Goal: Information Seeking & Learning: Learn about a topic

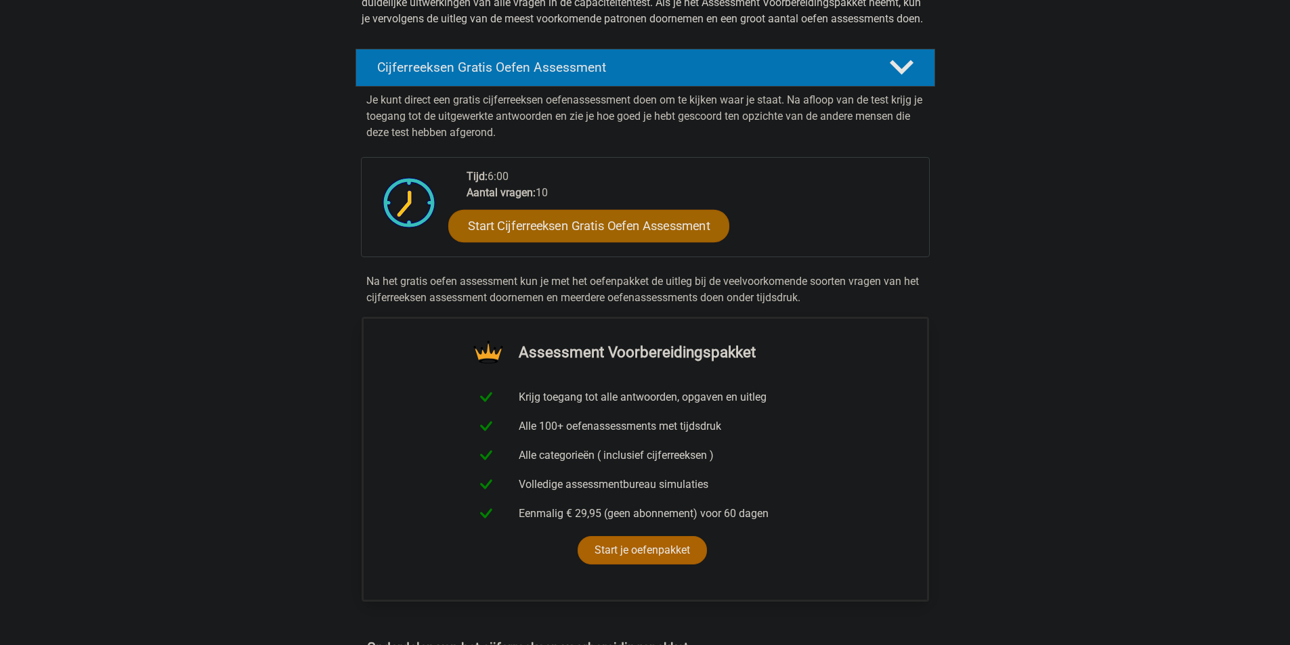
scroll to position [203, 0]
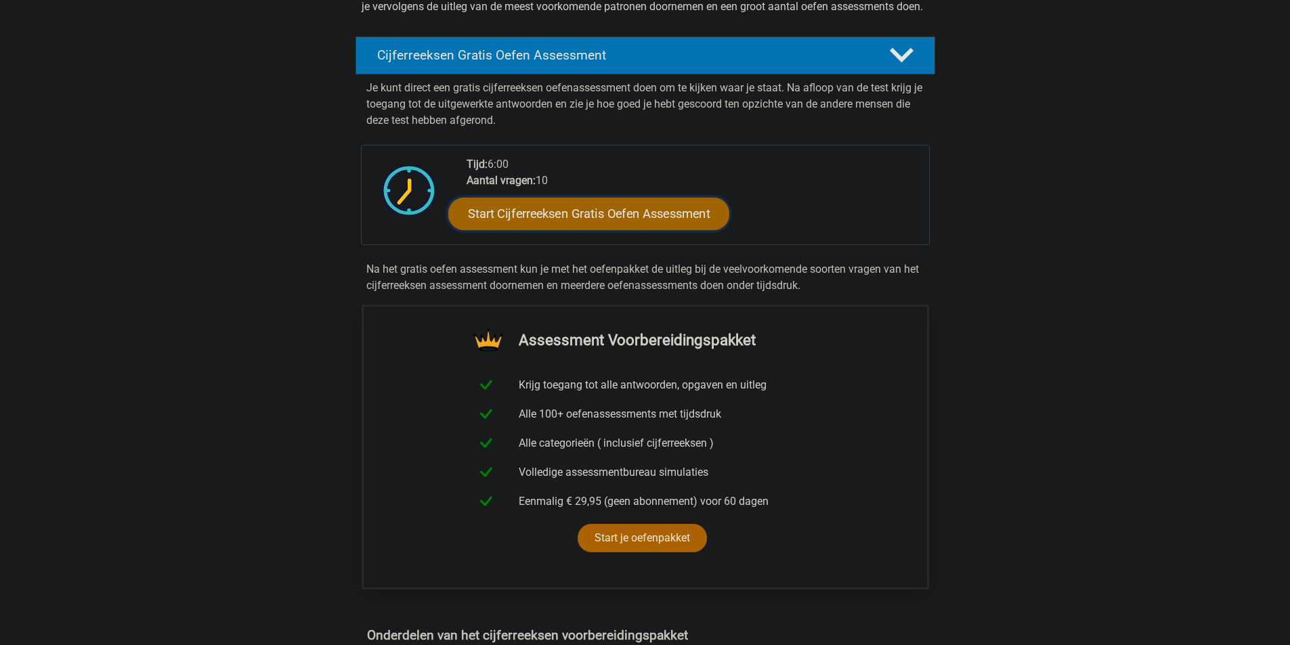
click at [618, 227] on link "Start Cijferreeksen Gratis Oefen Assessment" at bounding box center [588, 213] width 281 height 32
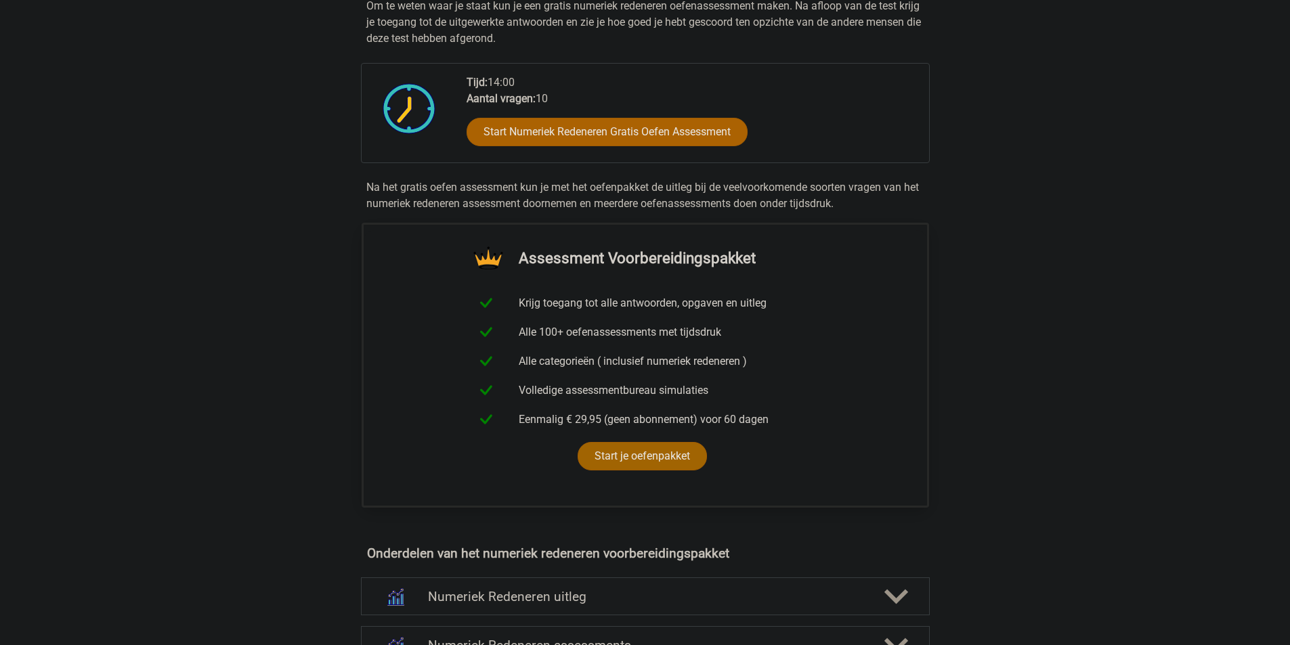
scroll to position [271, 0]
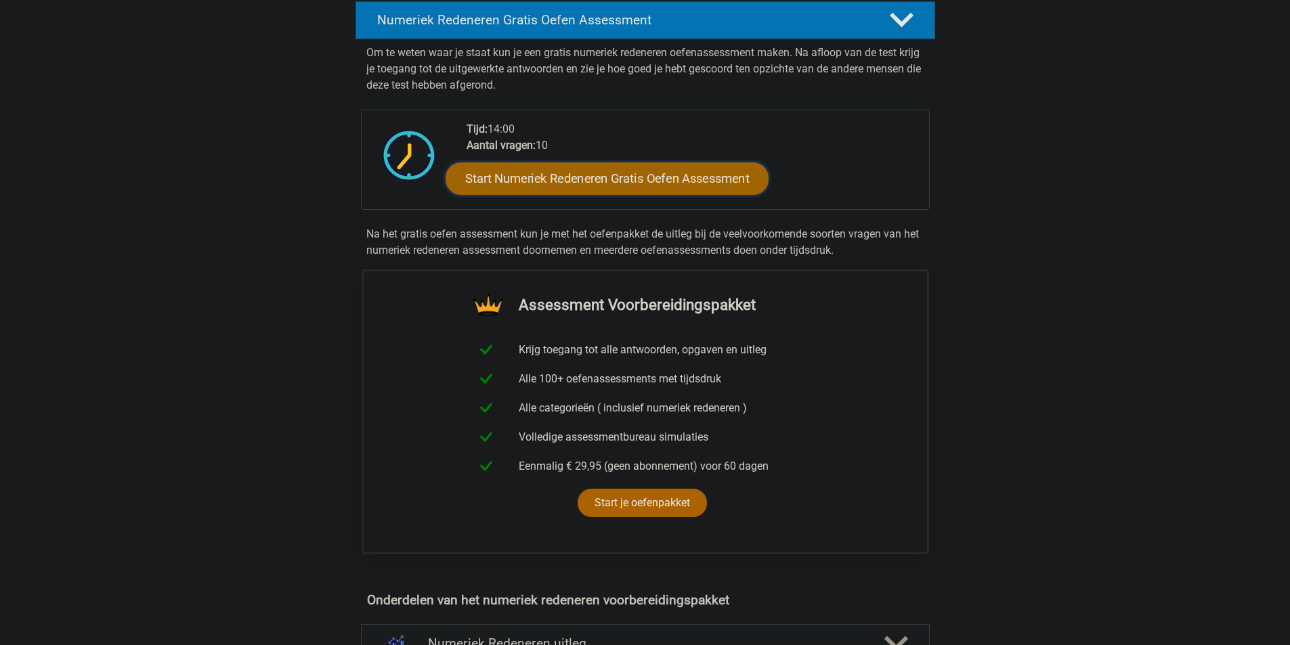
click at [552, 182] on link "Start Numeriek Redeneren Gratis Oefen Assessment" at bounding box center [606, 178] width 323 height 32
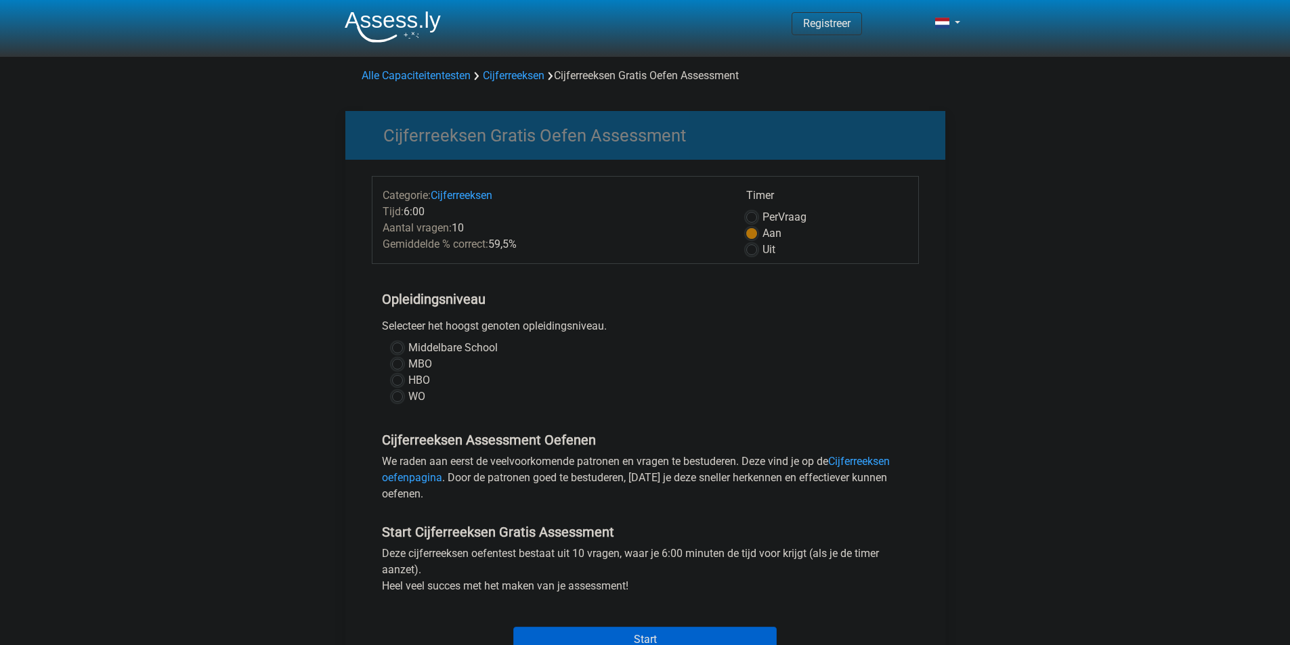
drag, startPoint x: 396, startPoint y: 377, endPoint x: 405, endPoint y: 377, distance: 8.8
click at [408, 378] on label "HBO" at bounding box center [419, 380] width 22 height 16
click at [396, 378] on input "HBO" at bounding box center [397, 379] width 11 height 14
radio input "true"
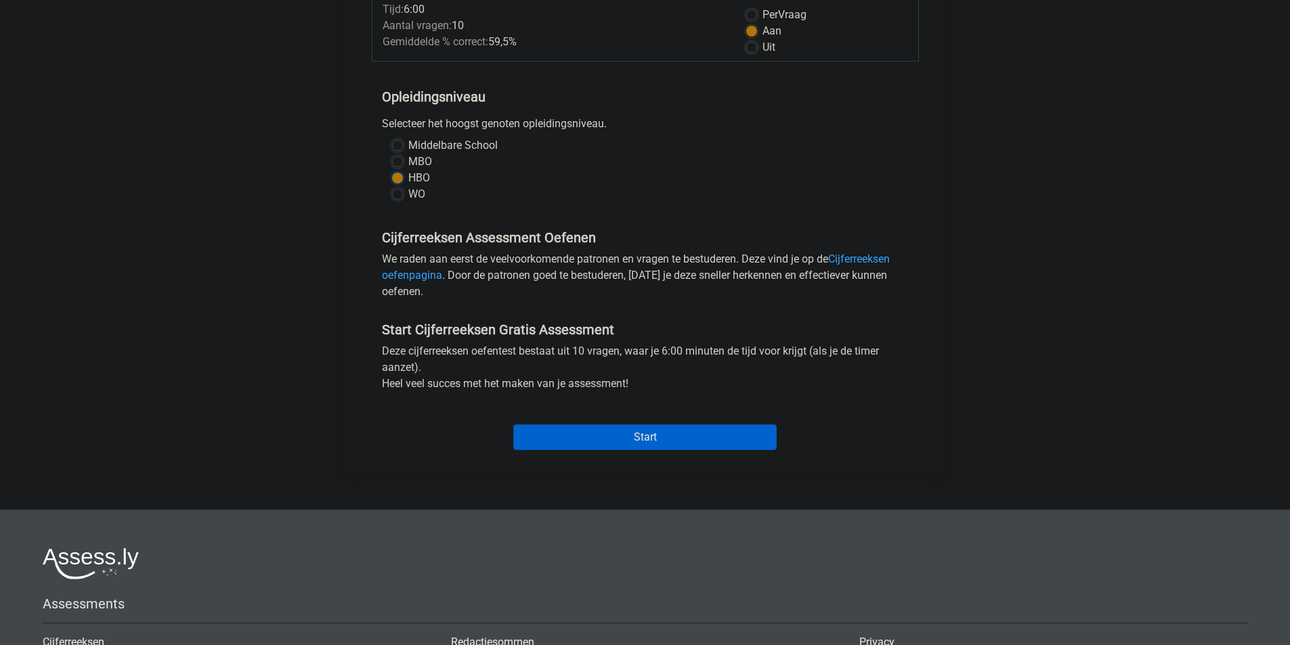
scroll to position [203, 0]
click at [663, 435] on input "Start" at bounding box center [644, 437] width 263 height 26
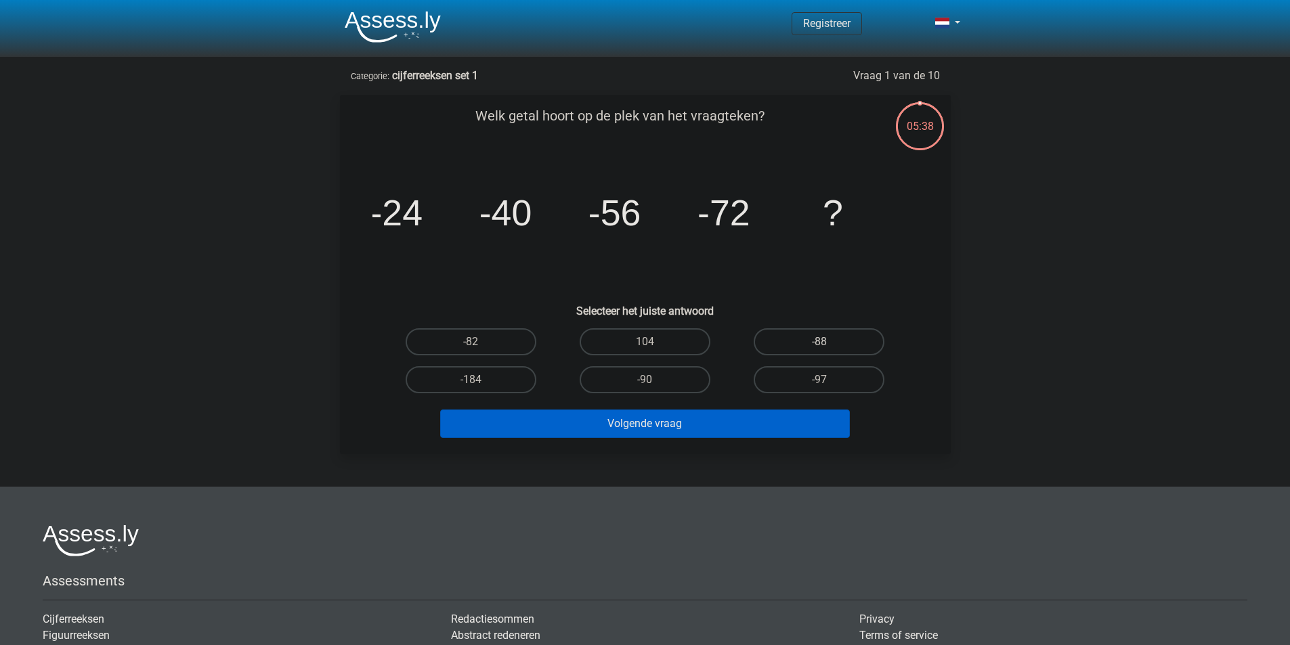
click at [829, 338] on label "-88" at bounding box center [818, 341] width 131 height 27
click at [828, 342] on input "-88" at bounding box center [823, 346] width 9 height 9
radio input "true"
click at [678, 425] on button "Volgende vraag" at bounding box center [645, 424] width 410 height 28
click at [480, 341] on label "-30" at bounding box center [471, 341] width 131 height 27
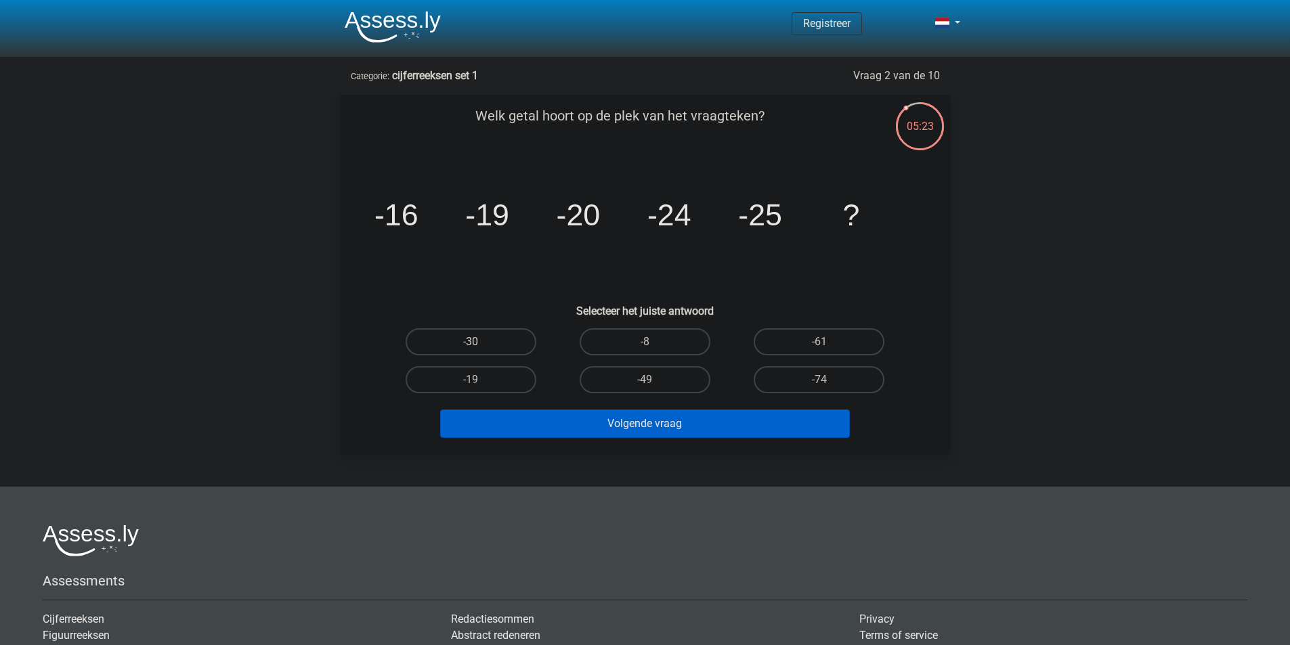
click at [479, 342] on input "-30" at bounding box center [474, 346] width 9 height 9
radio input "true"
click at [597, 426] on button "Volgende vraag" at bounding box center [645, 424] width 410 height 28
click at [826, 380] on input "-82" at bounding box center [823, 384] width 9 height 9
radio input "true"
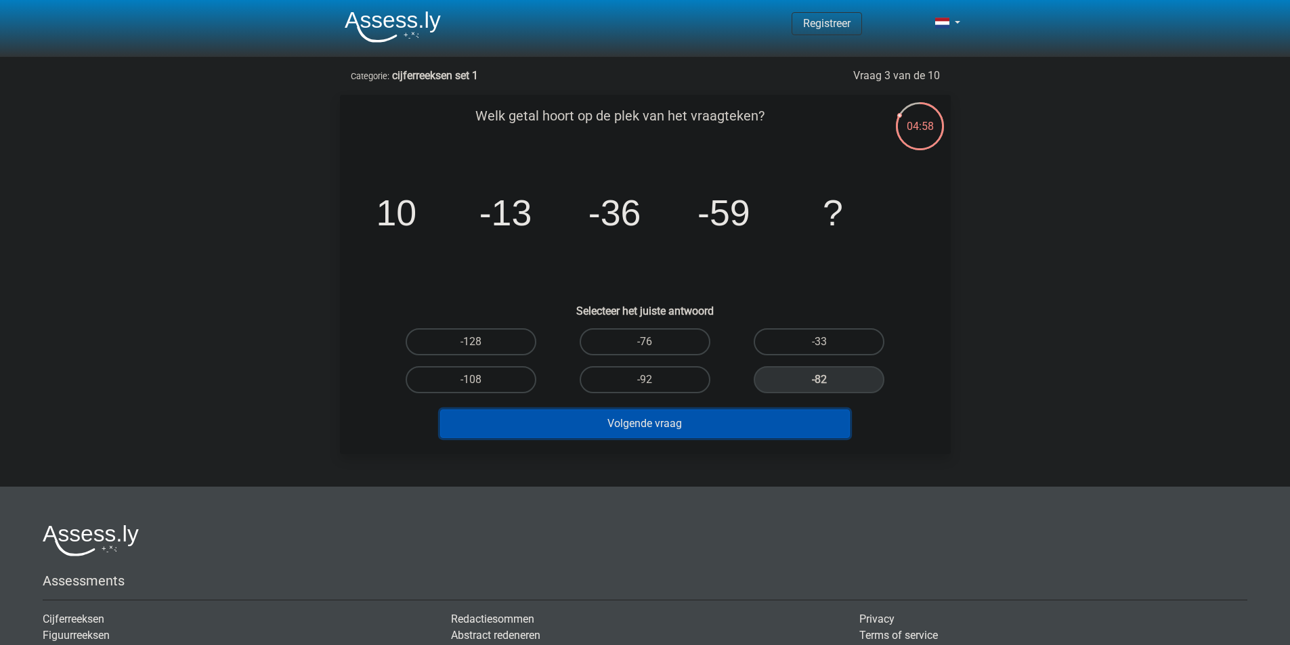
click at [705, 430] on button "Volgende vraag" at bounding box center [645, 424] width 410 height 28
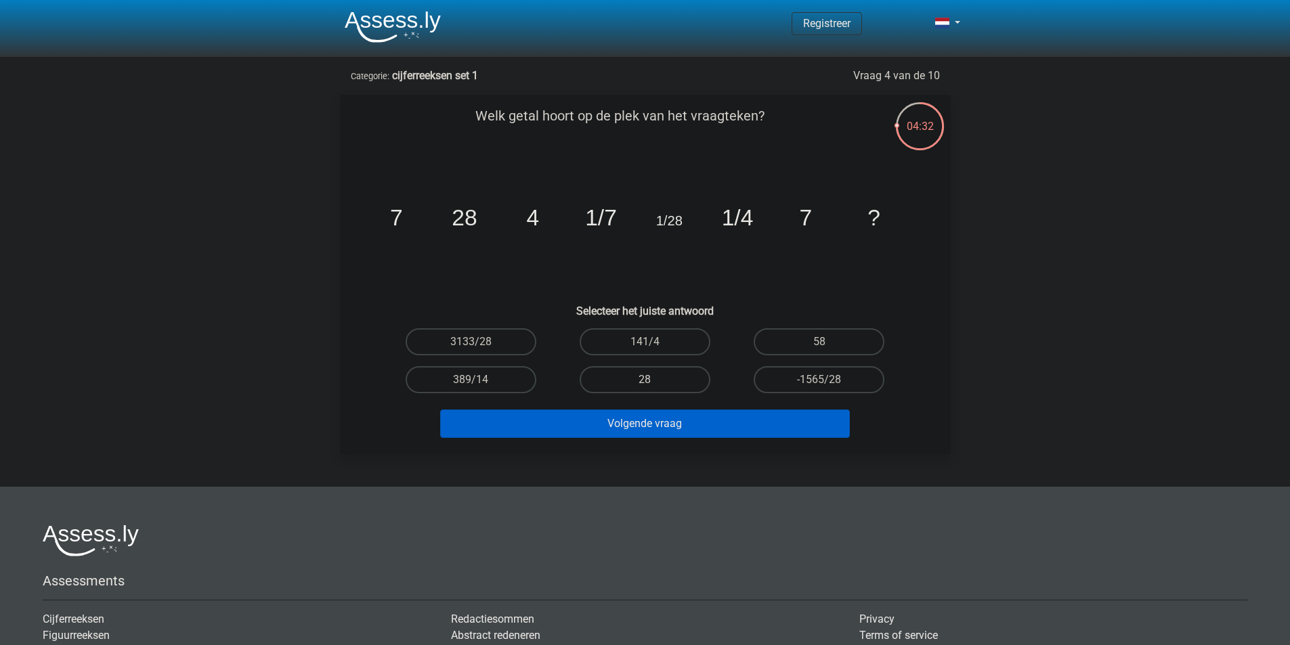
click at [658, 378] on label "28" at bounding box center [644, 379] width 131 height 27
click at [653, 380] on input "28" at bounding box center [648, 384] width 9 height 9
radio input "true"
click at [681, 425] on button "Volgende vraag" at bounding box center [645, 424] width 410 height 28
drag, startPoint x: 648, startPoint y: 343, endPoint x: 655, endPoint y: 341, distance: 7.1
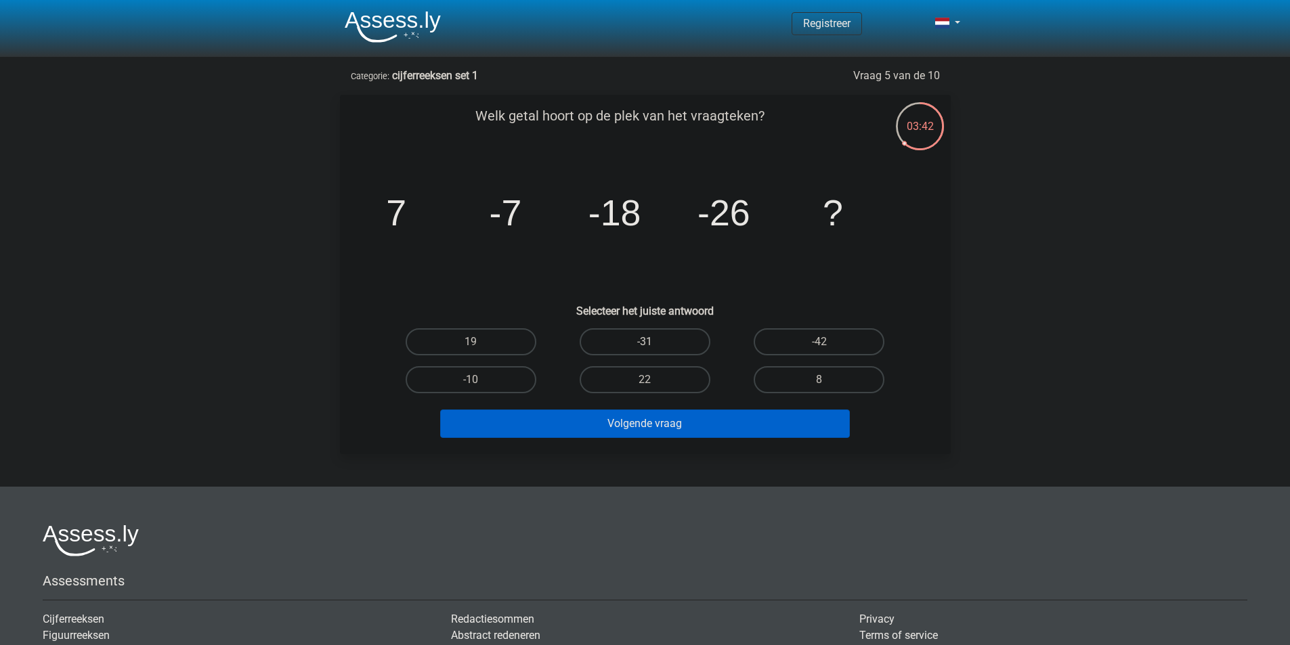
click at [648, 342] on input "-31" at bounding box center [648, 346] width 9 height 9
radio input "true"
click at [676, 429] on button "Volgende vraag" at bounding box center [645, 424] width 410 height 28
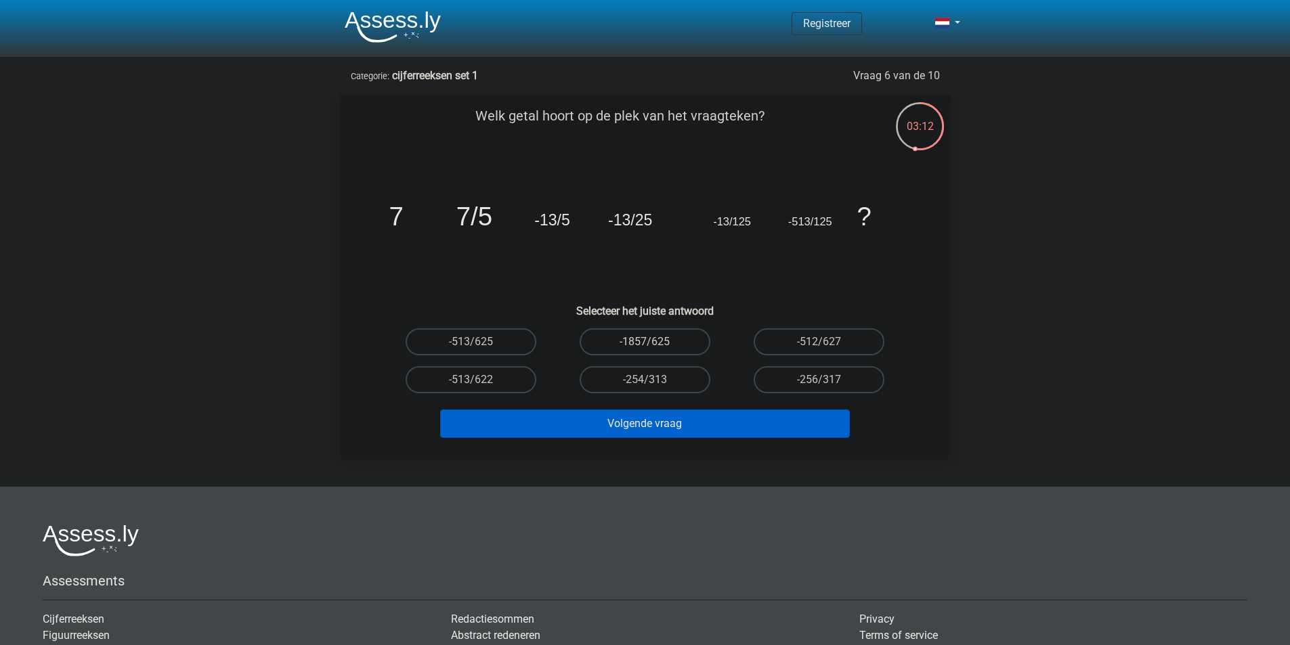
click at [649, 346] on input "-1857/625" at bounding box center [648, 346] width 9 height 9
radio input "true"
click at [496, 341] on label "-513/625" at bounding box center [471, 341] width 131 height 27
click at [479, 342] on input "-513/625" at bounding box center [474, 346] width 9 height 9
radio input "true"
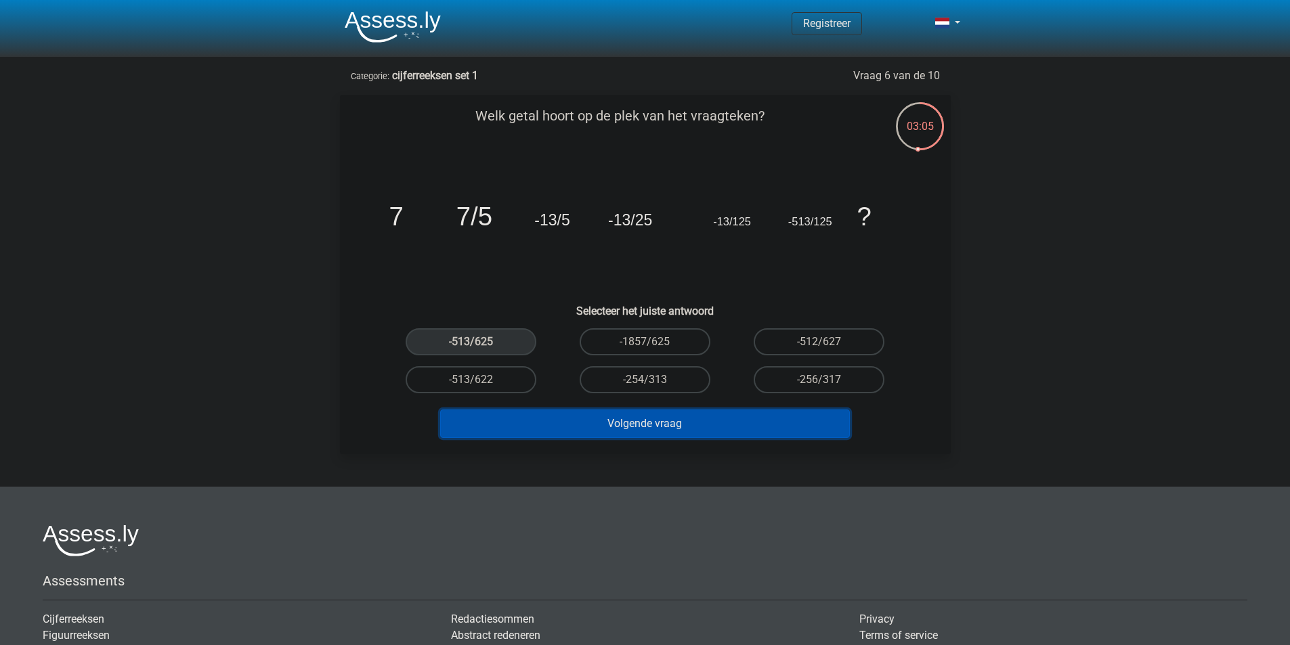
click at [637, 422] on button "Volgende vraag" at bounding box center [645, 424] width 410 height 28
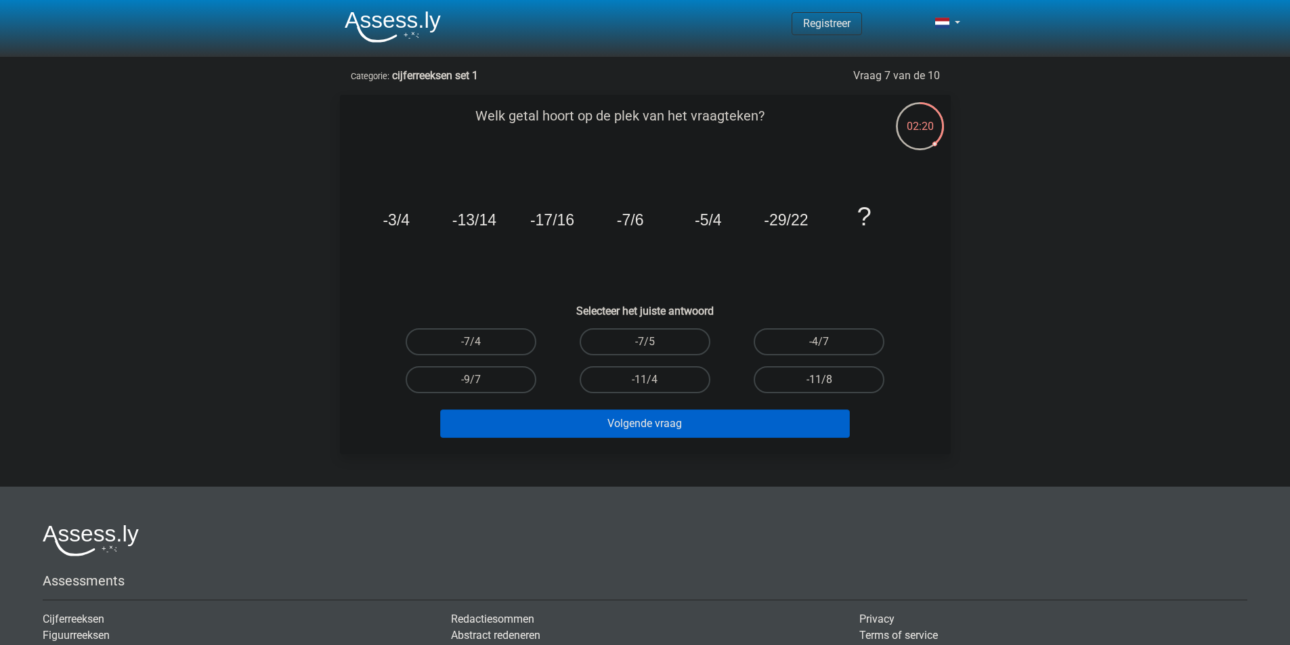
click at [808, 384] on label "-11/8" at bounding box center [818, 379] width 131 height 27
click at [819, 384] on input "-11/8" at bounding box center [823, 384] width 9 height 9
radio input "true"
click at [717, 420] on button "Volgende vraag" at bounding box center [645, 424] width 410 height 28
click at [478, 380] on input "78" at bounding box center [474, 384] width 9 height 9
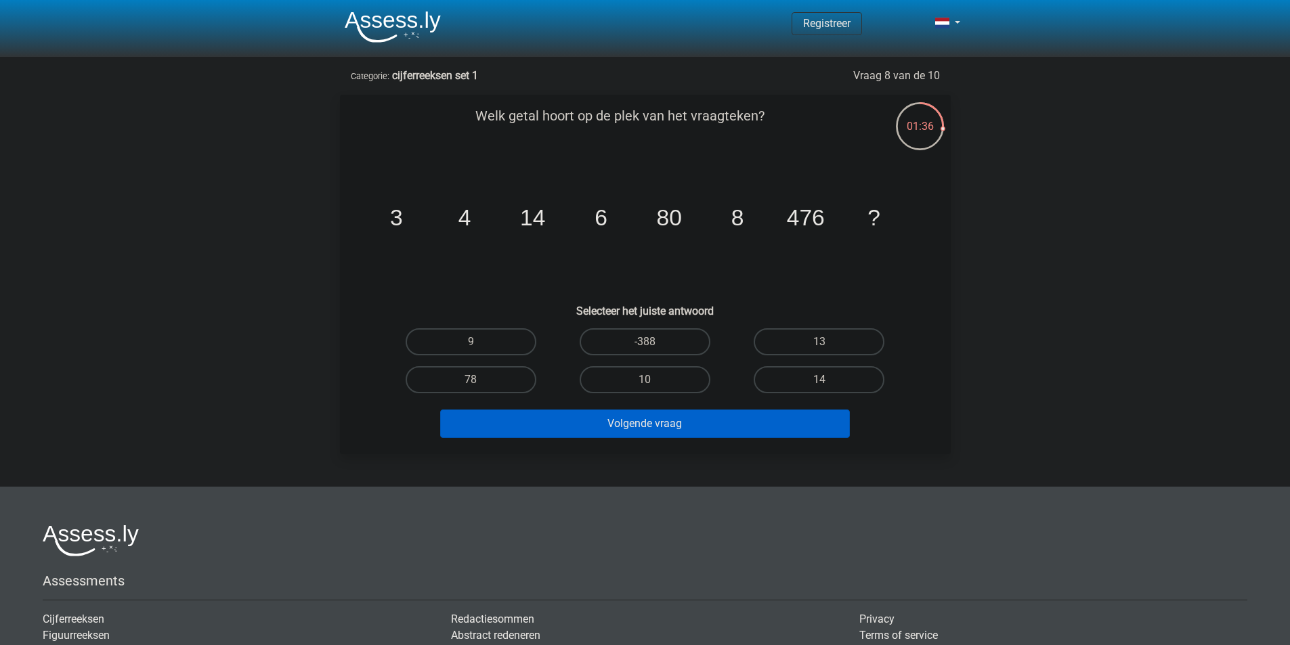
radio input "true"
drag, startPoint x: 485, startPoint y: 338, endPoint x: 527, endPoint y: 355, distance: 45.0
click at [485, 337] on label "9" at bounding box center [471, 341] width 131 height 27
click at [479, 342] on input "9" at bounding box center [474, 346] width 9 height 9
radio input "true"
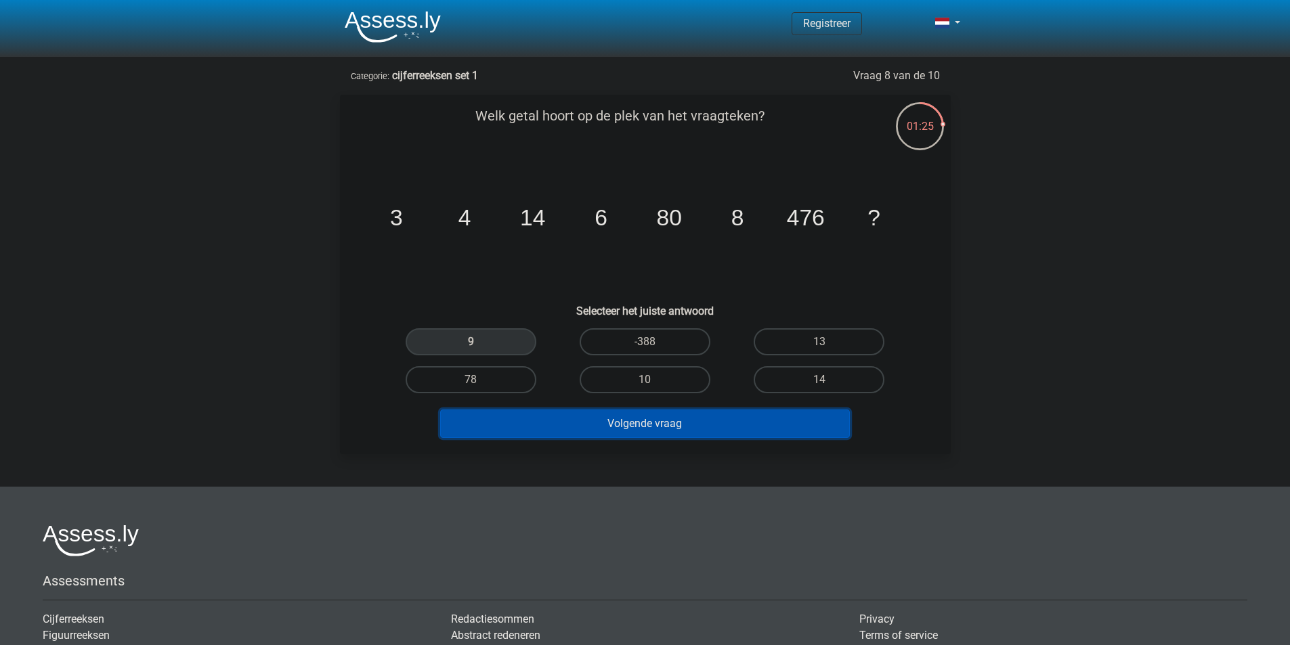
click at [667, 427] on button "Volgende vraag" at bounding box center [645, 424] width 410 height 28
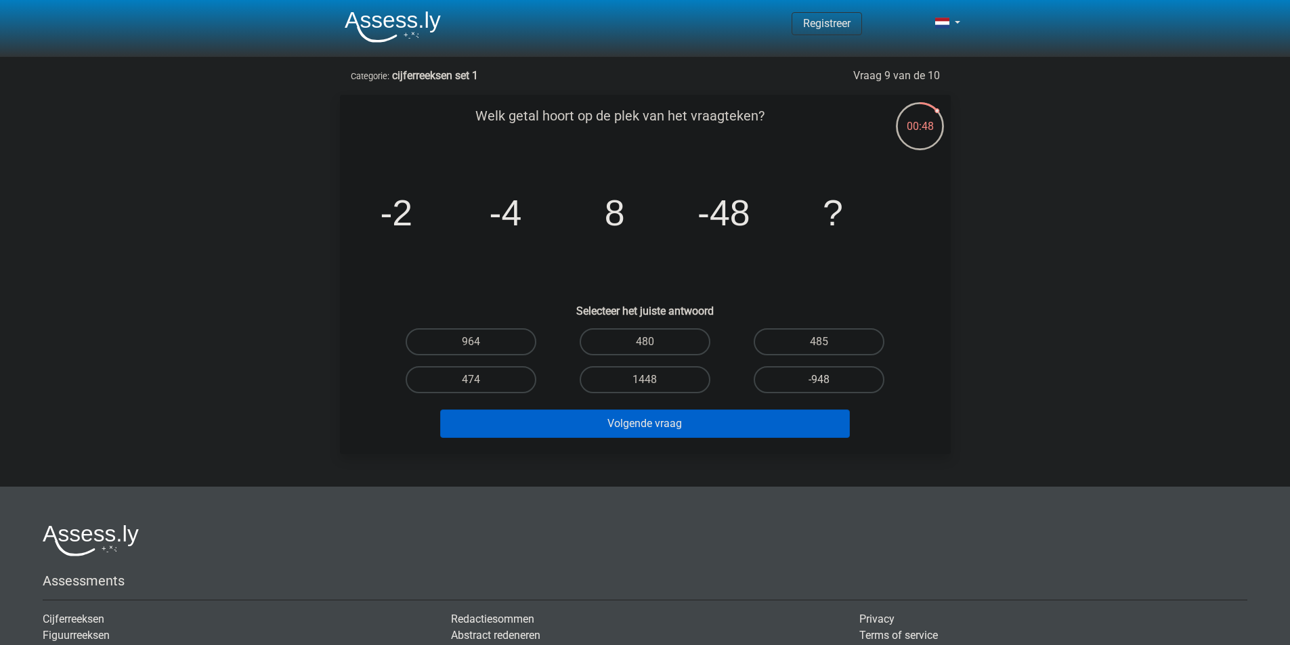
click at [829, 378] on label "-948" at bounding box center [818, 379] width 131 height 27
click at [828, 380] on input "-948" at bounding box center [823, 384] width 9 height 9
radio input "true"
click at [732, 424] on button "Volgende vraag" at bounding box center [645, 424] width 410 height 28
click at [795, 332] on label "375" at bounding box center [818, 341] width 131 height 27
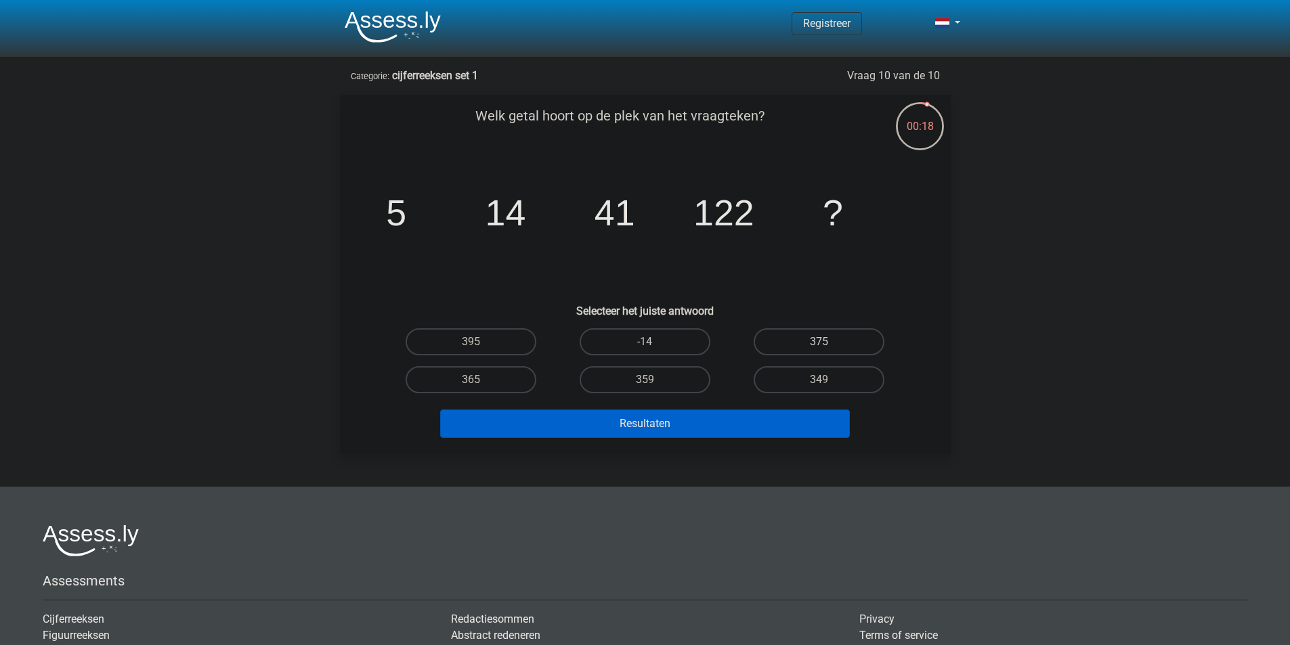
click at [819, 342] on input "375" at bounding box center [823, 346] width 9 height 9
radio input "true"
click at [673, 426] on button "Resultaten" at bounding box center [645, 424] width 410 height 28
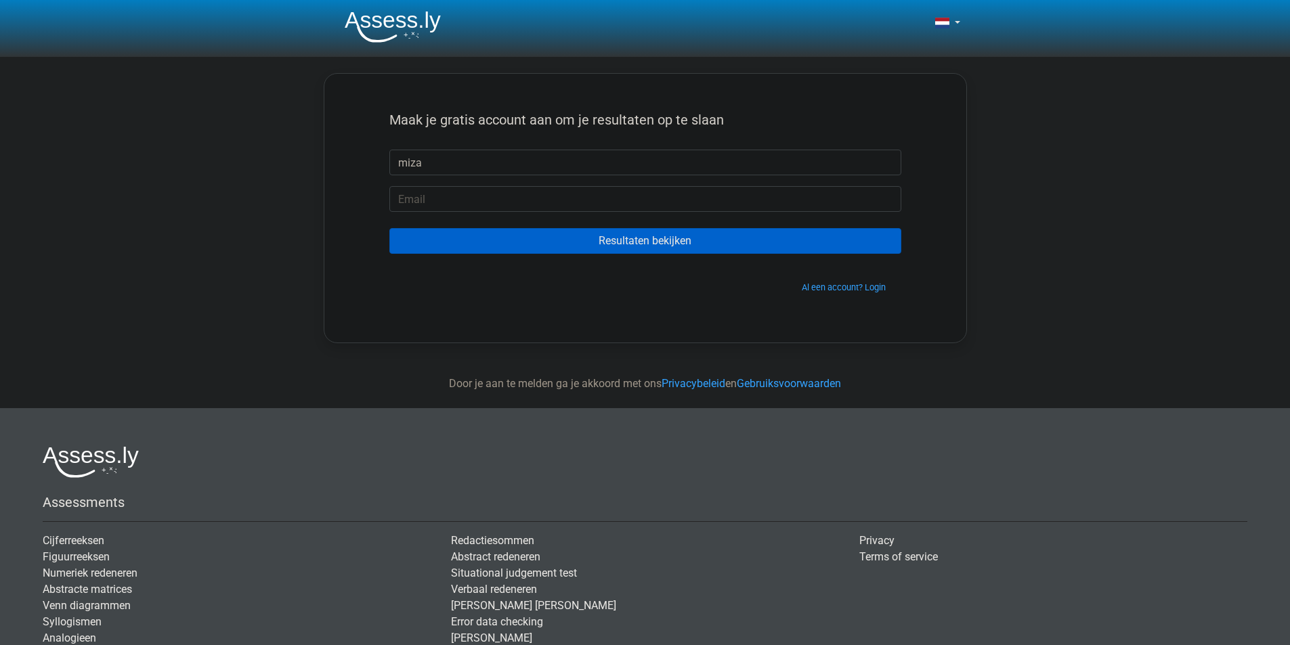
type input "miza"
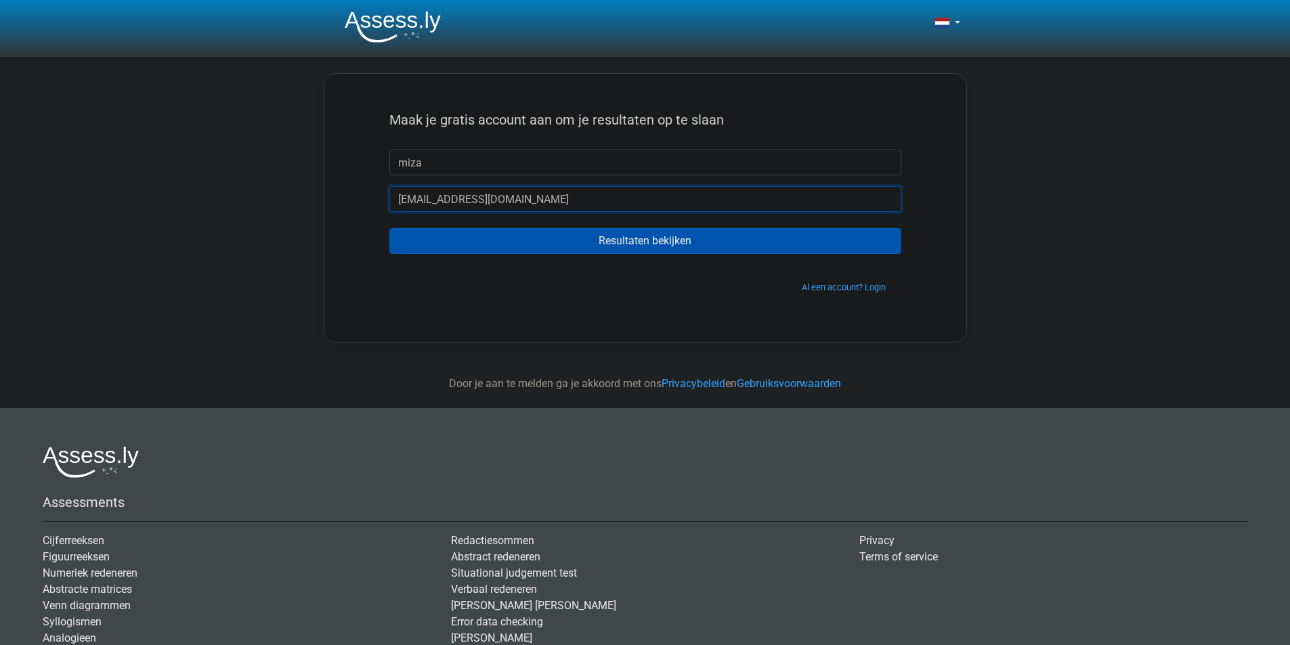
type input "mrsingu@gmai.com"
click at [573, 246] on input "Resultaten bekijken" at bounding box center [645, 241] width 512 height 26
click at [574, 243] on input "Resultaten bekijken" at bounding box center [645, 241] width 512 height 26
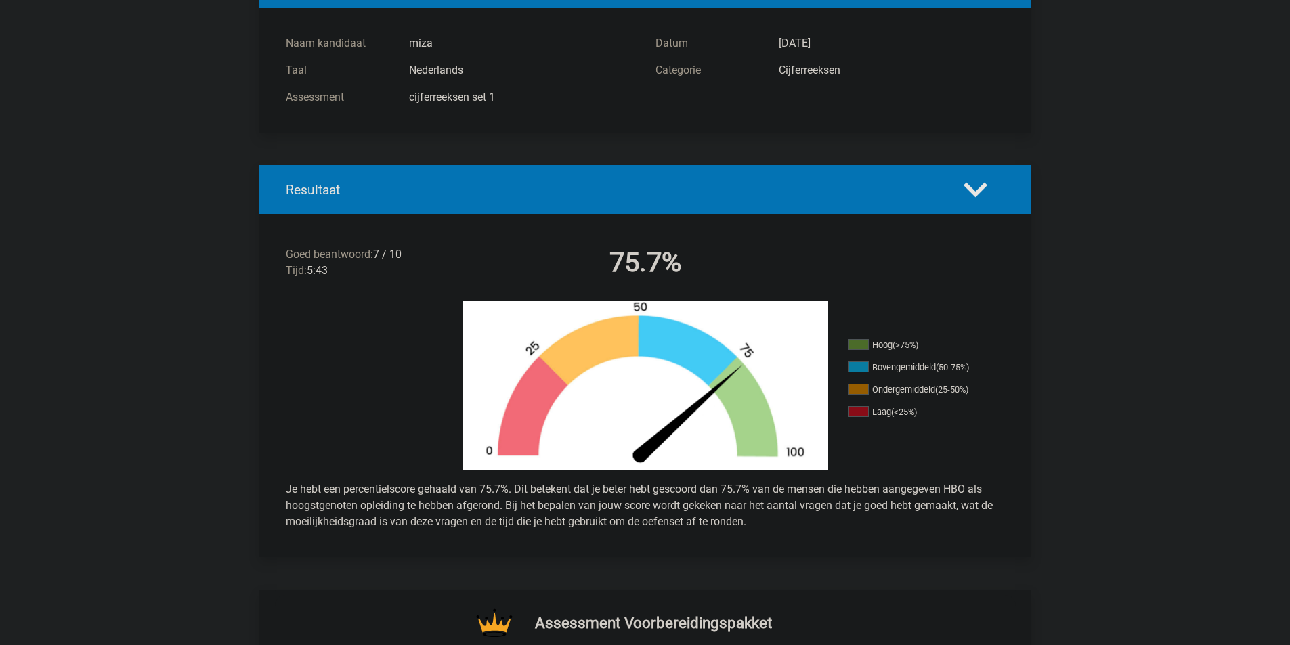
scroll to position [135, 0]
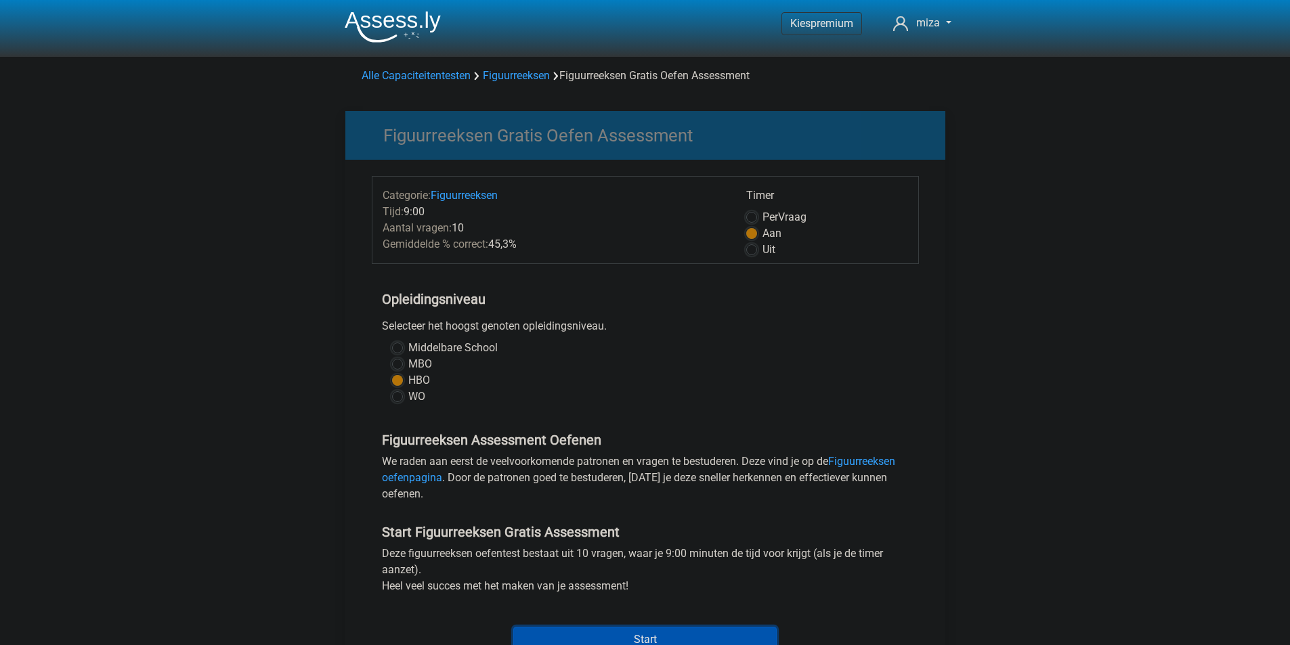
click at [601, 632] on input "Start" at bounding box center [644, 640] width 263 height 26
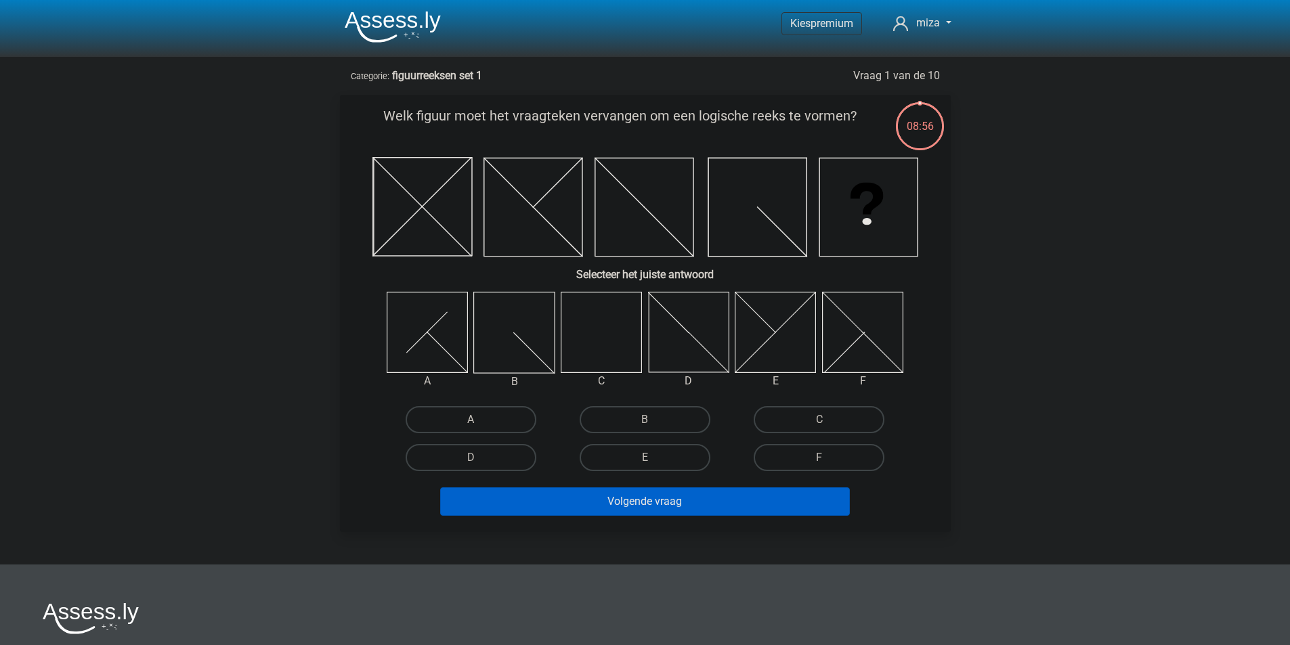
click at [583, 336] on icon at bounding box center [601, 332] width 81 height 81
click at [831, 416] on label "C" at bounding box center [818, 419] width 131 height 27
click at [828, 420] on input "C" at bounding box center [823, 424] width 9 height 9
radio input "true"
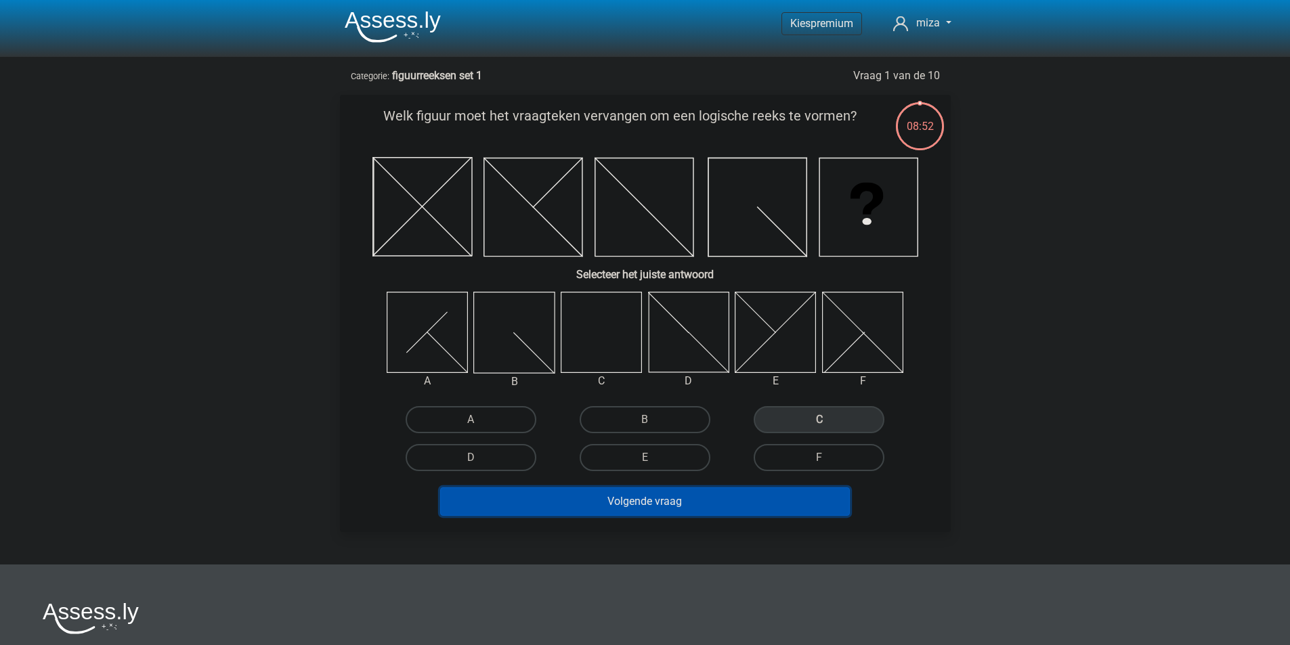
click at [650, 510] on button "Volgende vraag" at bounding box center [645, 501] width 410 height 28
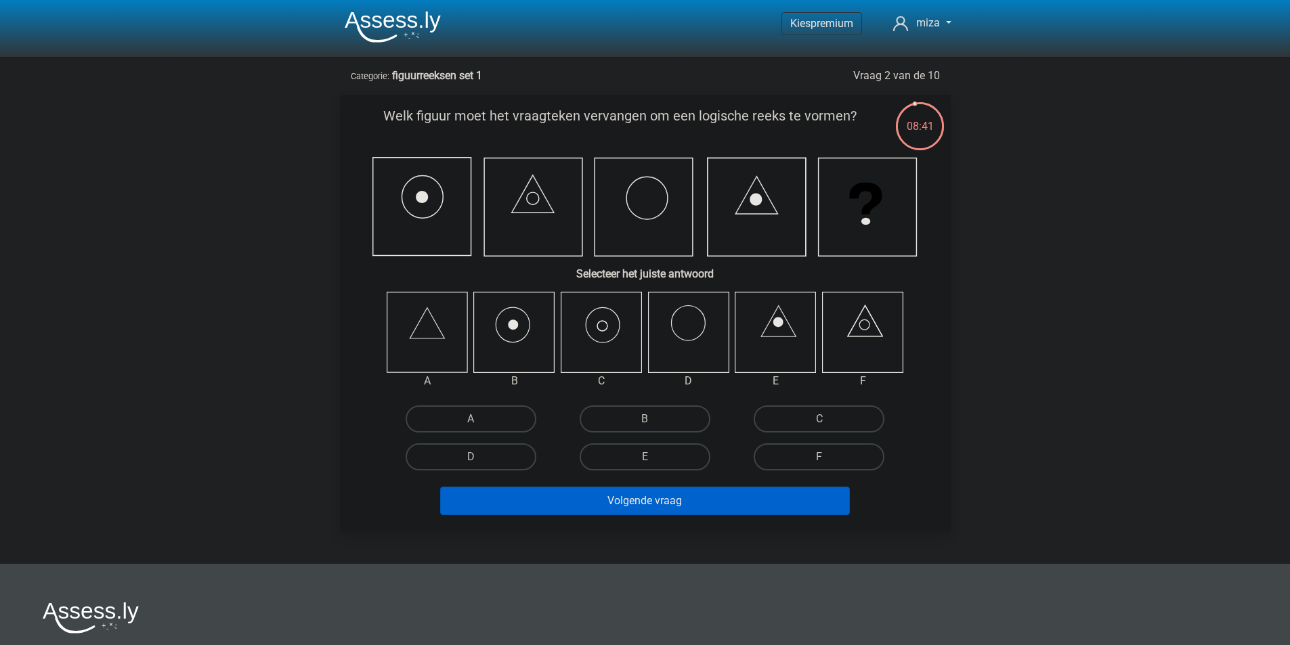
click at [604, 334] on icon at bounding box center [601, 332] width 81 height 81
click at [792, 414] on label "C" at bounding box center [818, 419] width 131 height 27
click at [819, 419] on input "C" at bounding box center [823, 423] width 9 height 9
radio input "true"
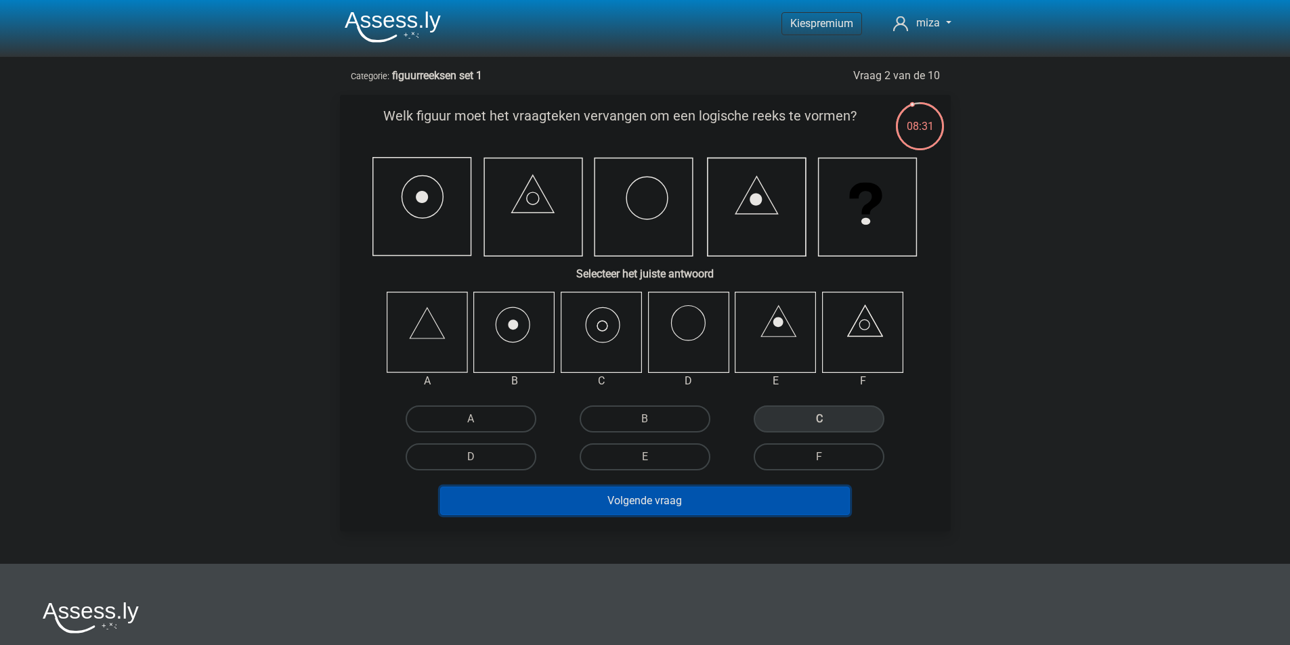
click at [636, 500] on button "Volgende vraag" at bounding box center [645, 501] width 410 height 28
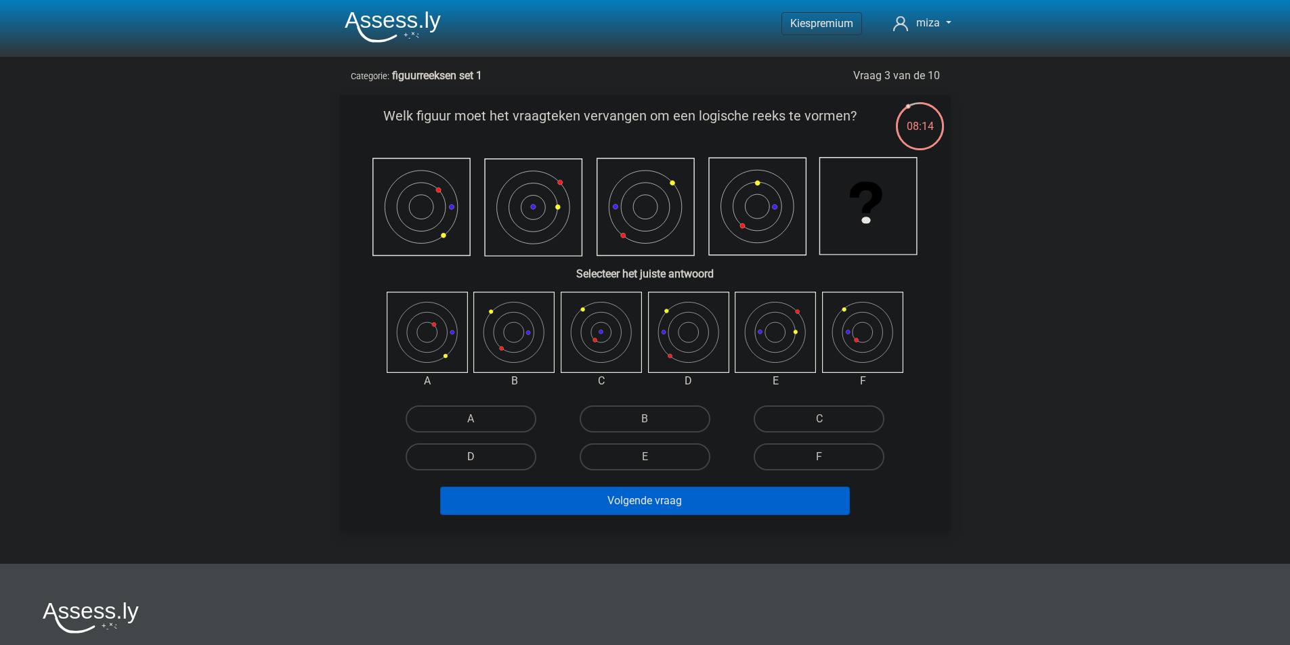
click at [500, 456] on label "D" at bounding box center [471, 456] width 131 height 27
click at [479, 457] on input "D" at bounding box center [474, 461] width 9 height 9
radio input "true"
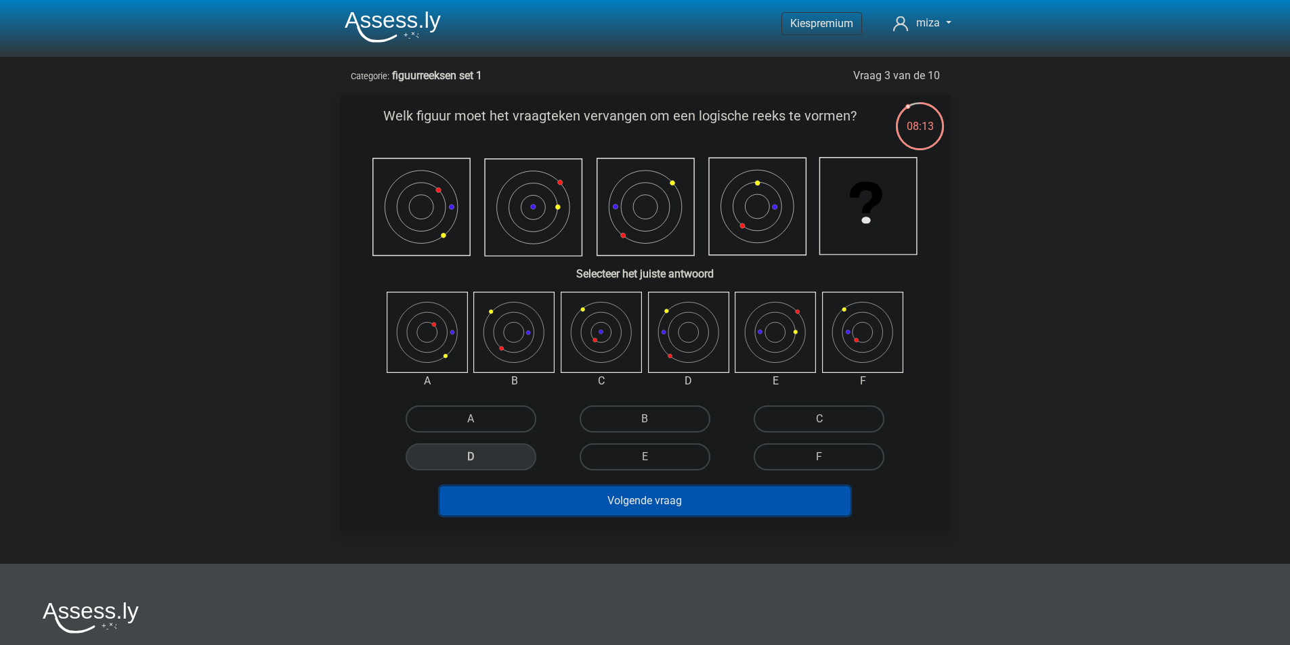
click at [597, 502] on button "Volgende vraag" at bounding box center [645, 501] width 410 height 28
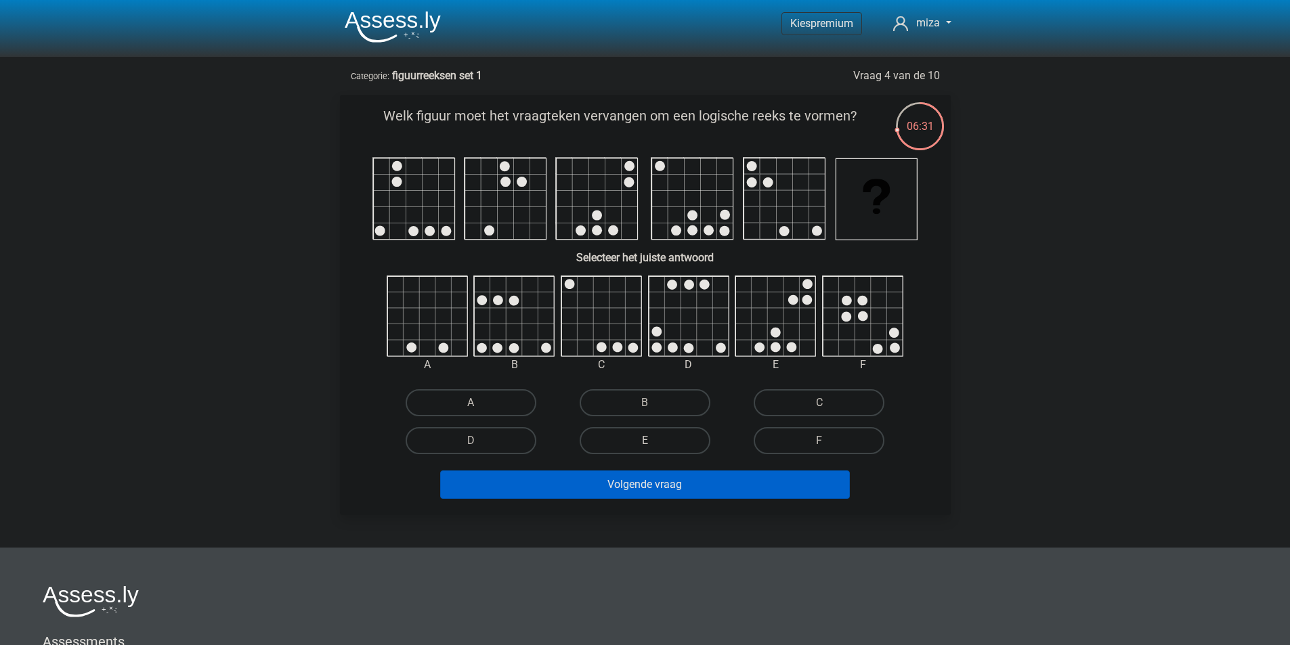
drag, startPoint x: 651, startPoint y: 448, endPoint x: 632, endPoint y: 452, distance: 19.9
click at [647, 447] on input "E" at bounding box center [648, 445] width 9 height 9
radio input "true"
click at [636, 446] on label "E" at bounding box center [644, 440] width 131 height 27
click at [644, 446] on input "E" at bounding box center [648, 445] width 9 height 9
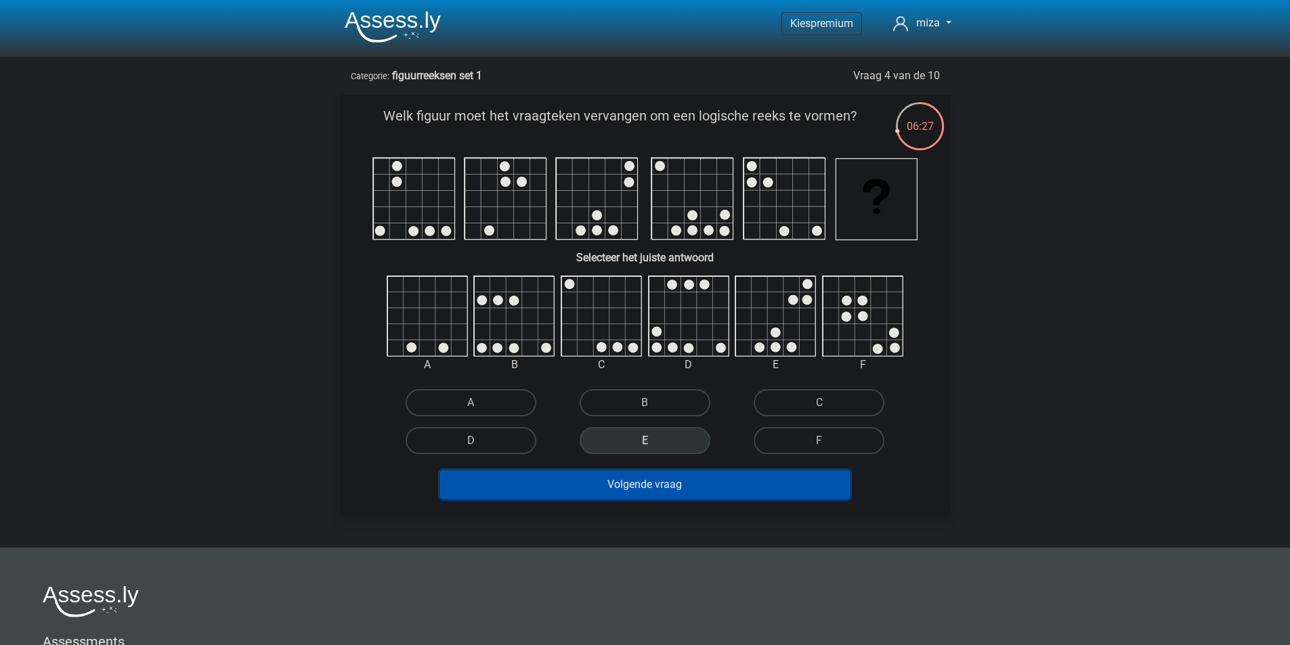
click at [640, 483] on button "Volgende vraag" at bounding box center [645, 484] width 410 height 28
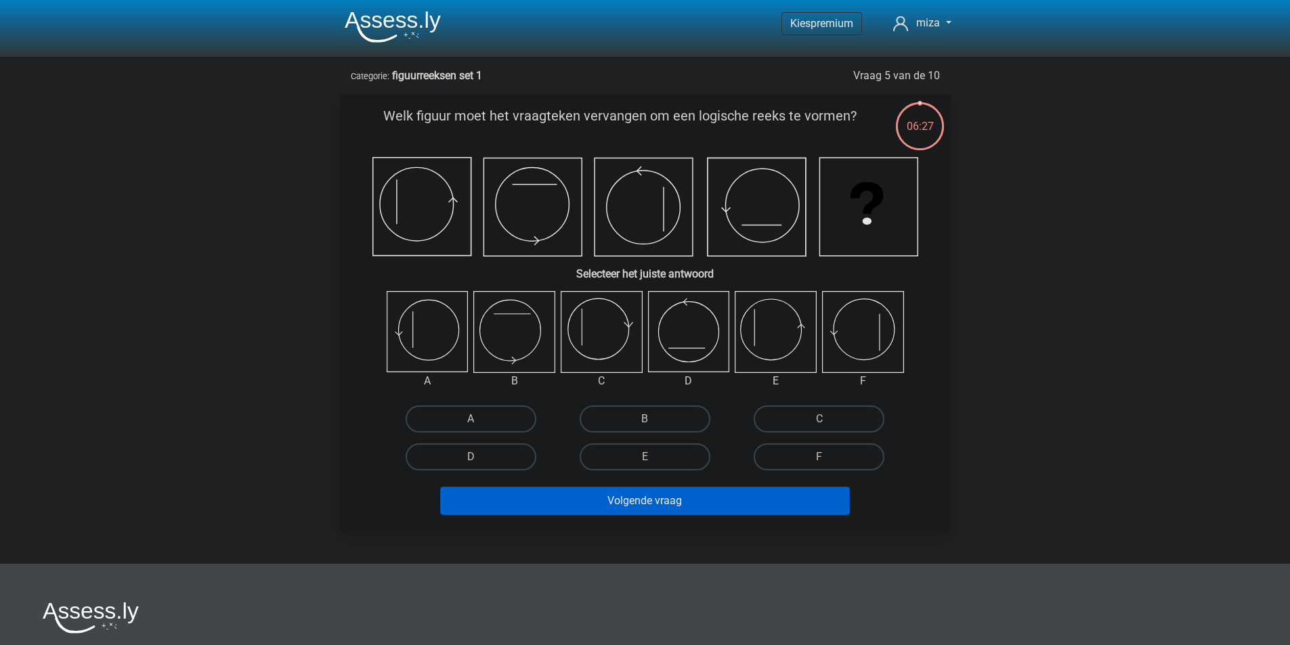
scroll to position [68, 0]
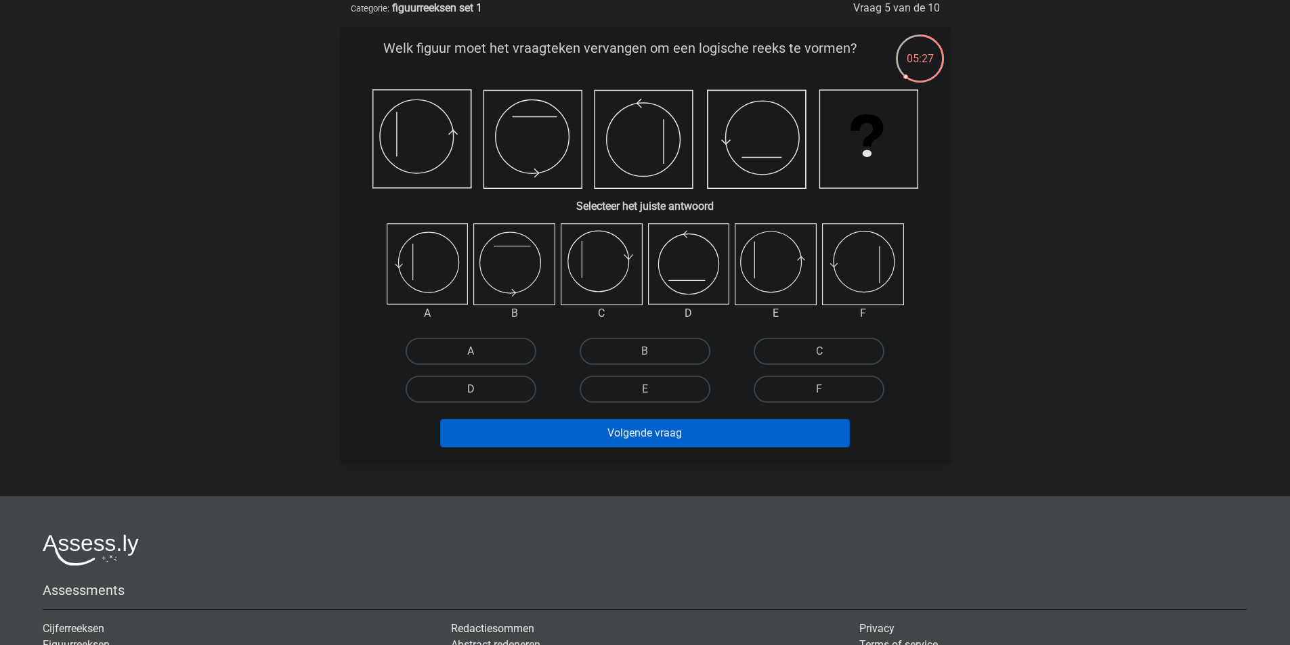
click at [491, 391] on label "D" at bounding box center [471, 389] width 131 height 27
click at [479, 391] on input "D" at bounding box center [474, 393] width 9 height 9
radio input "true"
click at [836, 345] on label "C" at bounding box center [818, 351] width 131 height 27
click at [828, 351] on input "C" at bounding box center [823, 355] width 9 height 9
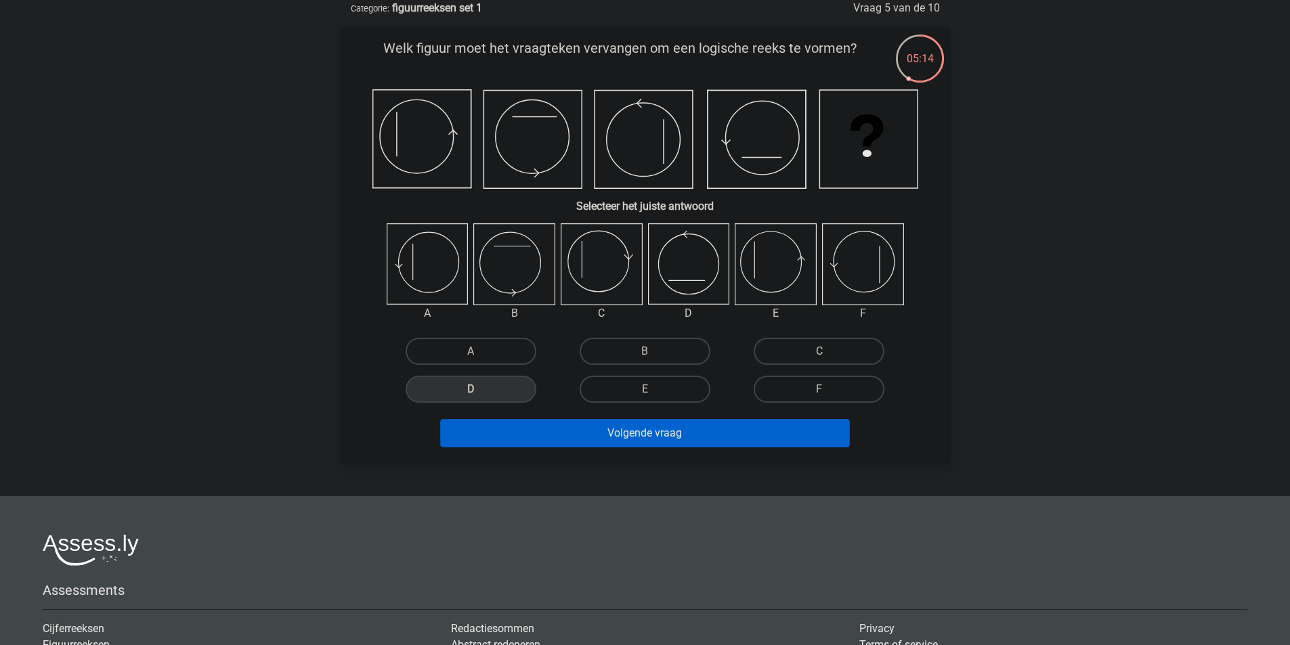
radio input "true"
click at [672, 388] on label "E" at bounding box center [644, 389] width 131 height 27
click at [653, 389] on input "E" at bounding box center [648, 393] width 9 height 9
radio input "true"
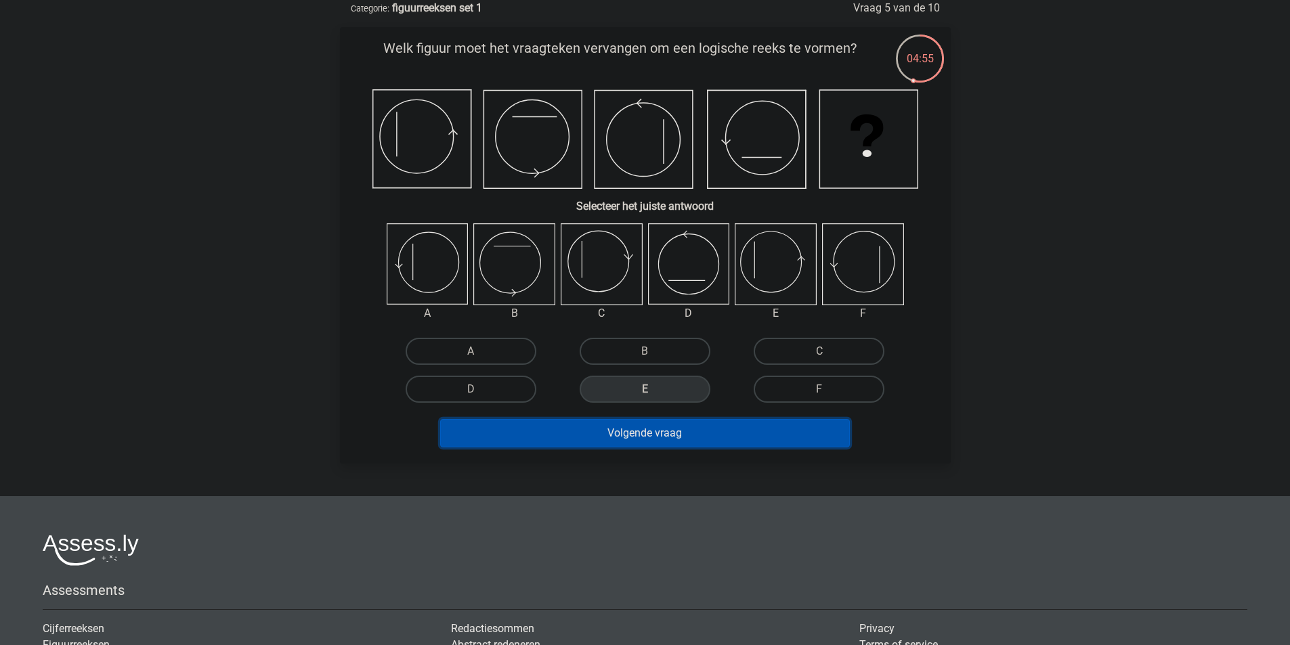
click at [647, 424] on button "Volgende vraag" at bounding box center [645, 433] width 410 height 28
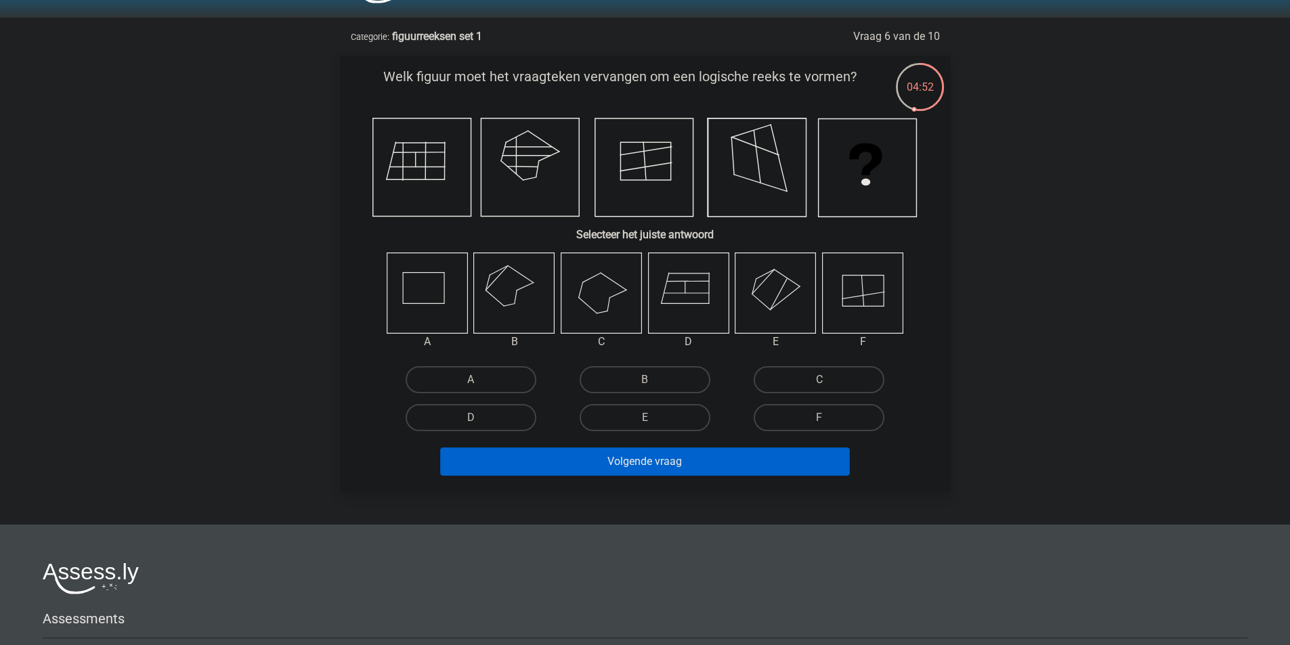
scroll to position [0, 0]
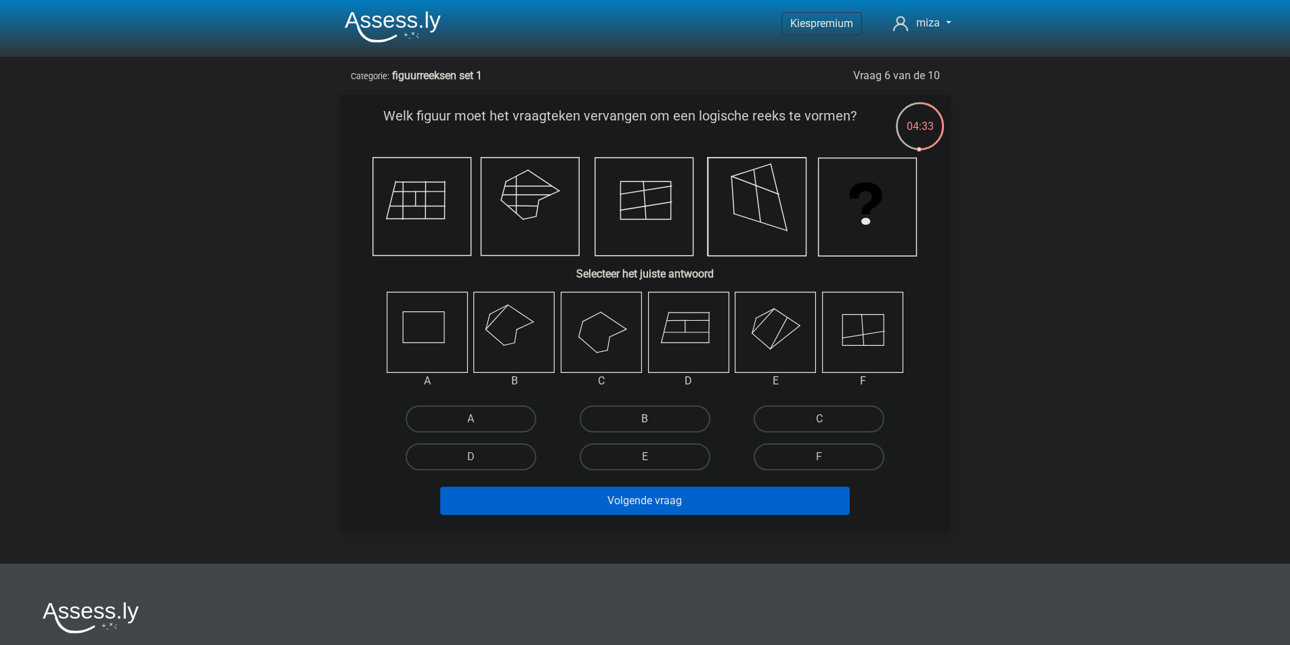
click at [652, 417] on label "B" at bounding box center [644, 419] width 131 height 27
click at [652, 419] on input "B" at bounding box center [648, 423] width 9 height 9
radio input "true"
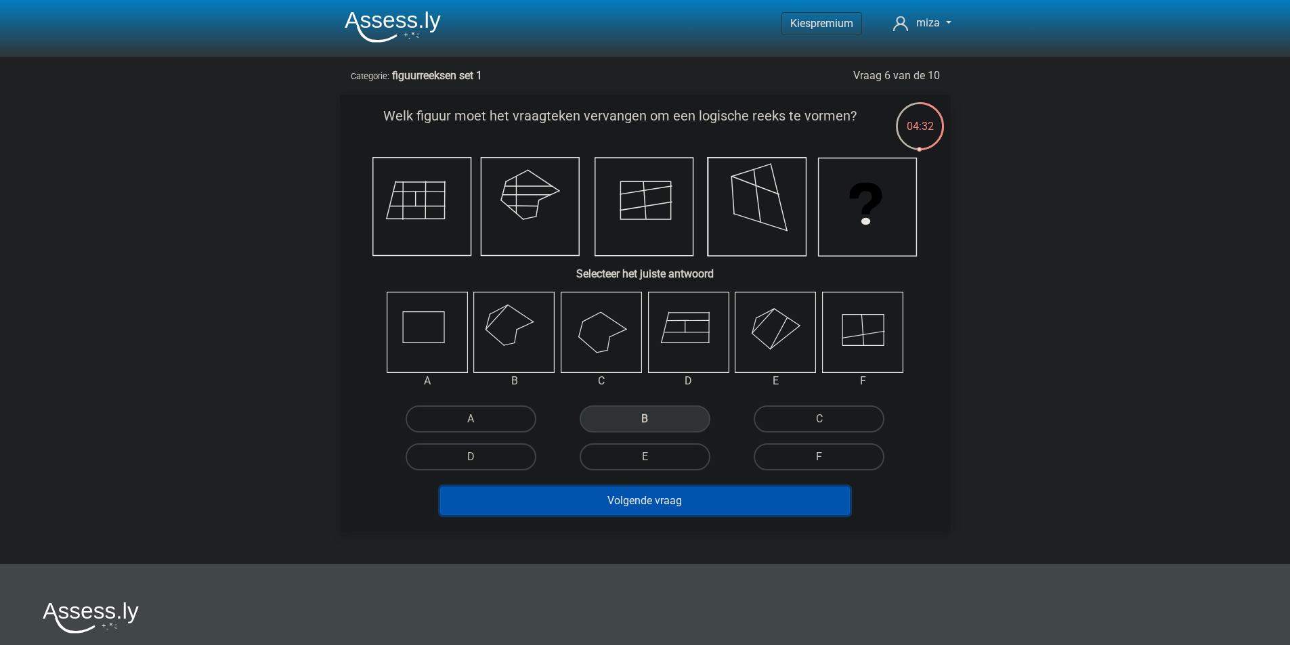
click at [669, 504] on button "Volgende vraag" at bounding box center [645, 501] width 410 height 28
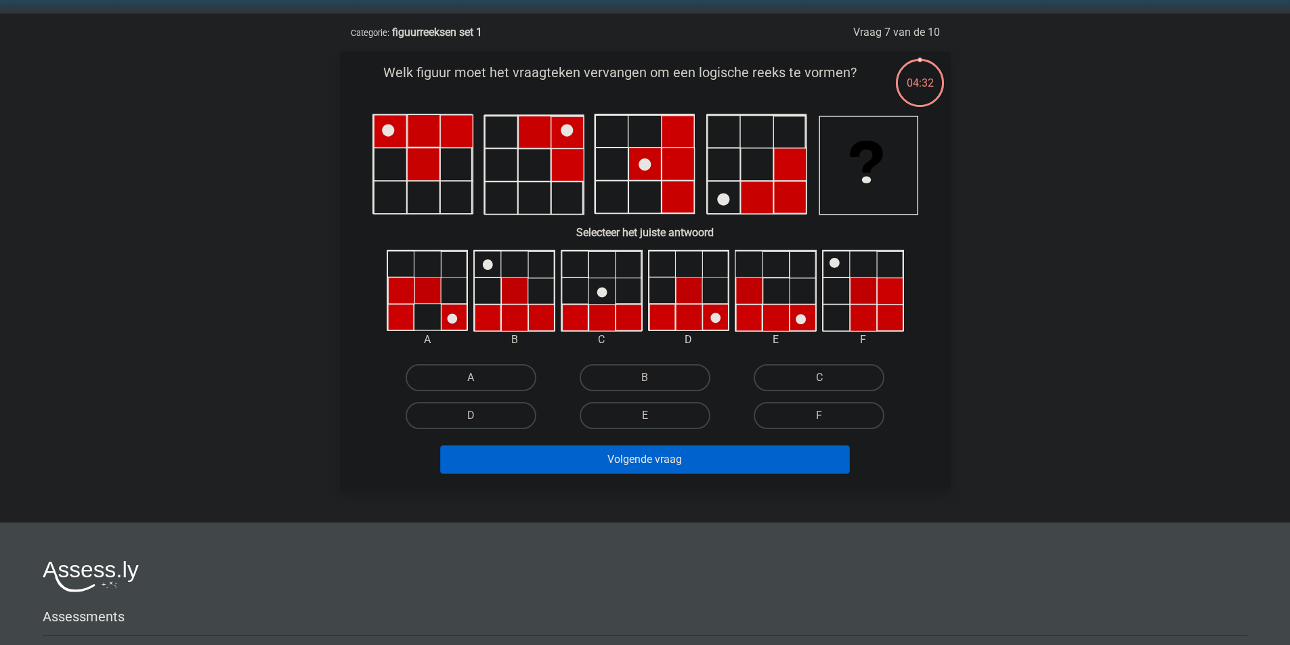
scroll to position [68, 0]
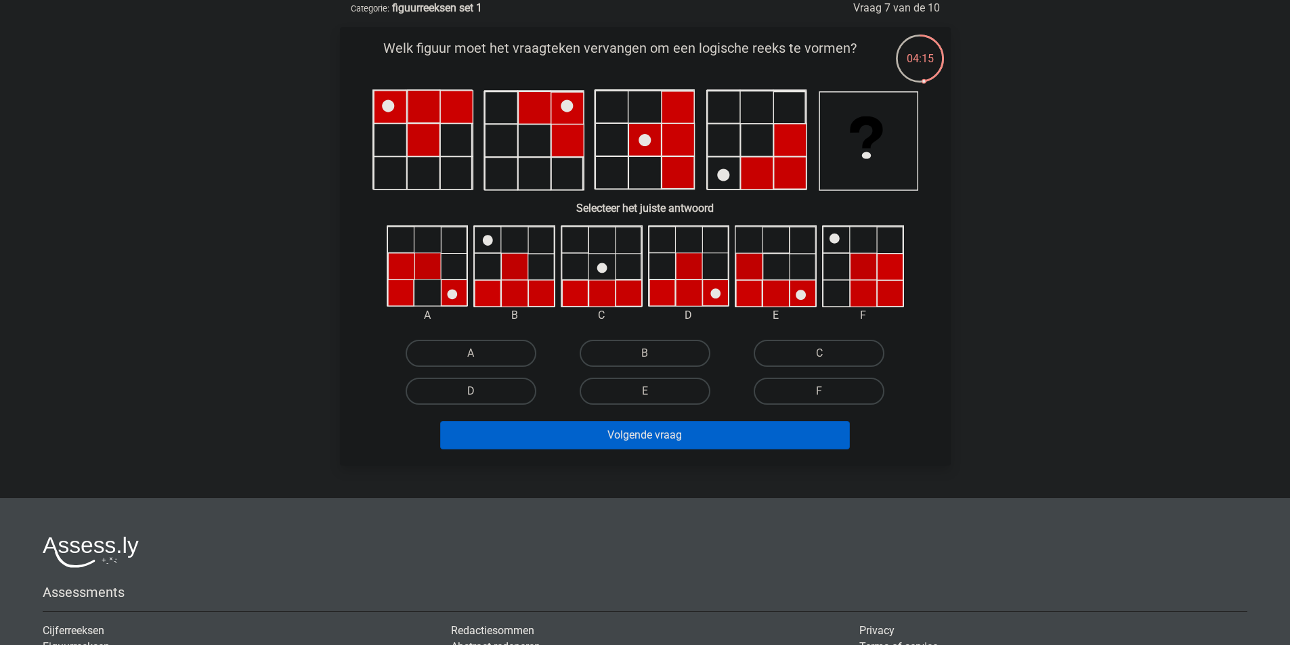
click at [464, 395] on label "D" at bounding box center [471, 391] width 131 height 27
click at [470, 395] on input "D" at bounding box center [474, 395] width 9 height 9
radio input "true"
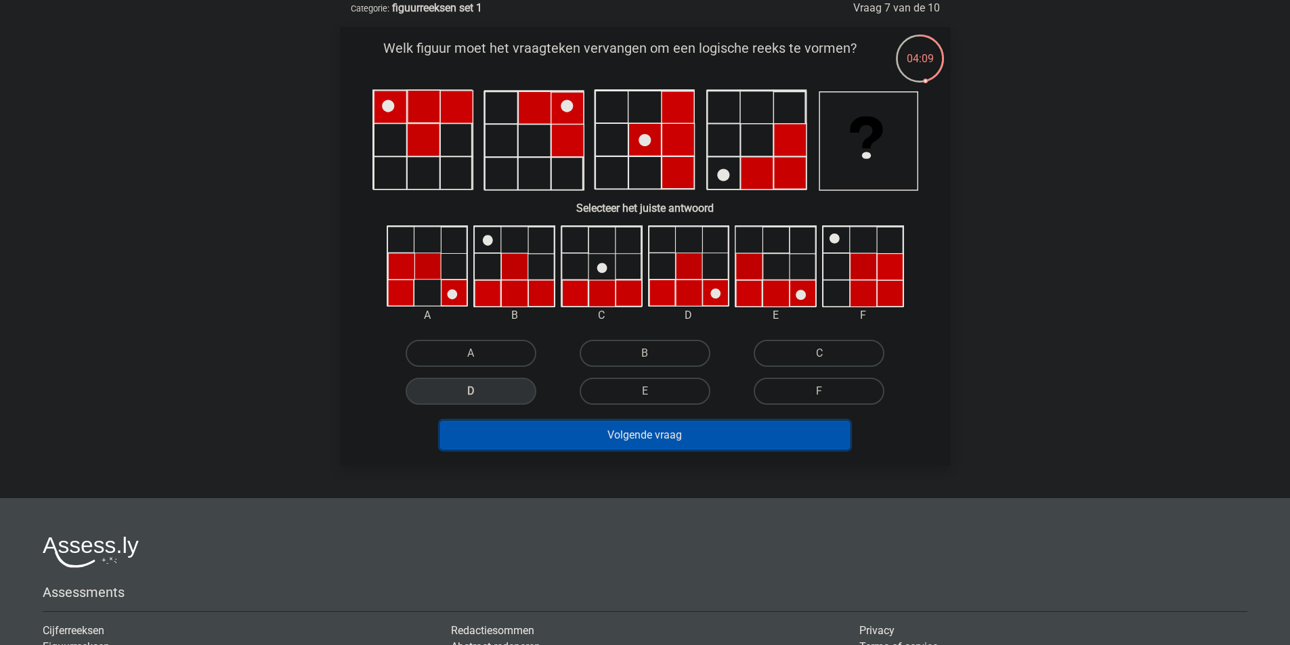
click at [649, 437] on button "Volgende vraag" at bounding box center [645, 435] width 410 height 28
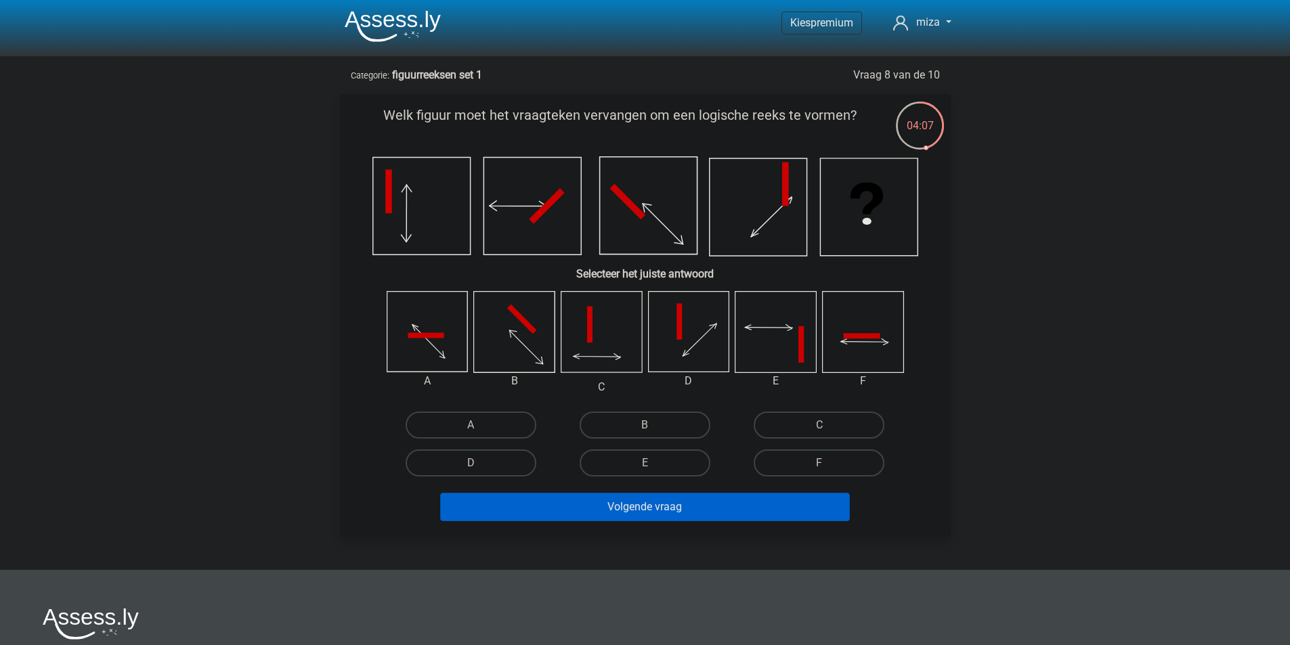
scroll to position [0, 0]
drag, startPoint x: 624, startPoint y: 447, endPoint x: 615, endPoint y: 444, distance: 9.2
click at [623, 445] on div "E" at bounding box center [645, 464] width 174 height 38
click at [618, 465] on label "E" at bounding box center [644, 463] width 131 height 27
click at [644, 465] on input "E" at bounding box center [648, 468] width 9 height 9
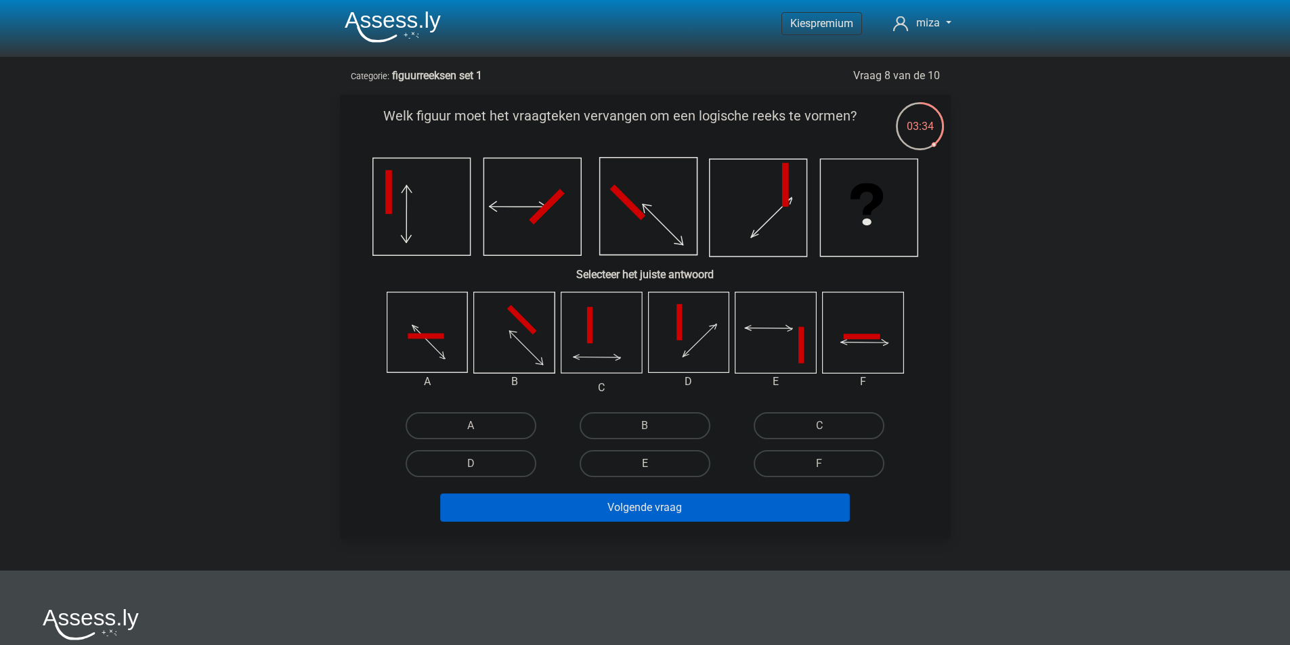
radio input "true"
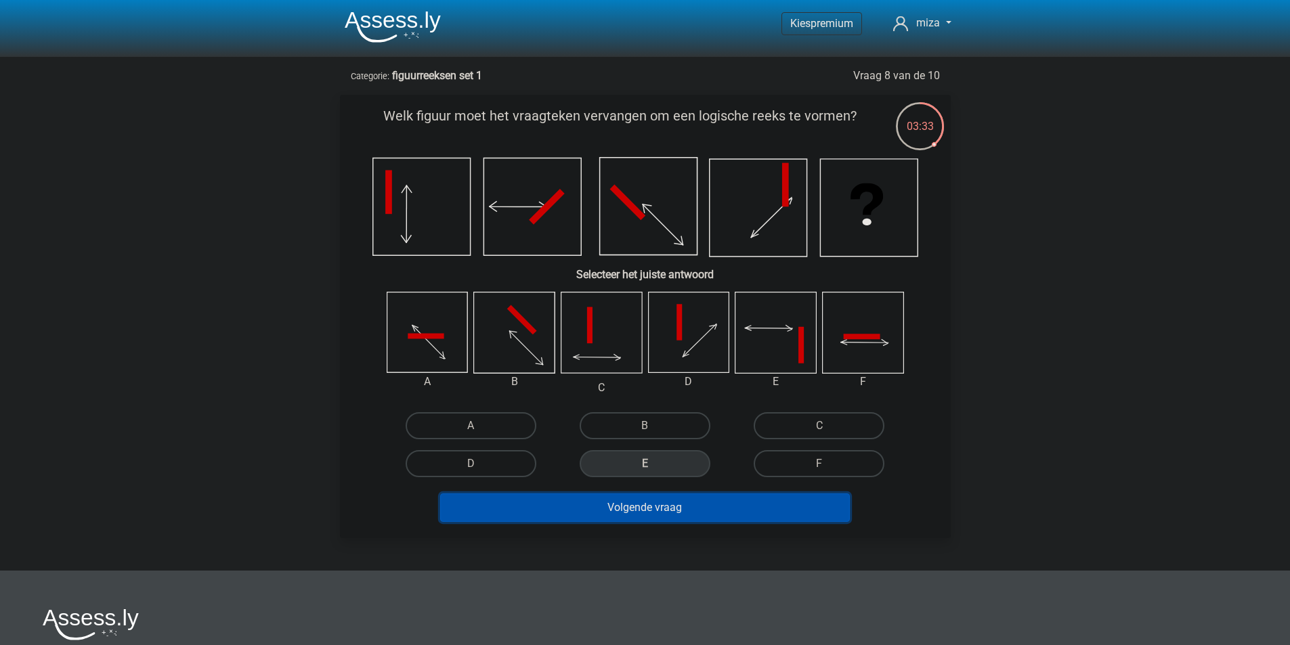
click at [695, 512] on button "Volgende vraag" at bounding box center [645, 508] width 410 height 28
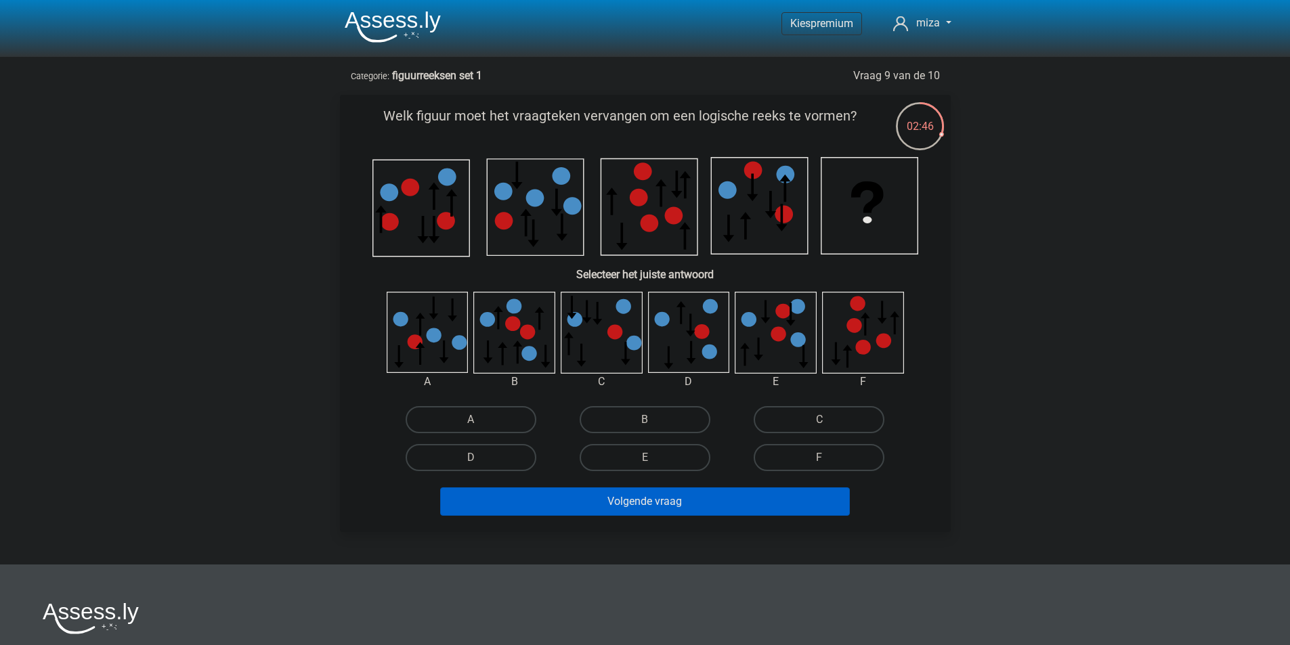
click at [471, 420] on div "A" at bounding box center [470, 419] width 163 height 27
click at [477, 422] on input "A" at bounding box center [474, 424] width 9 height 9
radio input "true"
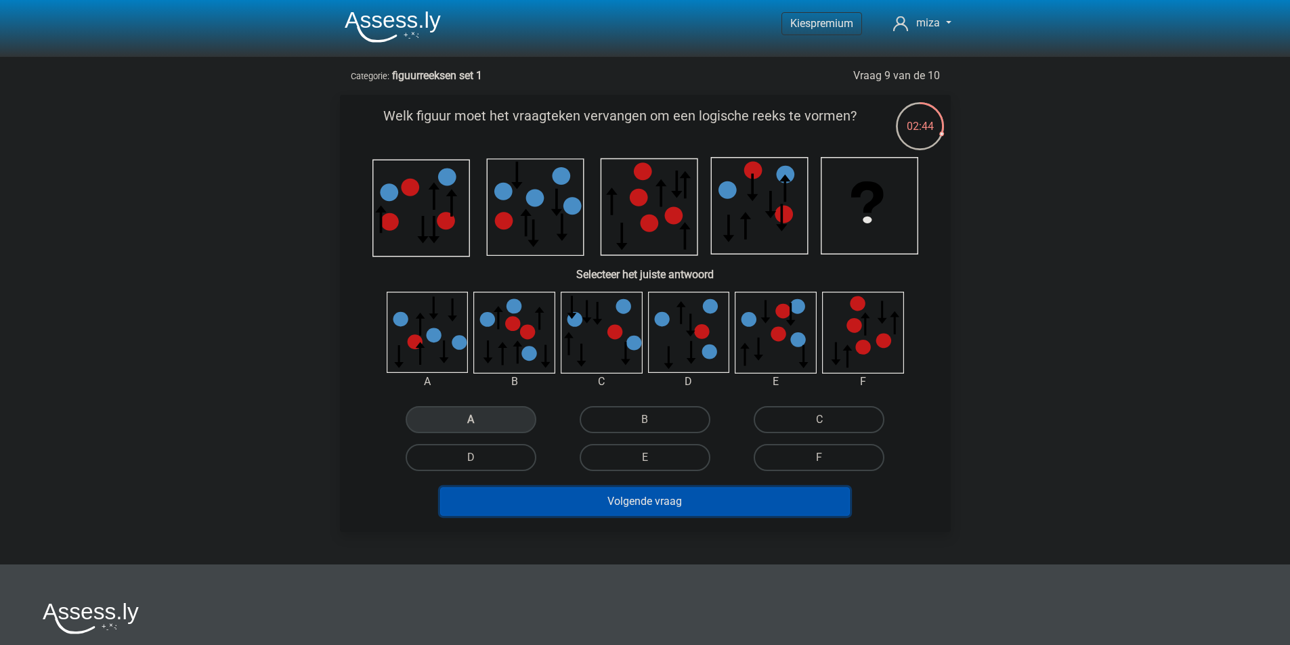
click at [592, 502] on button "Volgende vraag" at bounding box center [645, 501] width 410 height 28
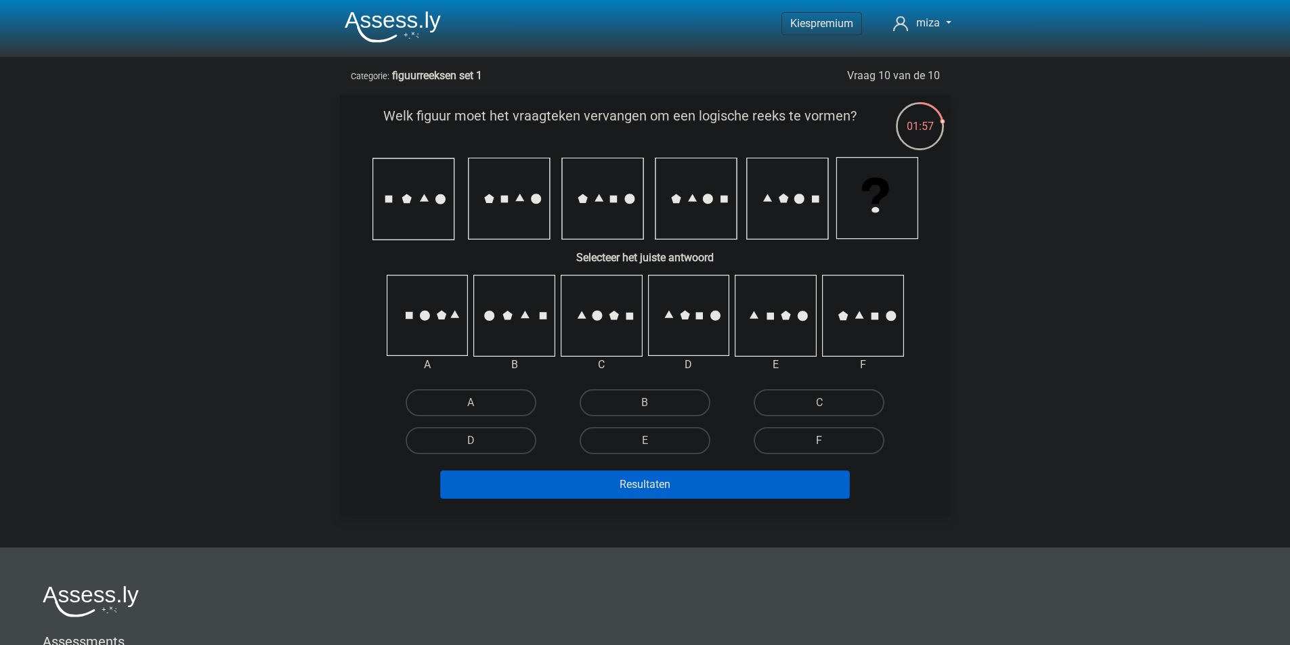
click at [794, 440] on label "F" at bounding box center [818, 440] width 131 height 27
click at [819, 441] on input "F" at bounding box center [823, 445] width 9 height 9
radio input "true"
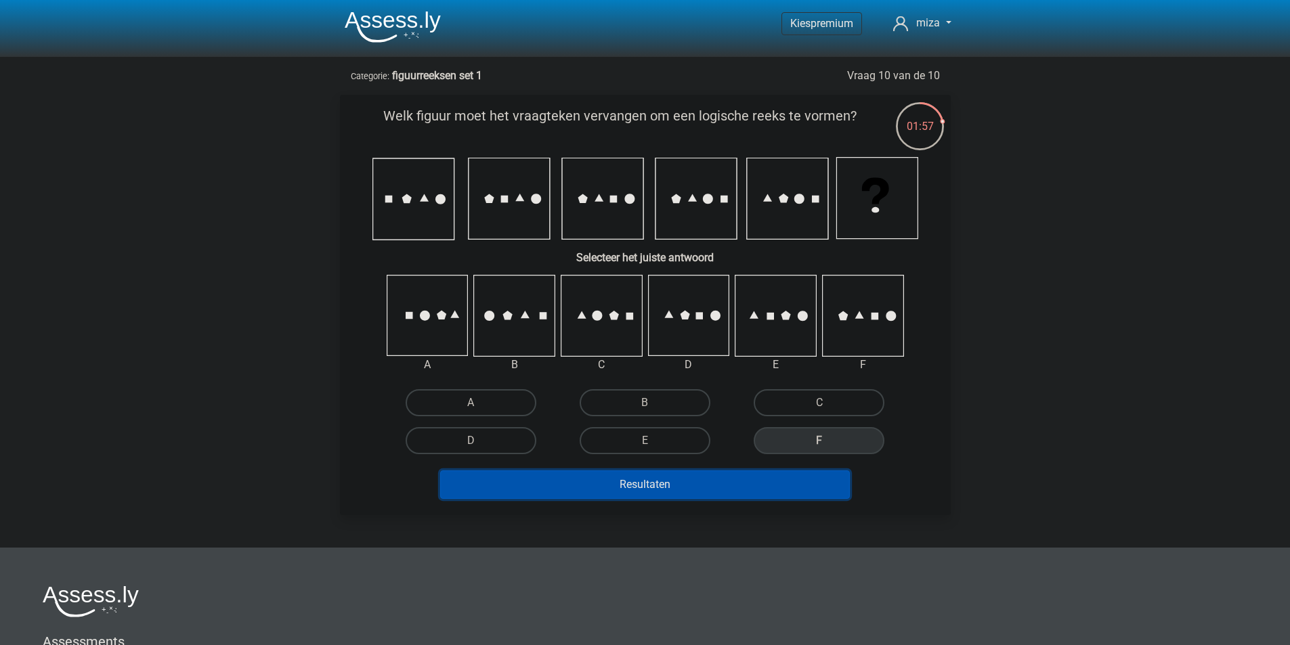
click at [692, 491] on button "Resultaten" at bounding box center [645, 484] width 410 height 28
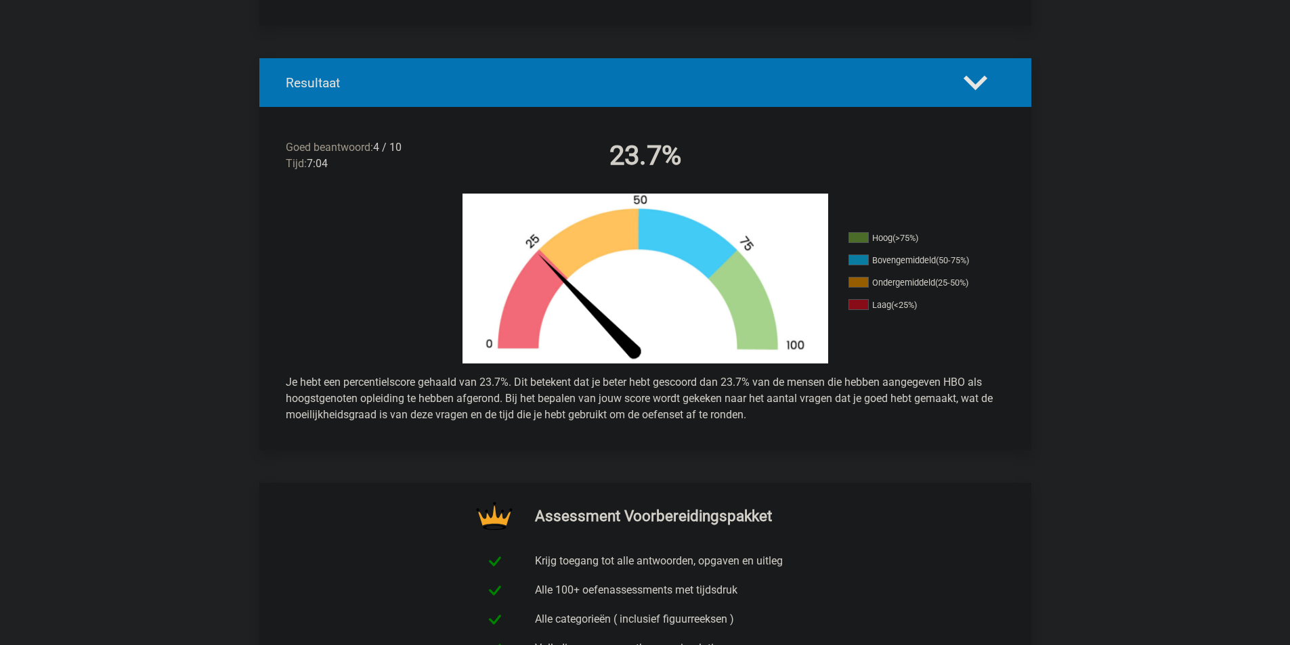
scroll to position [203, 0]
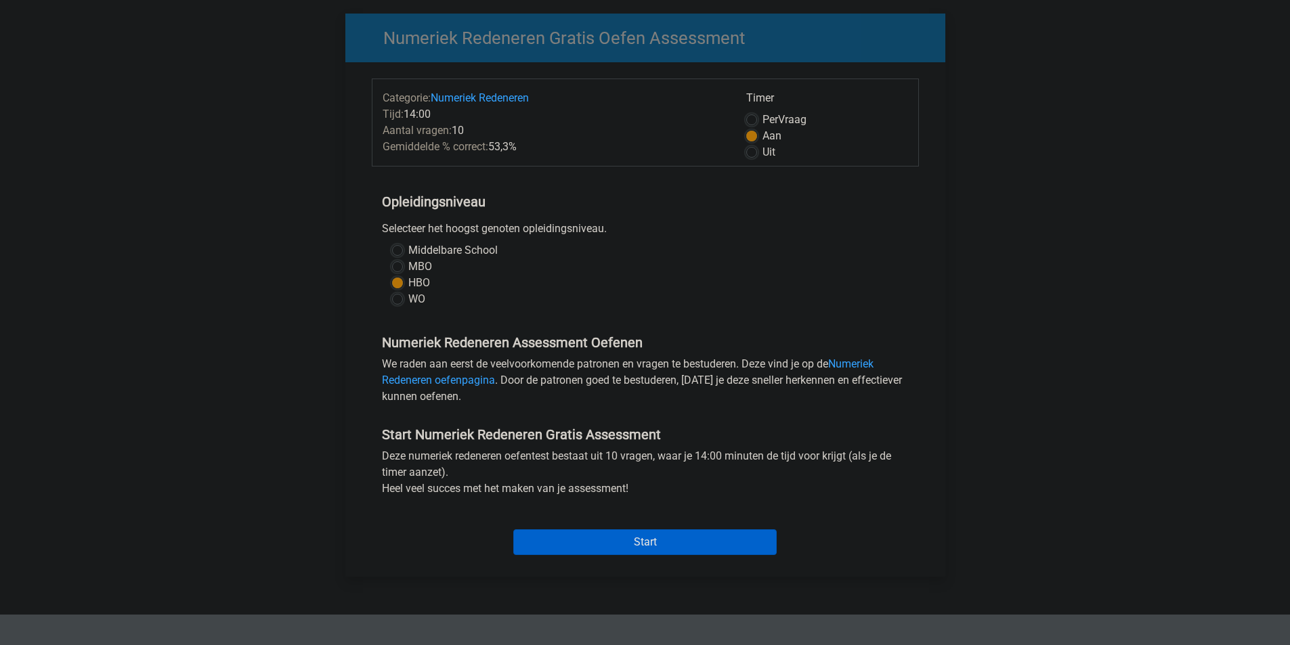
scroll to position [271, 0]
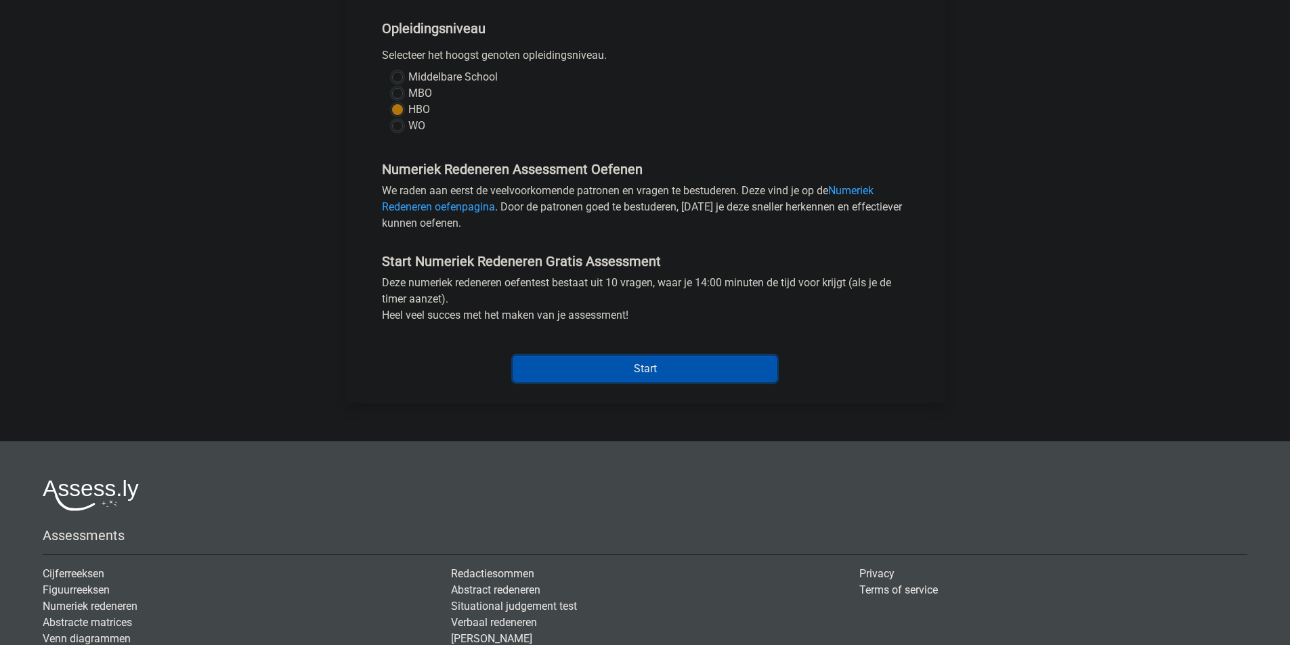
click at [582, 376] on input "Start" at bounding box center [644, 369] width 263 height 26
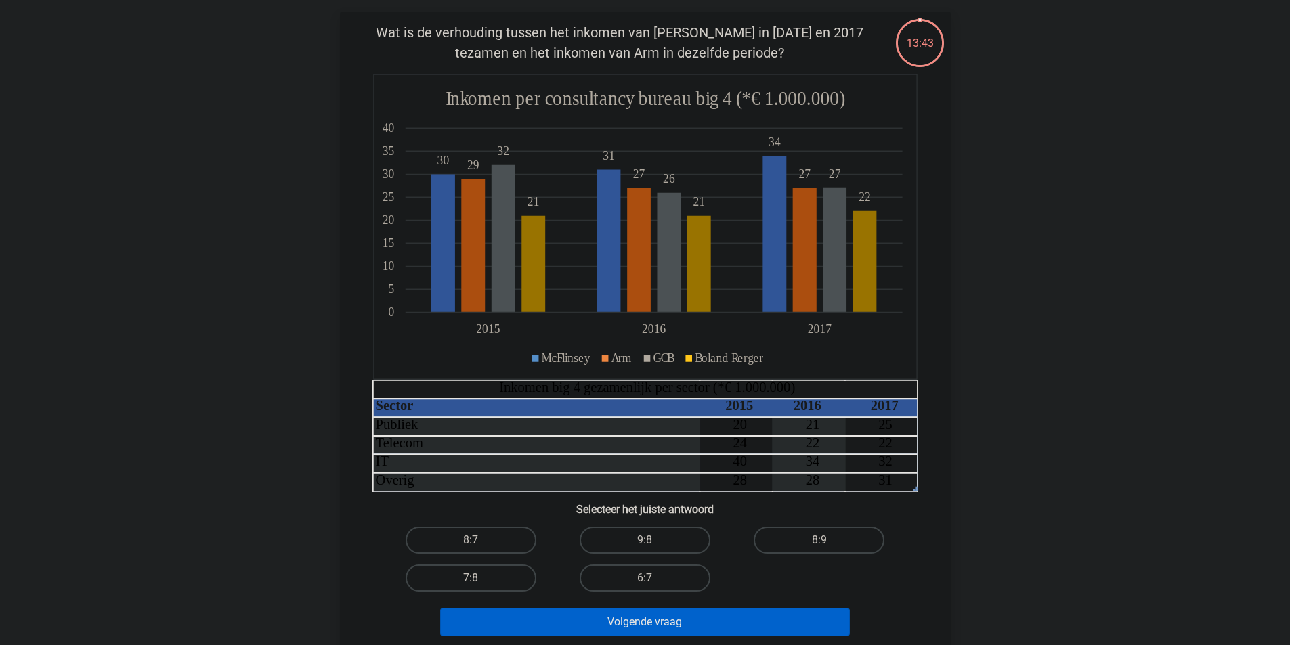
scroll to position [135, 0]
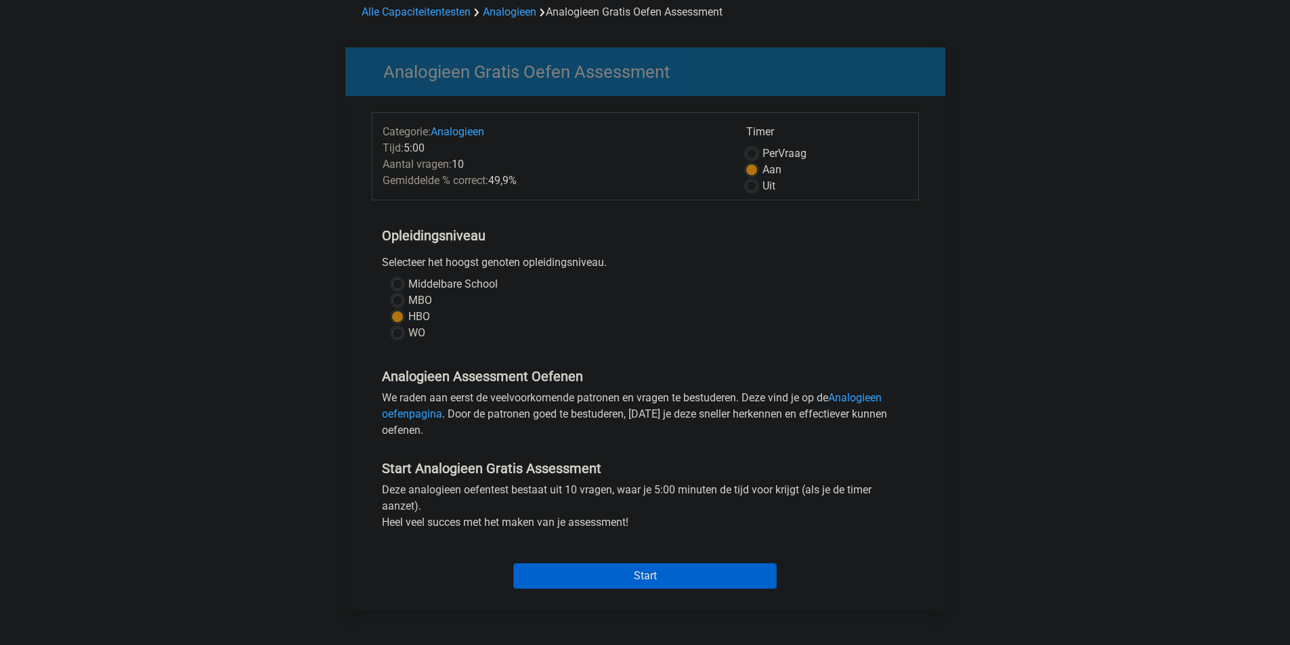
scroll to position [203, 0]
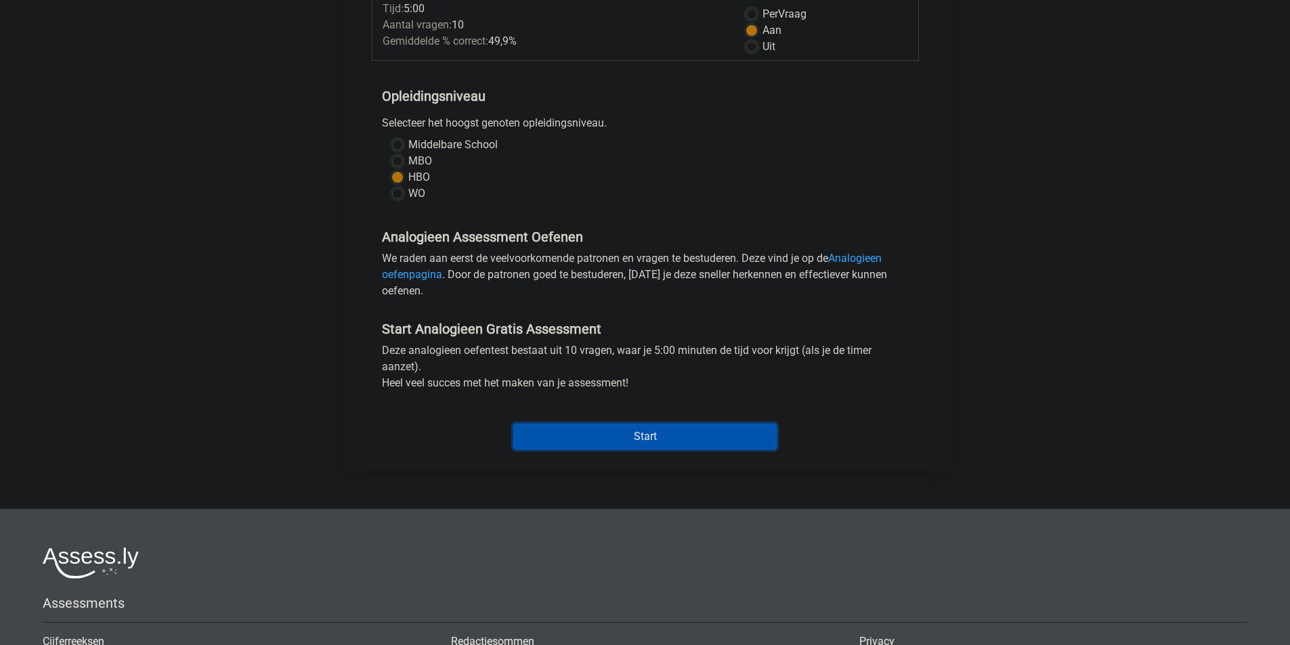
click at [589, 446] on input "Start" at bounding box center [644, 437] width 263 height 26
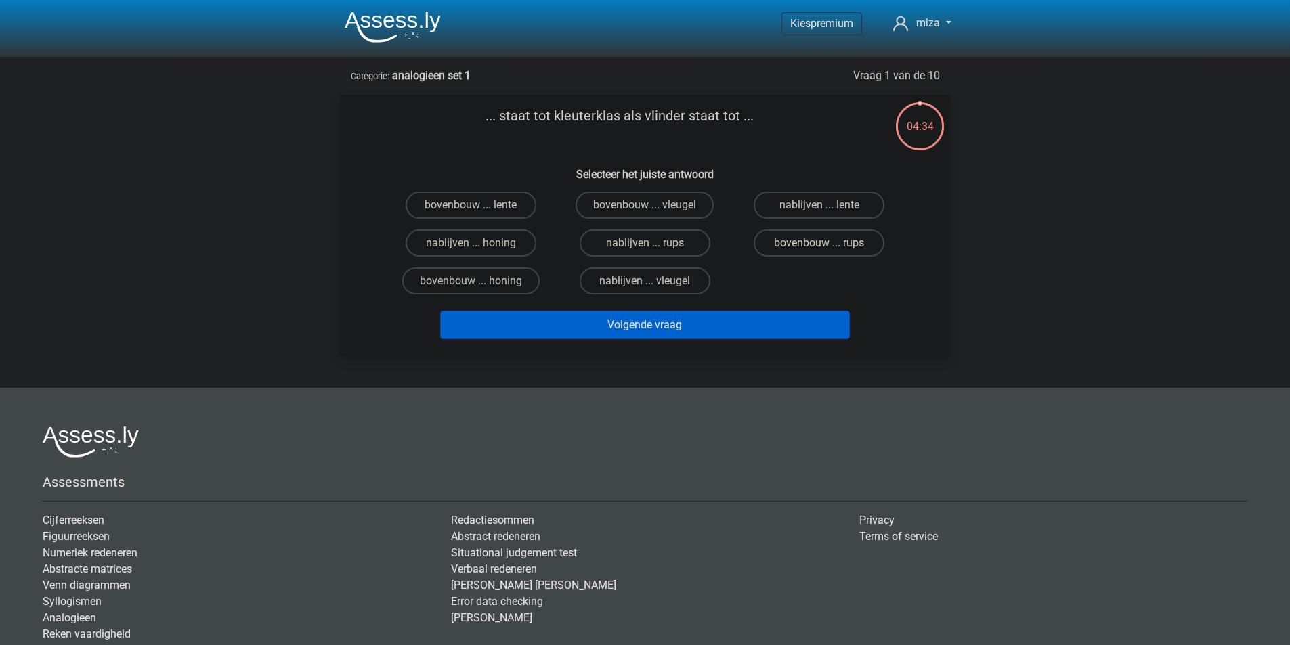
click at [805, 248] on label "bovenbouw ... rups" at bounding box center [818, 242] width 131 height 27
click at [819, 248] on input "bovenbouw ... rups" at bounding box center [823, 247] width 9 height 9
radio input "true"
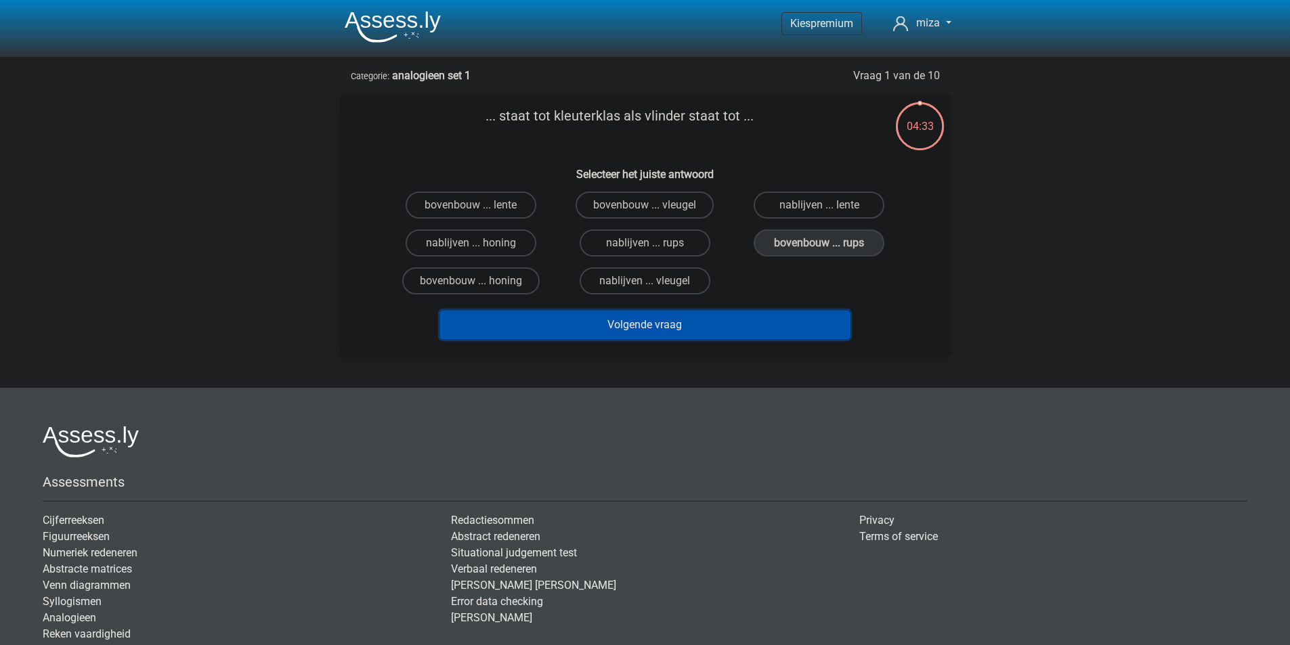
click at [698, 331] on button "Volgende vraag" at bounding box center [645, 325] width 410 height 28
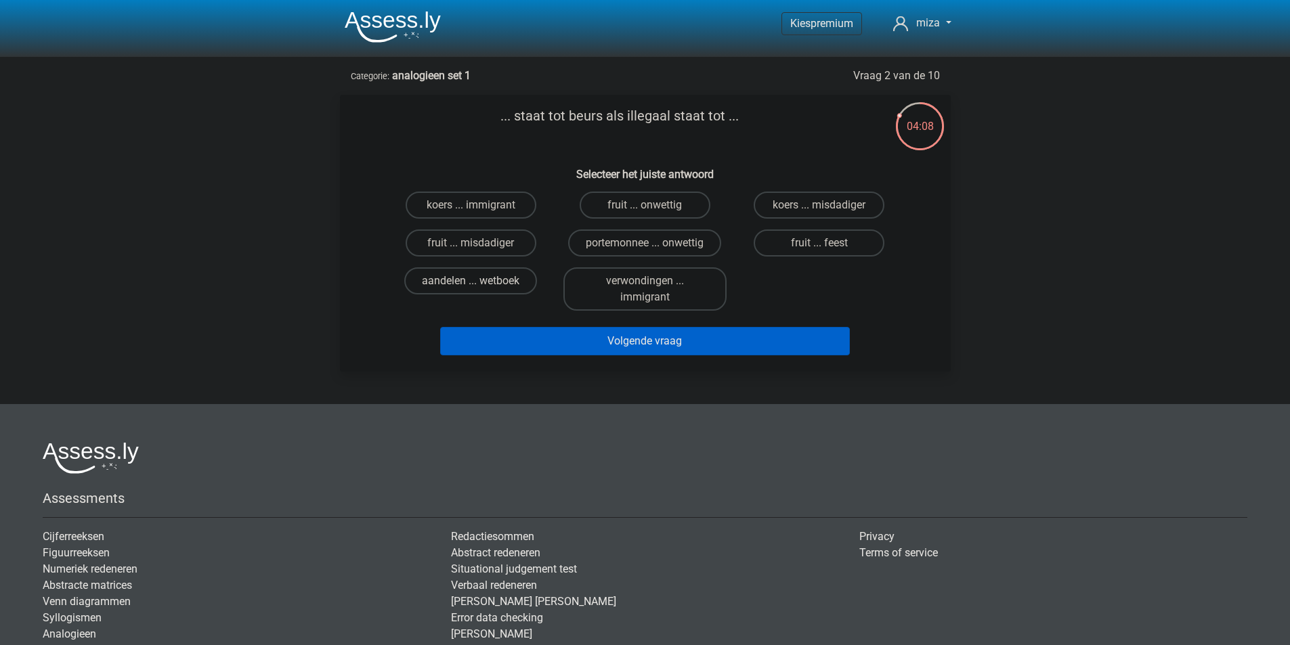
click at [478, 276] on label "aandelen ... wetboek" at bounding box center [470, 280] width 133 height 27
click at [478, 281] on input "aandelen ... wetboek" at bounding box center [474, 285] width 9 height 9
radio input "true"
click at [565, 345] on button "Volgende vraag" at bounding box center [645, 341] width 410 height 28
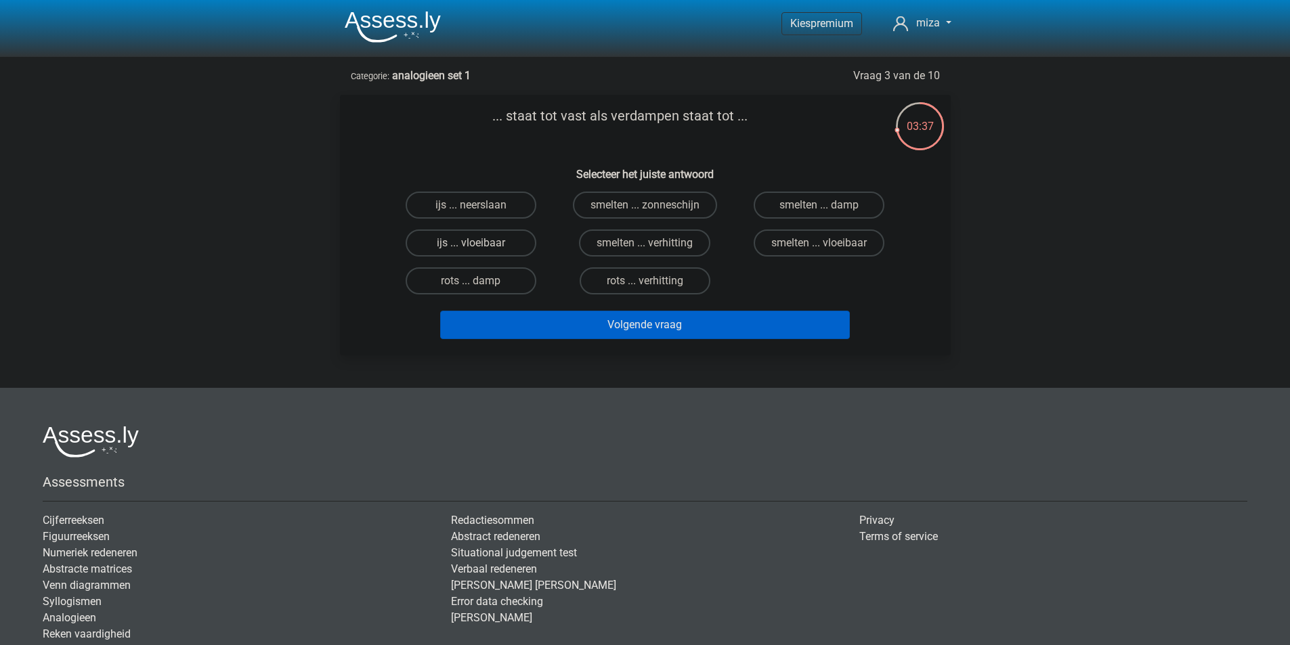
click at [453, 245] on label "ijs ... vloeibaar" at bounding box center [471, 242] width 131 height 27
click at [470, 245] on input "ijs ... vloeibaar" at bounding box center [474, 247] width 9 height 9
radio input "true"
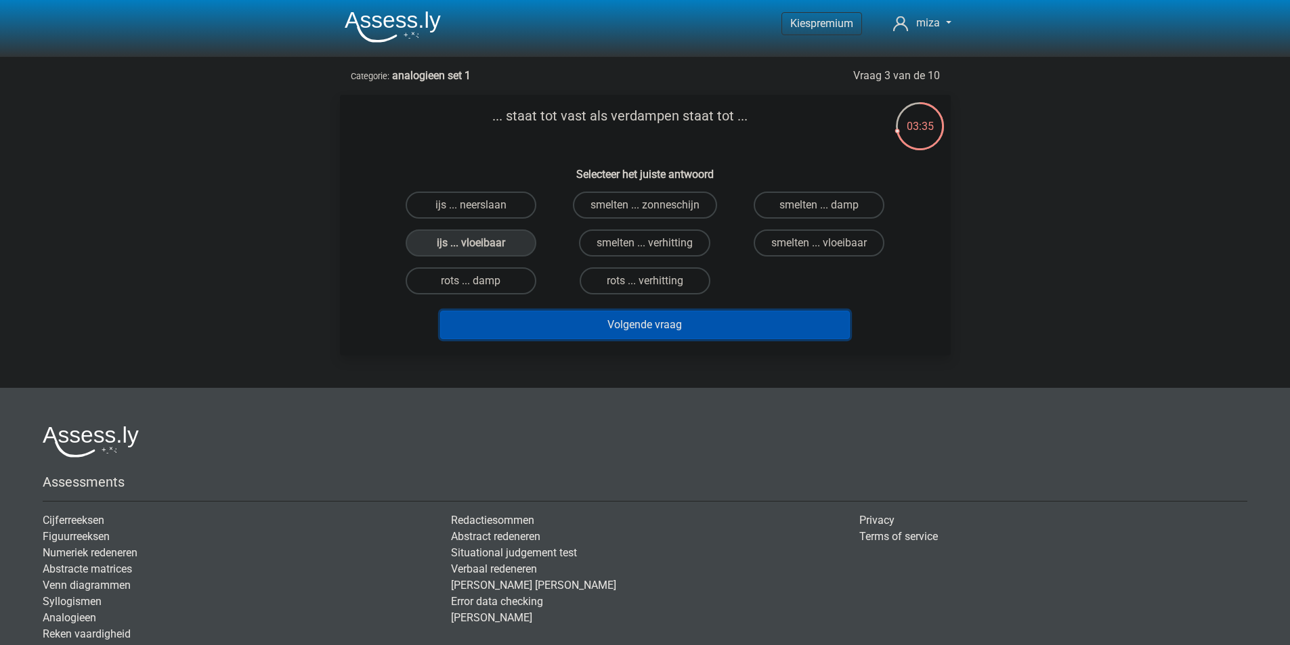
click at [613, 320] on button "Volgende vraag" at bounding box center [645, 325] width 410 height 28
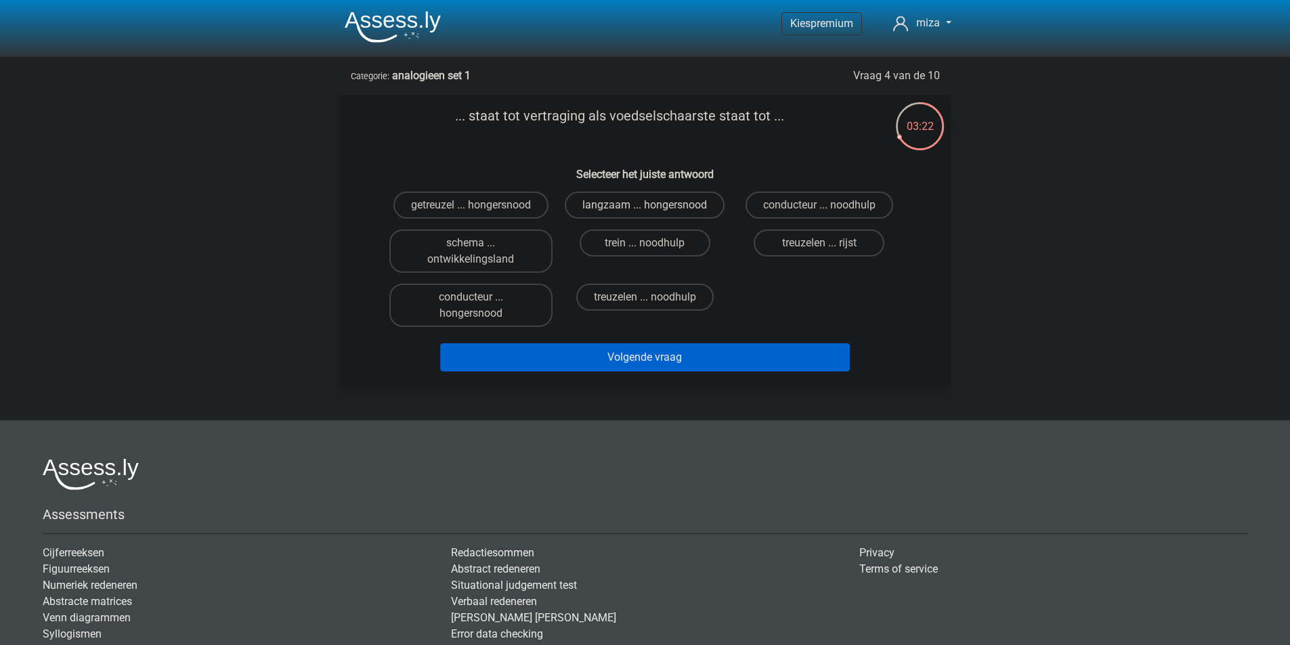
click at [640, 203] on label "langzaam ... hongersnood" at bounding box center [645, 205] width 160 height 27
click at [644, 205] on input "langzaam ... hongersnood" at bounding box center [648, 209] width 9 height 9
radio input "true"
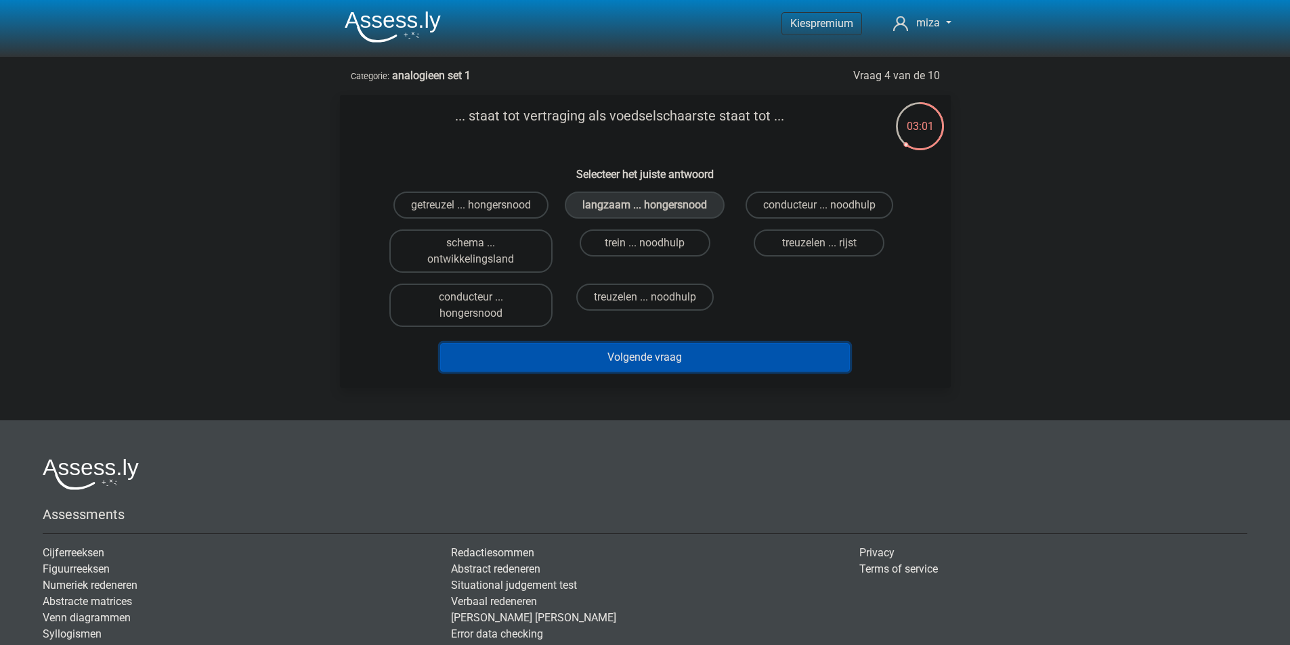
click at [603, 348] on button "Volgende vraag" at bounding box center [645, 357] width 410 height 28
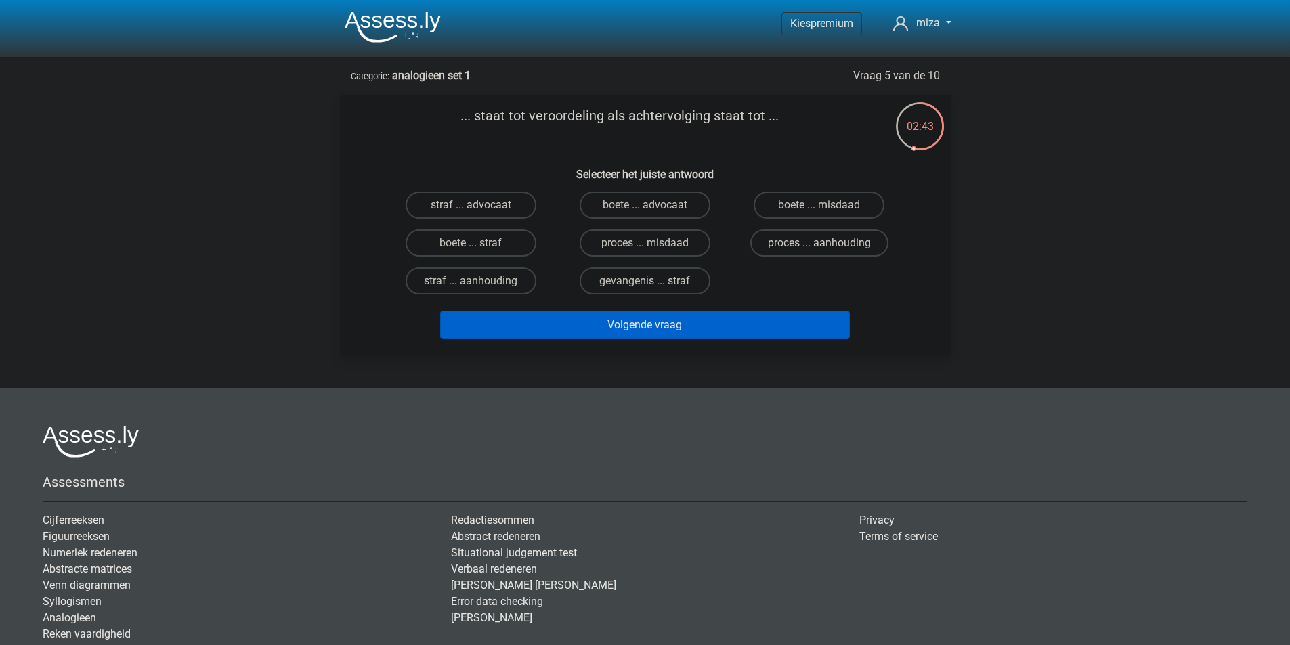
click at [797, 248] on label "proces ... aanhouding" at bounding box center [819, 242] width 138 height 27
click at [819, 248] on input "proces ... aanhouding" at bounding box center [823, 247] width 9 height 9
radio input "true"
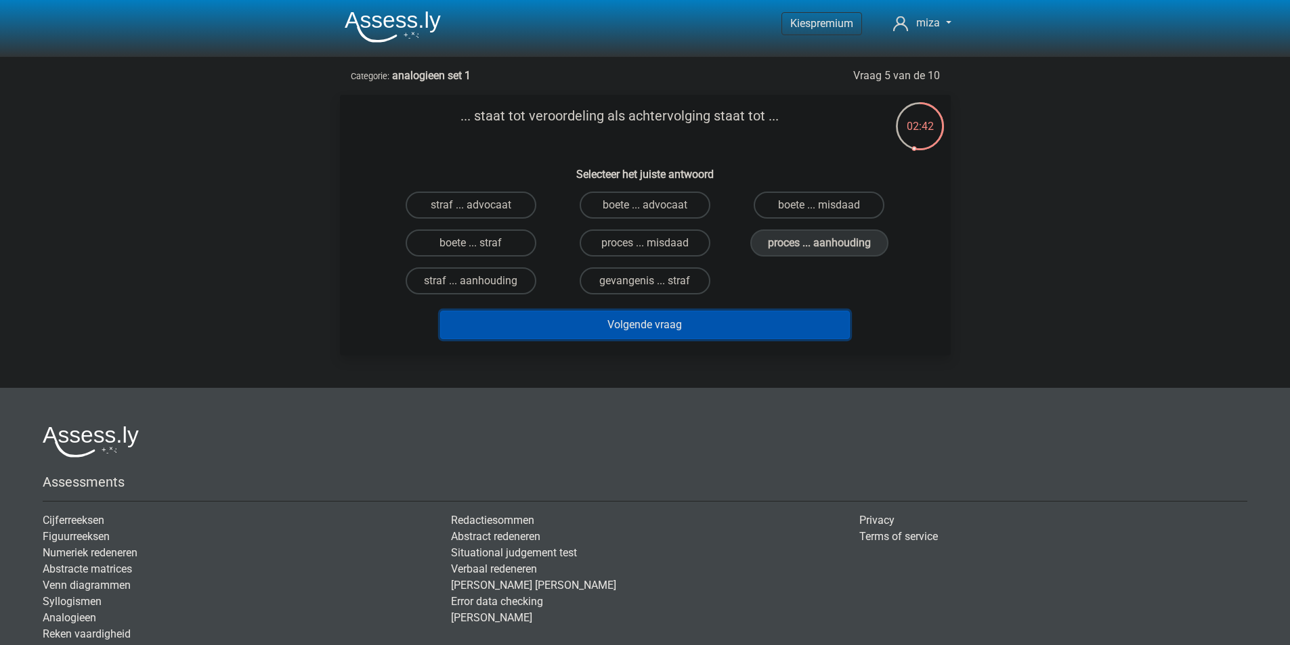
click at [679, 330] on button "Volgende vraag" at bounding box center [645, 325] width 410 height 28
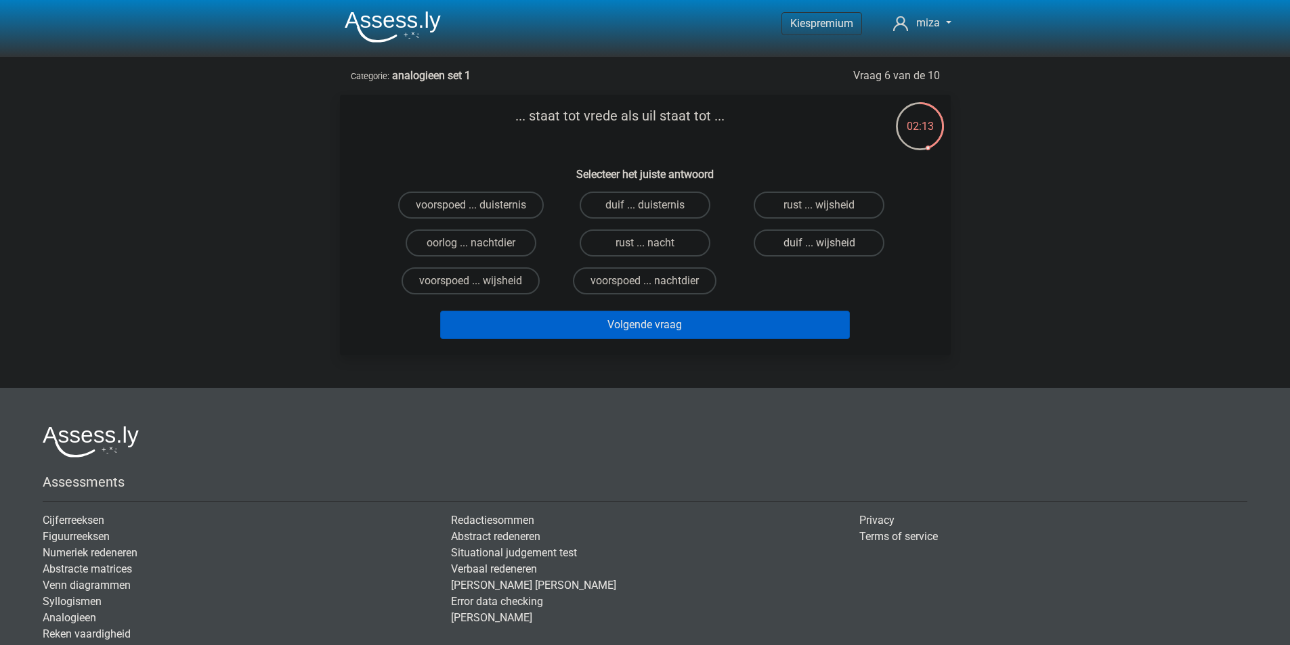
drag, startPoint x: 820, startPoint y: 244, endPoint x: 810, endPoint y: 241, distance: 10.1
click at [552, 219] on div "duif ... wijsheid" at bounding box center [470, 205] width 163 height 27
click at [816, 243] on label "duif ... wijsheid" at bounding box center [818, 242] width 131 height 27
click at [819, 243] on input "duif ... wijsheid" at bounding box center [823, 247] width 9 height 9
radio input "true"
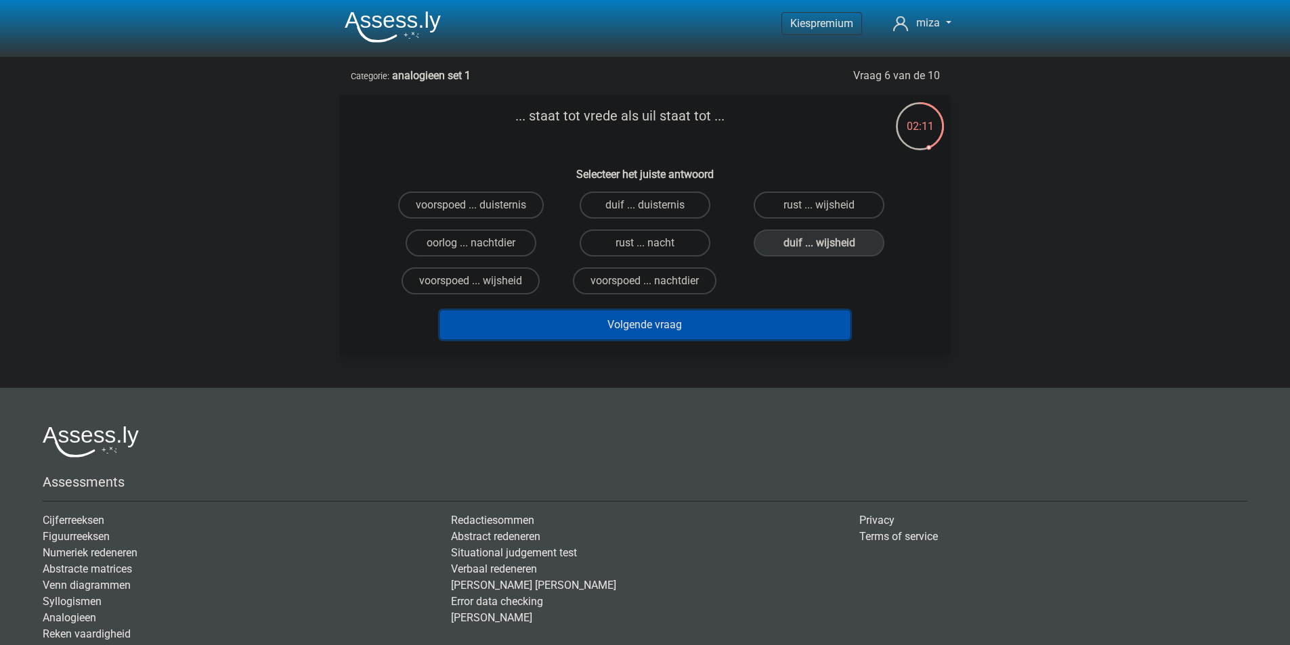
click at [693, 332] on button "Volgende vraag" at bounding box center [645, 325] width 410 height 28
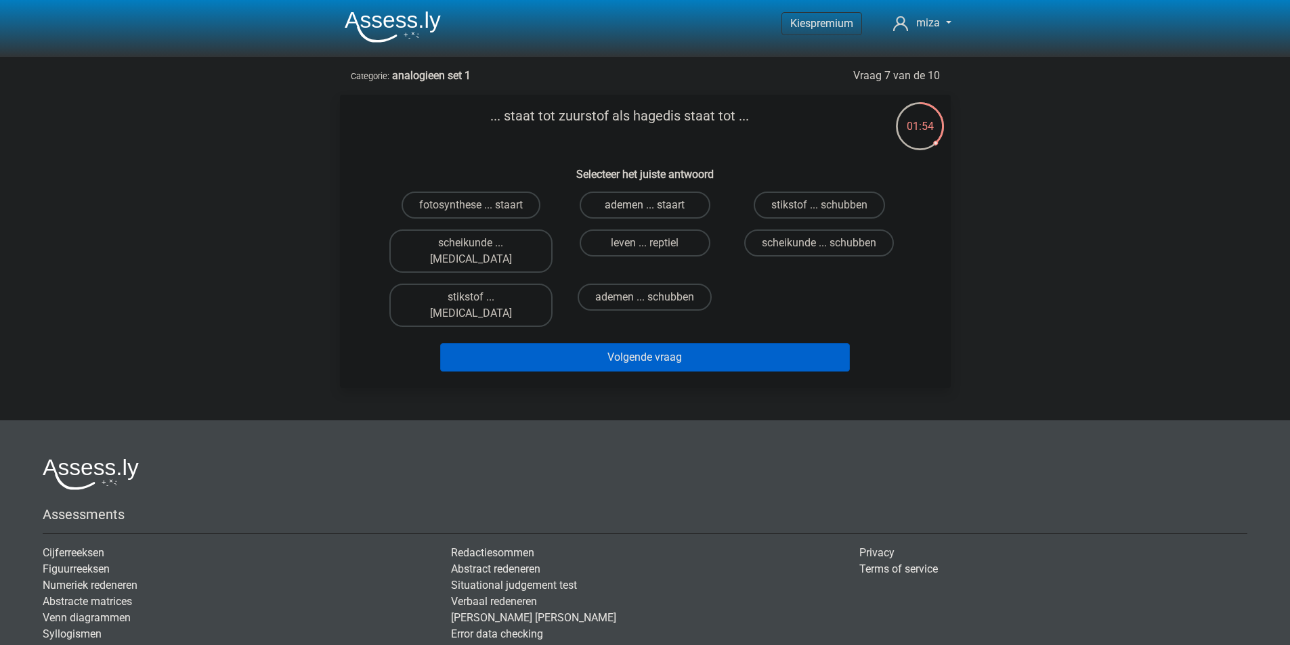
click at [621, 205] on label "ademen ... staart" at bounding box center [644, 205] width 131 height 27
click at [644, 205] on input "ademen ... staart" at bounding box center [648, 209] width 9 height 9
radio input "true"
drag, startPoint x: 663, startPoint y: 305, endPoint x: 631, endPoint y: 305, distance: 32.5
click at [663, 332] on div "Volgende vraag" at bounding box center [644, 354] width 567 height 45
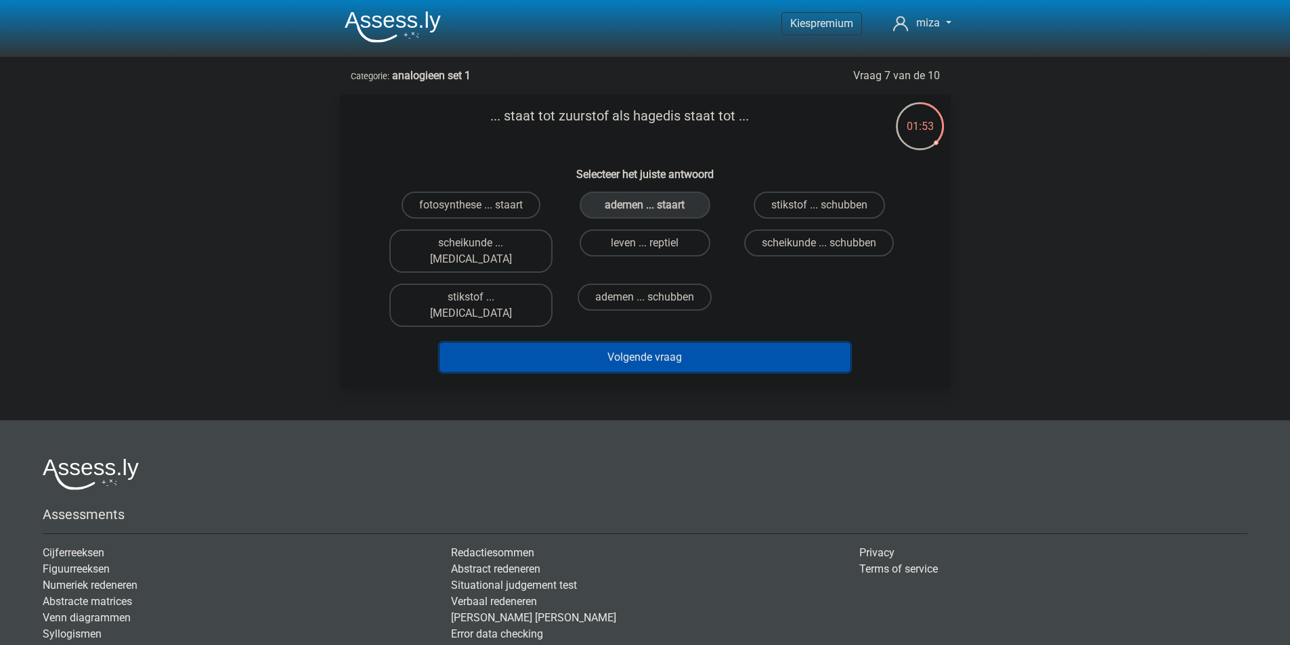
click at [647, 343] on button "Volgende vraag" at bounding box center [645, 357] width 410 height 28
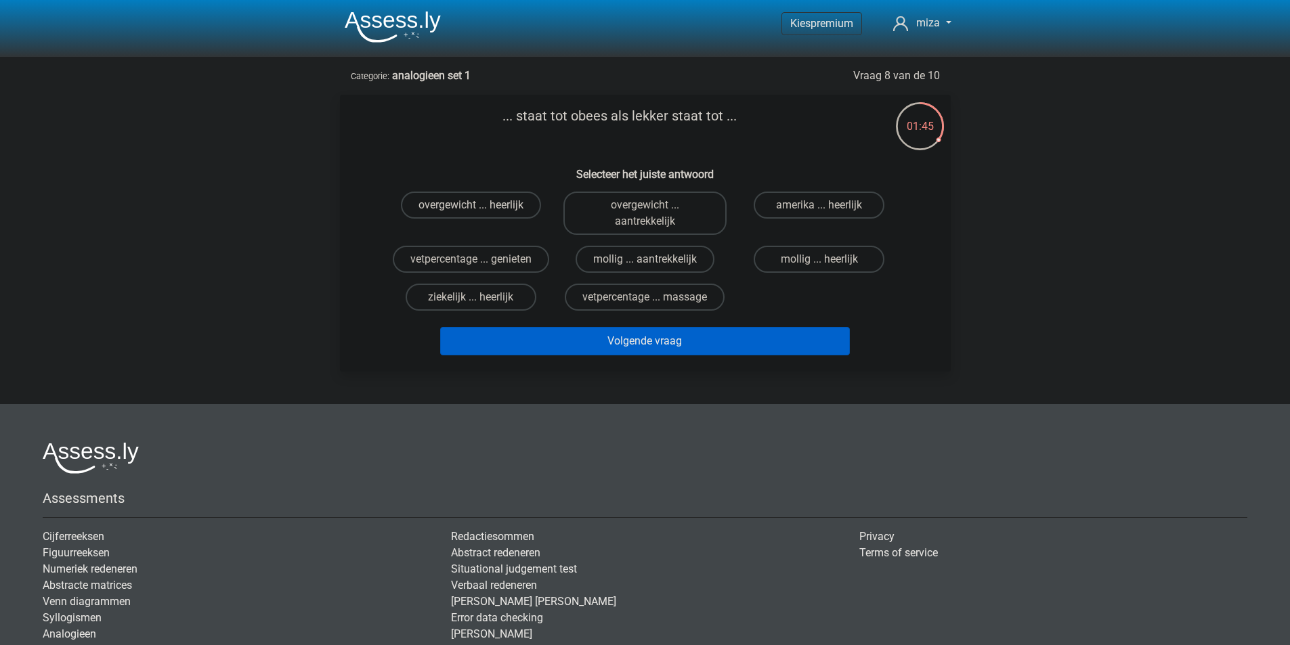
click at [443, 200] on label "overgewicht ... heerlijk" at bounding box center [471, 205] width 140 height 27
click at [470, 205] on input "overgewicht ... heerlijk" at bounding box center [474, 209] width 9 height 9
radio input "true"
drag, startPoint x: 722, startPoint y: 343, endPoint x: 702, endPoint y: 332, distance: 22.4
click at [719, 342] on button "Volgende vraag" at bounding box center [645, 341] width 410 height 28
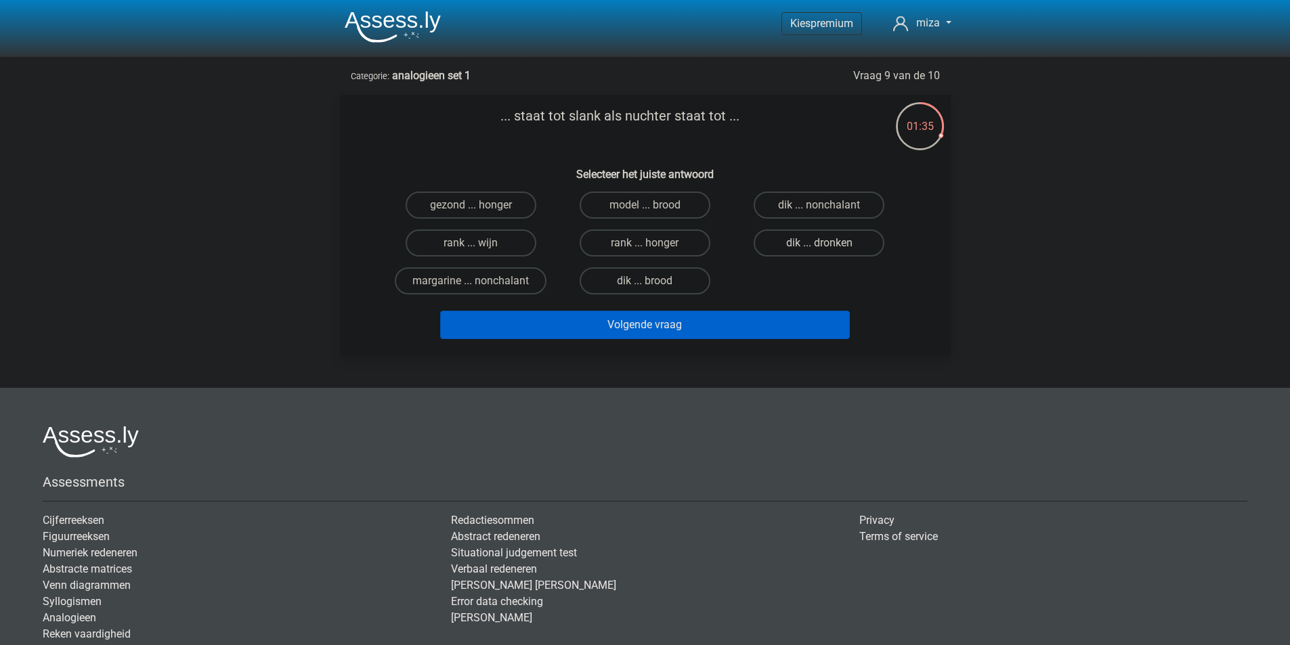
click at [808, 238] on label "dik ... dronken" at bounding box center [818, 242] width 131 height 27
click at [819, 243] on input "dik ... dronken" at bounding box center [823, 247] width 9 height 9
radio input "true"
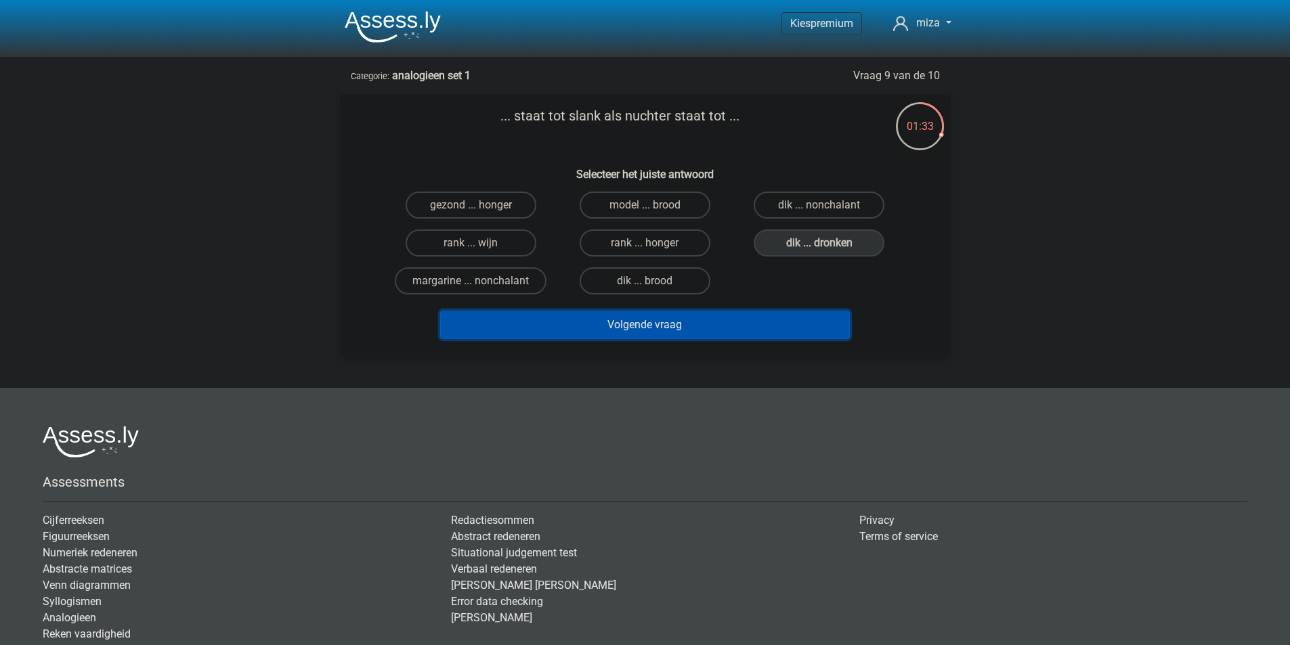
click at [644, 328] on button "Volgende vraag" at bounding box center [645, 325] width 410 height 28
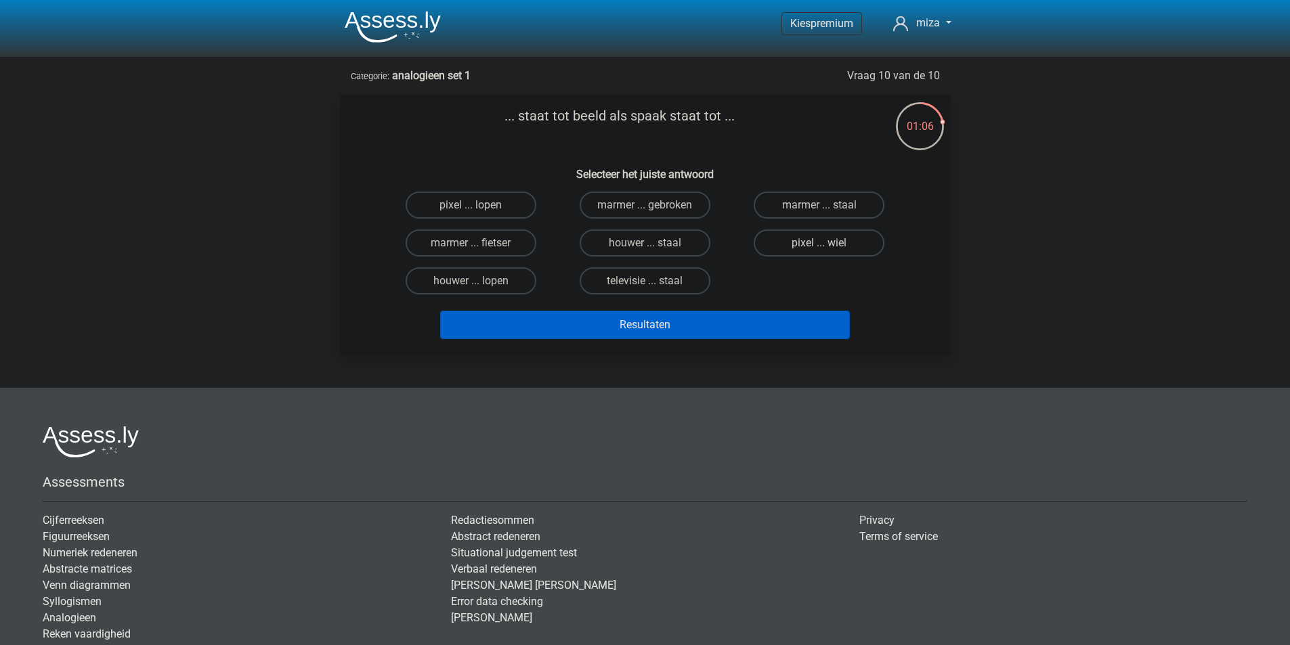
click at [806, 242] on label "pixel ... wiel" at bounding box center [818, 242] width 131 height 27
click at [819, 243] on input "pixel ... wiel" at bounding box center [823, 247] width 9 height 9
radio input "true"
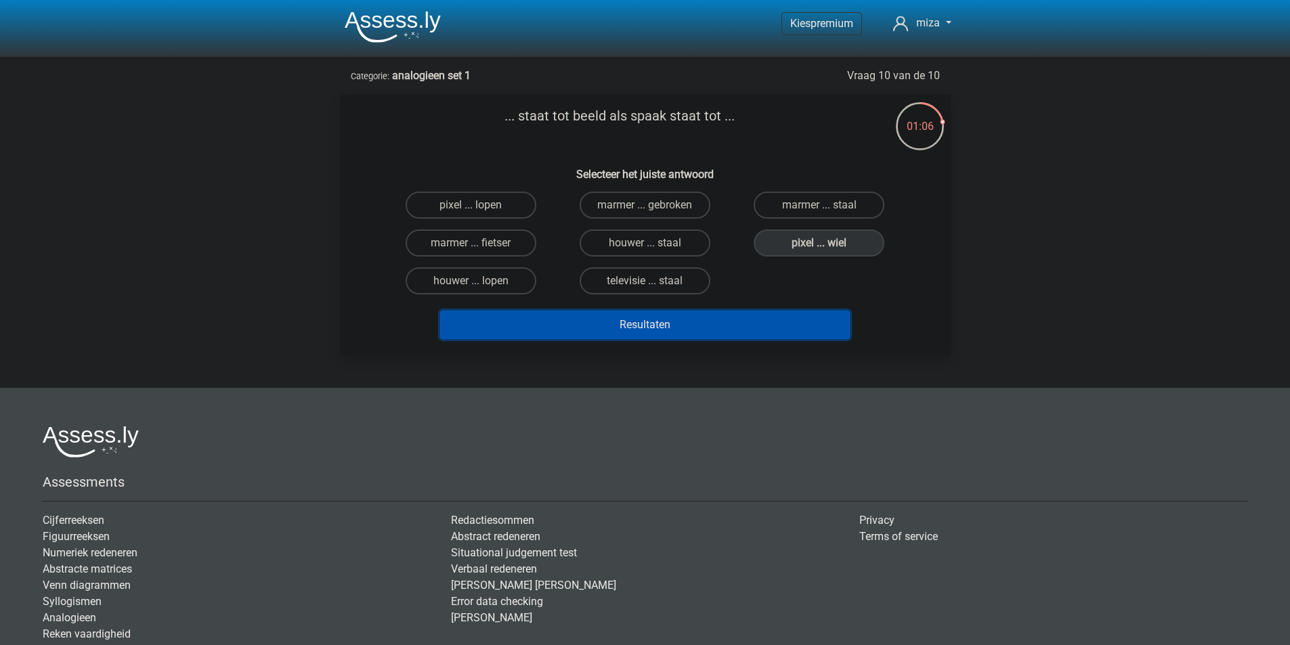
click at [756, 321] on button "Resultaten" at bounding box center [645, 325] width 410 height 28
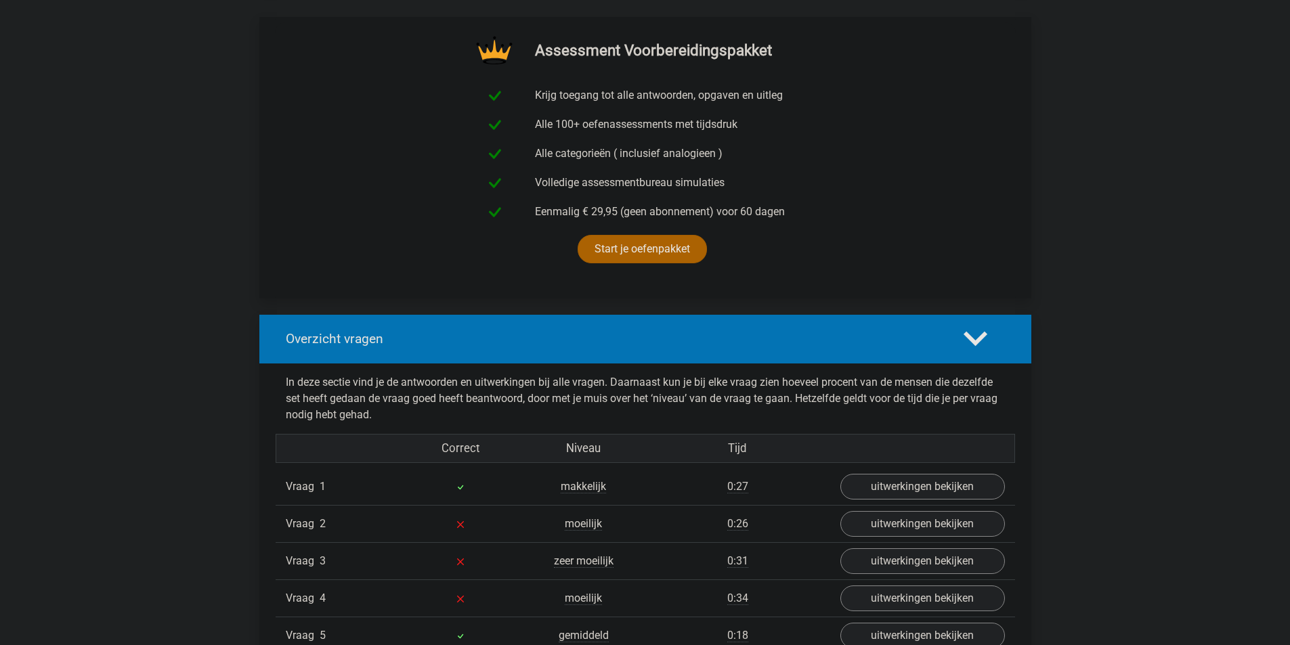
scroll to position [948, 0]
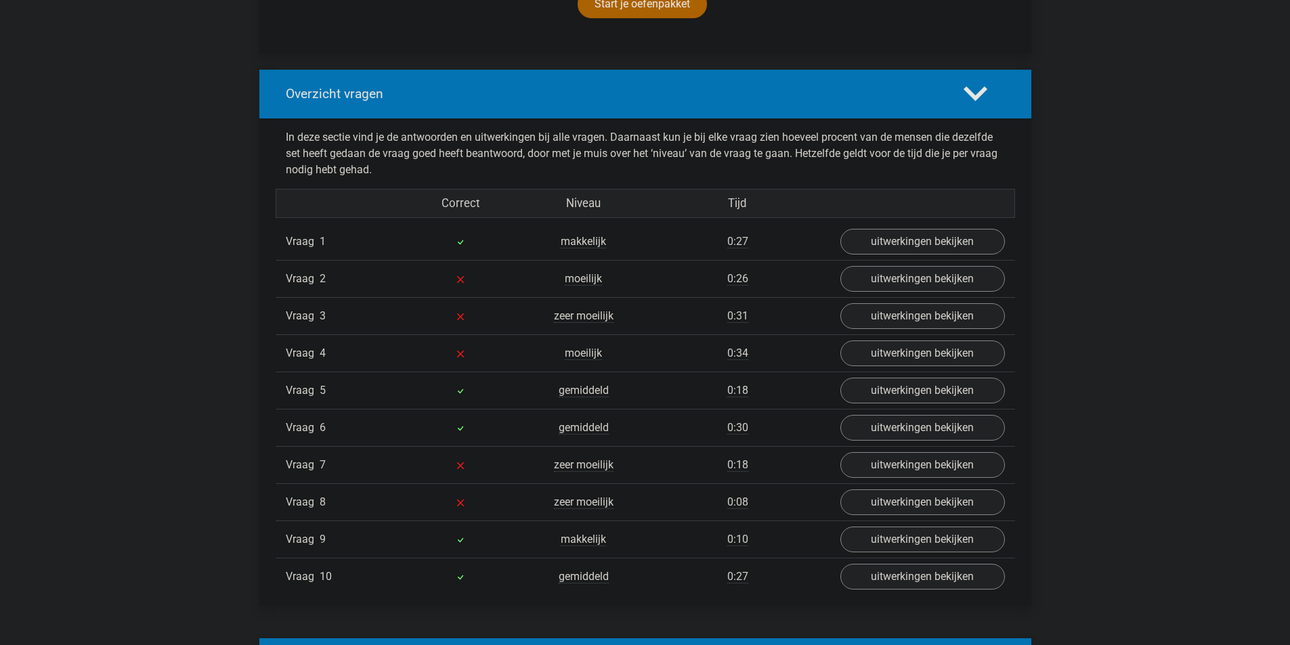
click at [882, 517] on div "Vraag 8 zeer moeilijk 0:08 uitwerkingen bekijken" at bounding box center [645, 501] width 739 height 37
click at [882, 512] on link "uitwerkingen bekijken" at bounding box center [921, 502] width 189 height 30
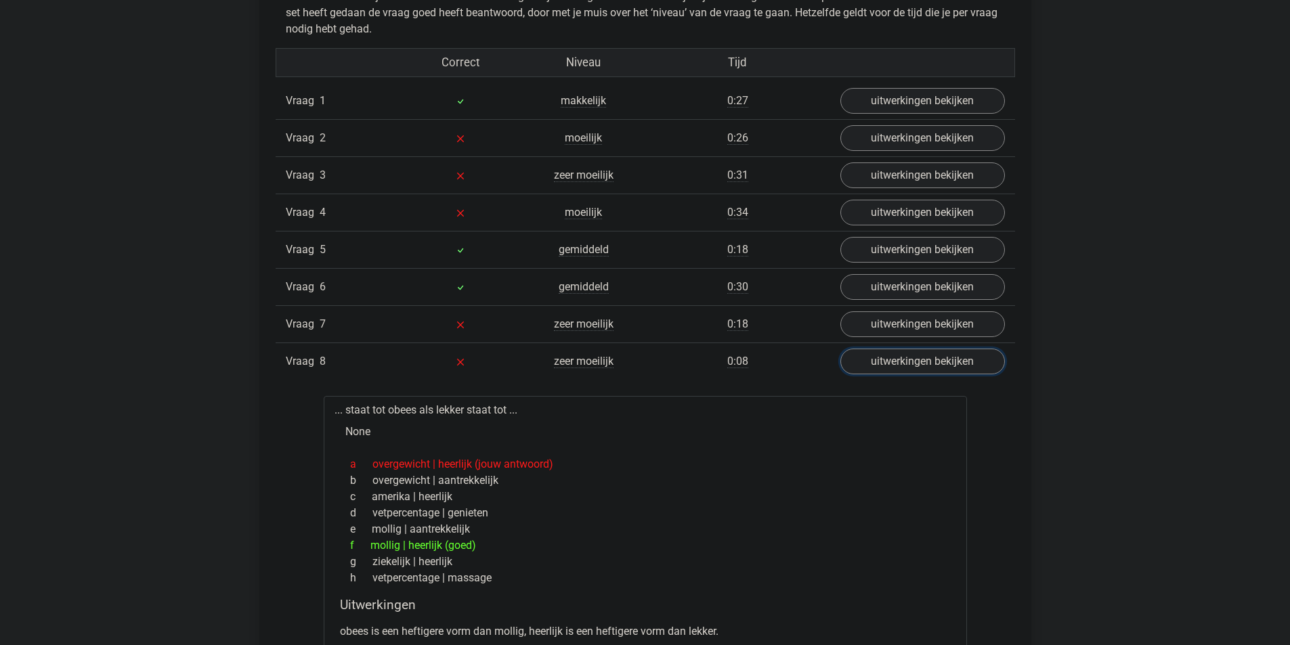
scroll to position [1083, 0]
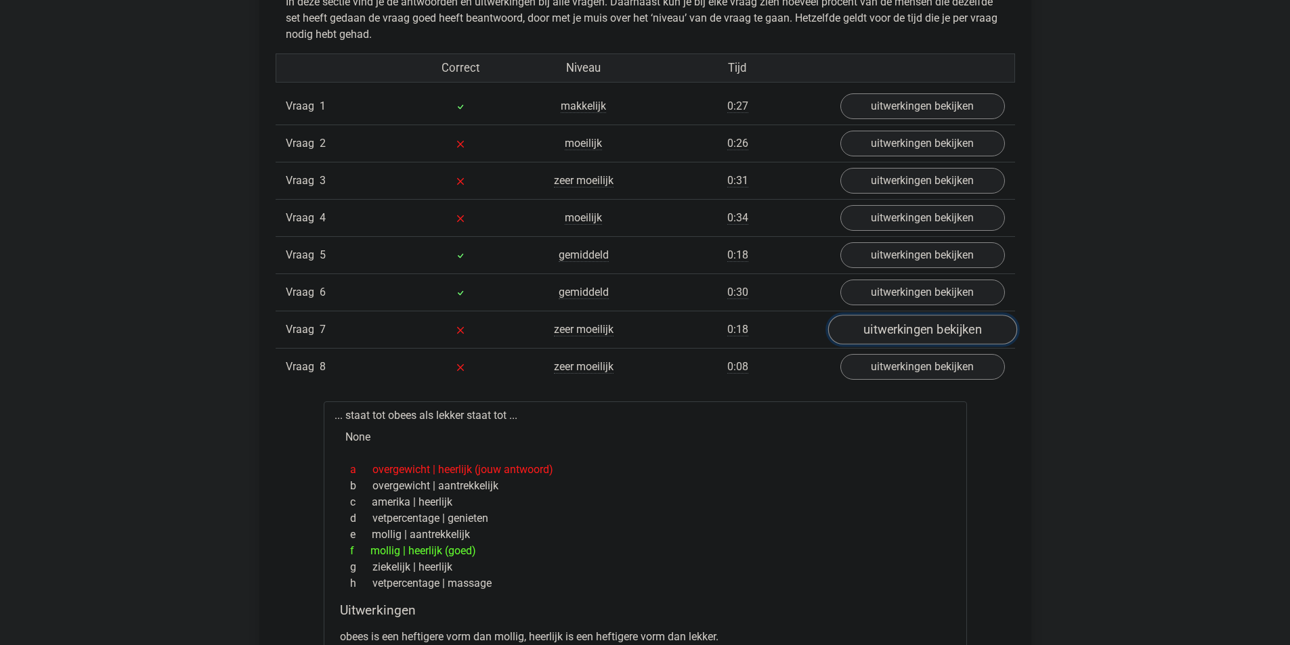
click at [926, 338] on link "uitwerkingen bekijken" at bounding box center [921, 330] width 189 height 30
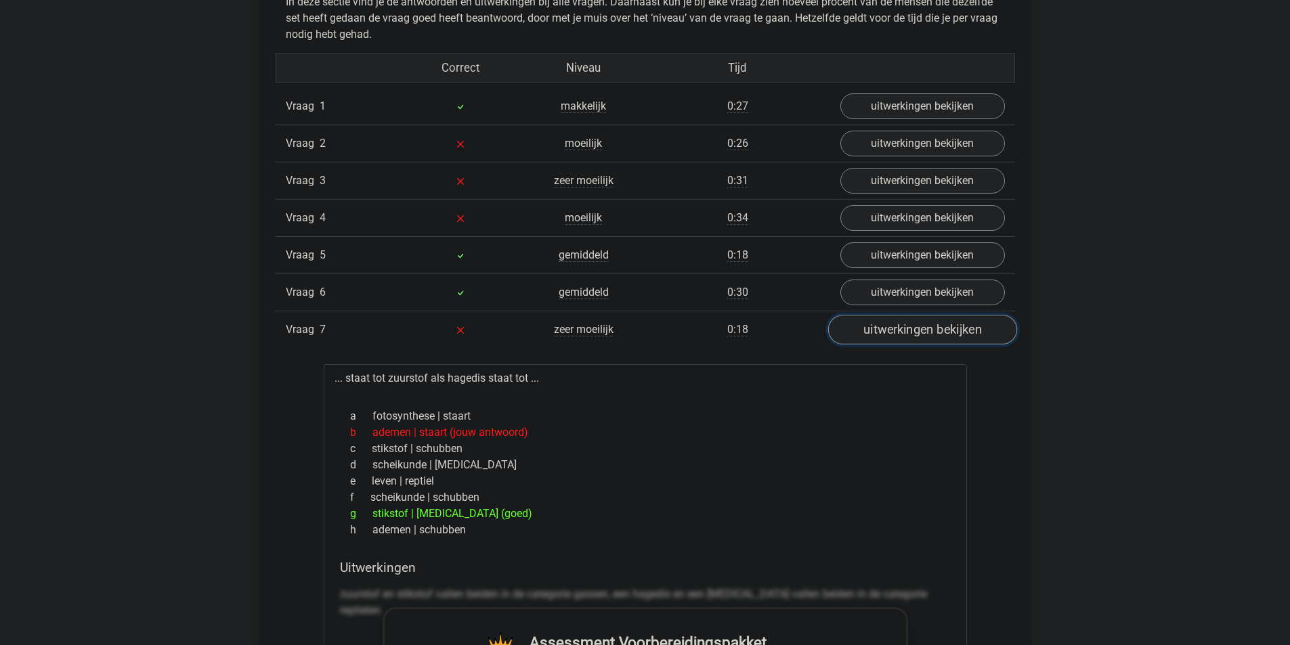
click at [926, 338] on link "uitwerkingen bekijken" at bounding box center [921, 330] width 189 height 30
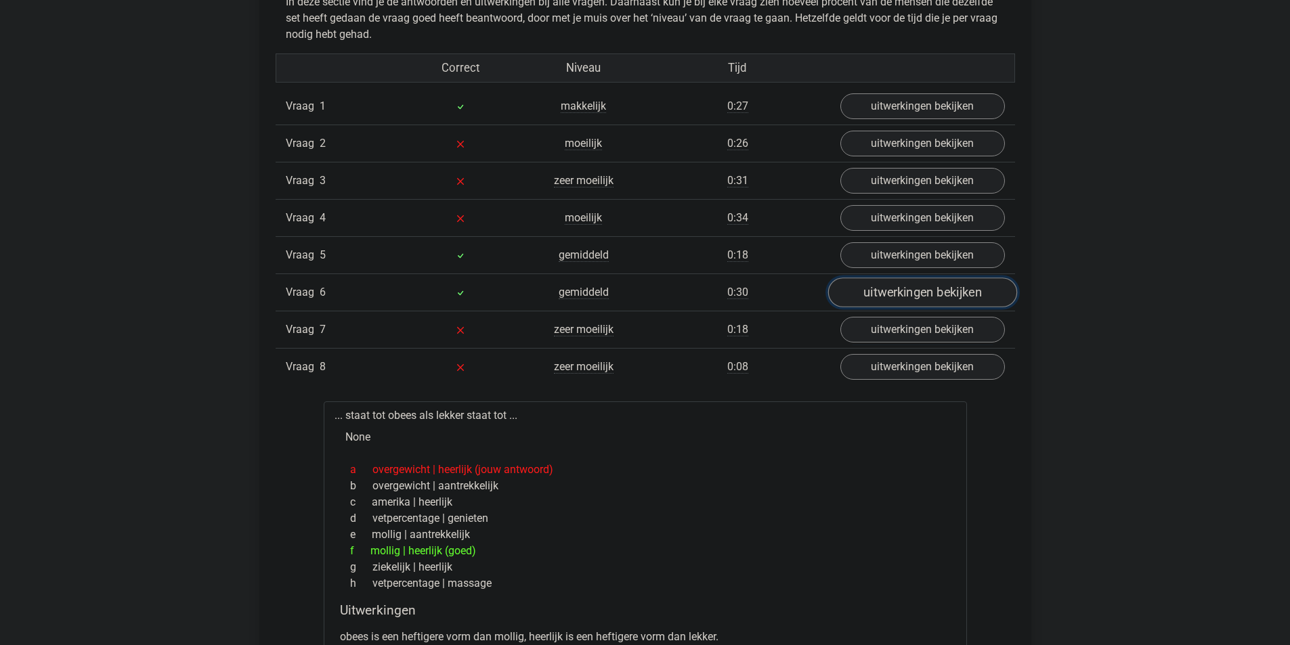
click at [932, 298] on link "uitwerkingen bekijken" at bounding box center [921, 293] width 189 height 30
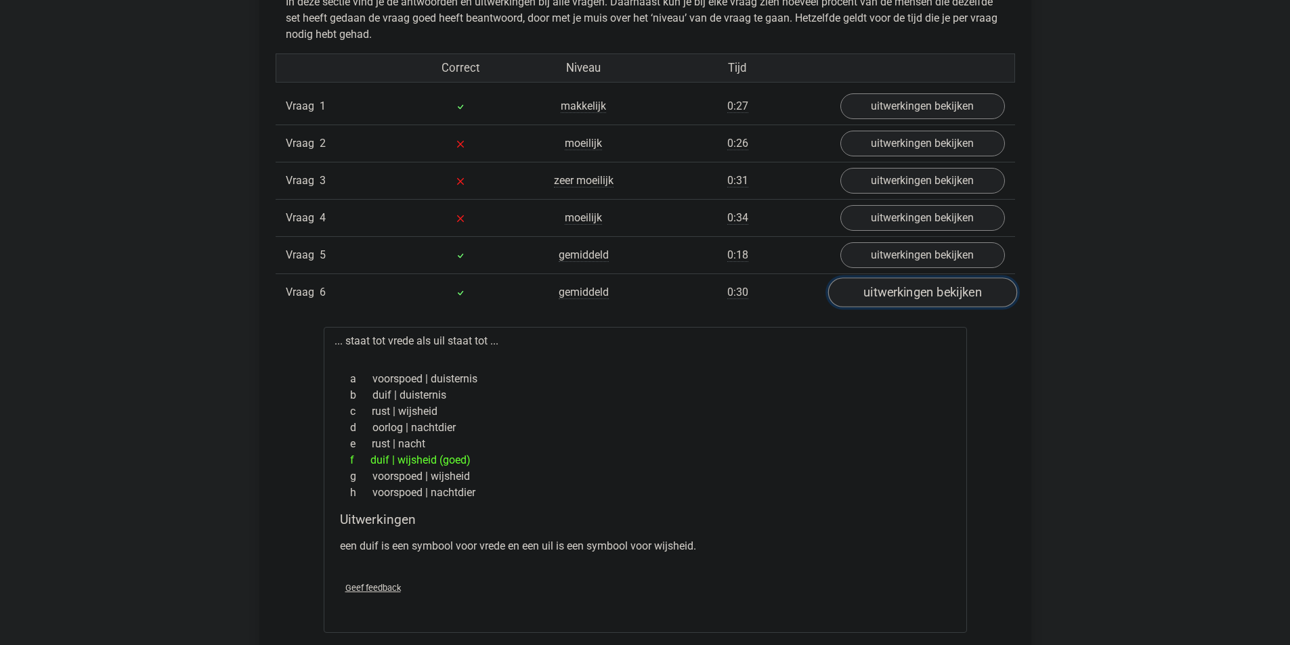
click at [940, 300] on link "uitwerkingen bekijken" at bounding box center [921, 293] width 189 height 30
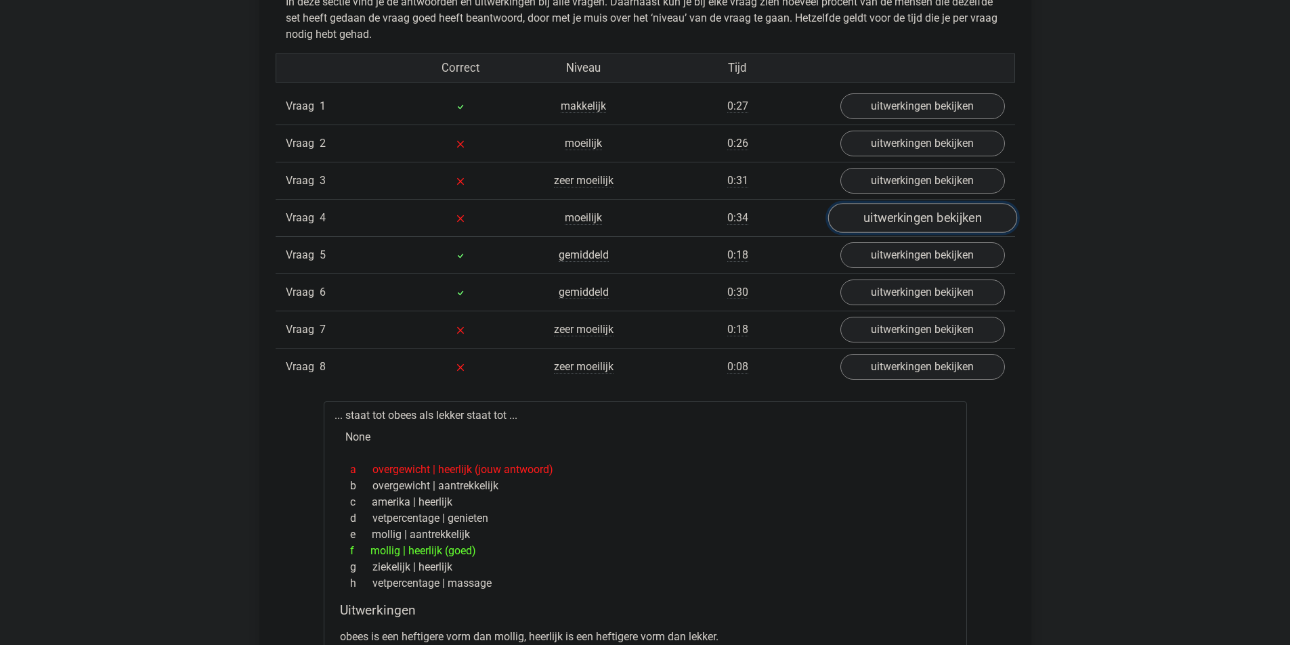
click at [919, 215] on link "uitwerkingen bekijken" at bounding box center [921, 218] width 189 height 30
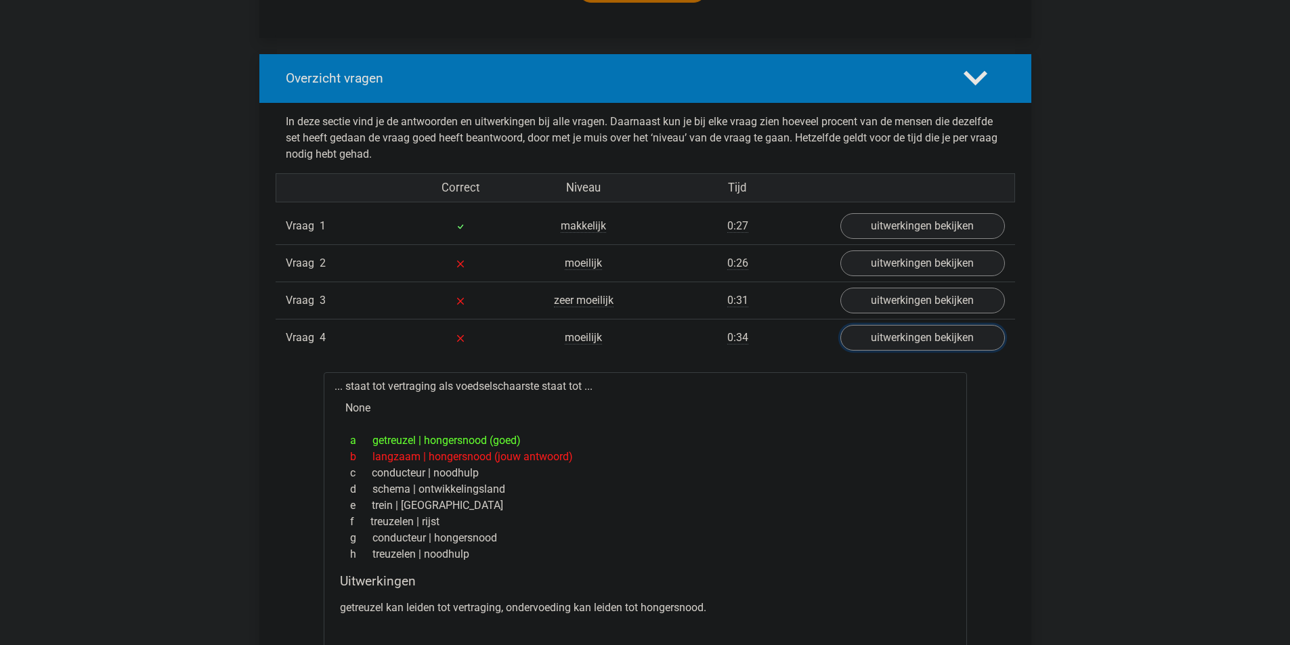
scroll to position [948, 0]
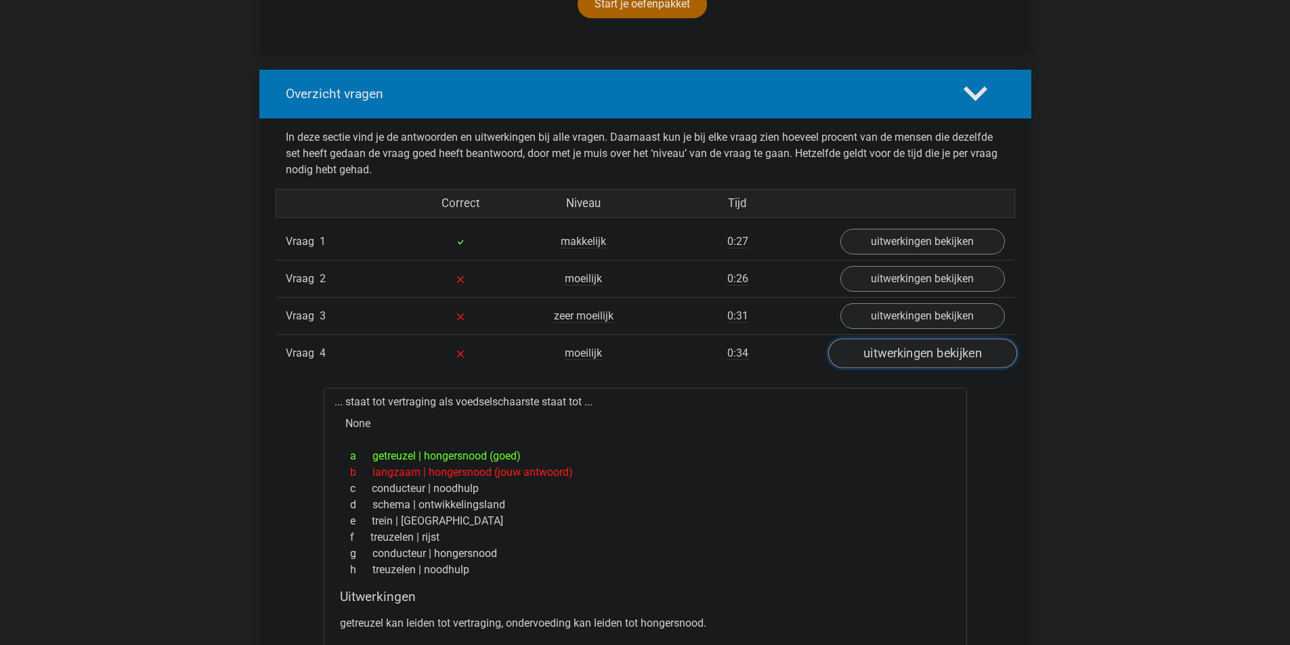
click at [890, 347] on link "uitwerkingen bekijken" at bounding box center [921, 353] width 189 height 30
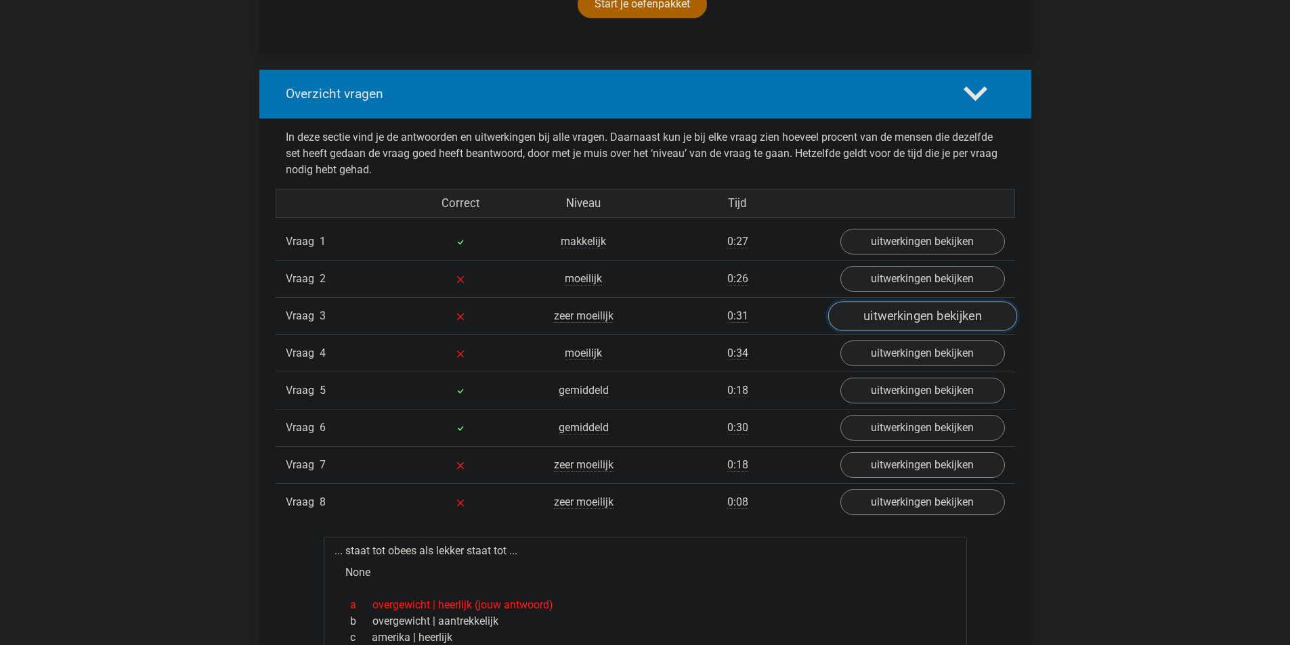
click at [902, 305] on link "uitwerkingen bekijken" at bounding box center [921, 316] width 189 height 30
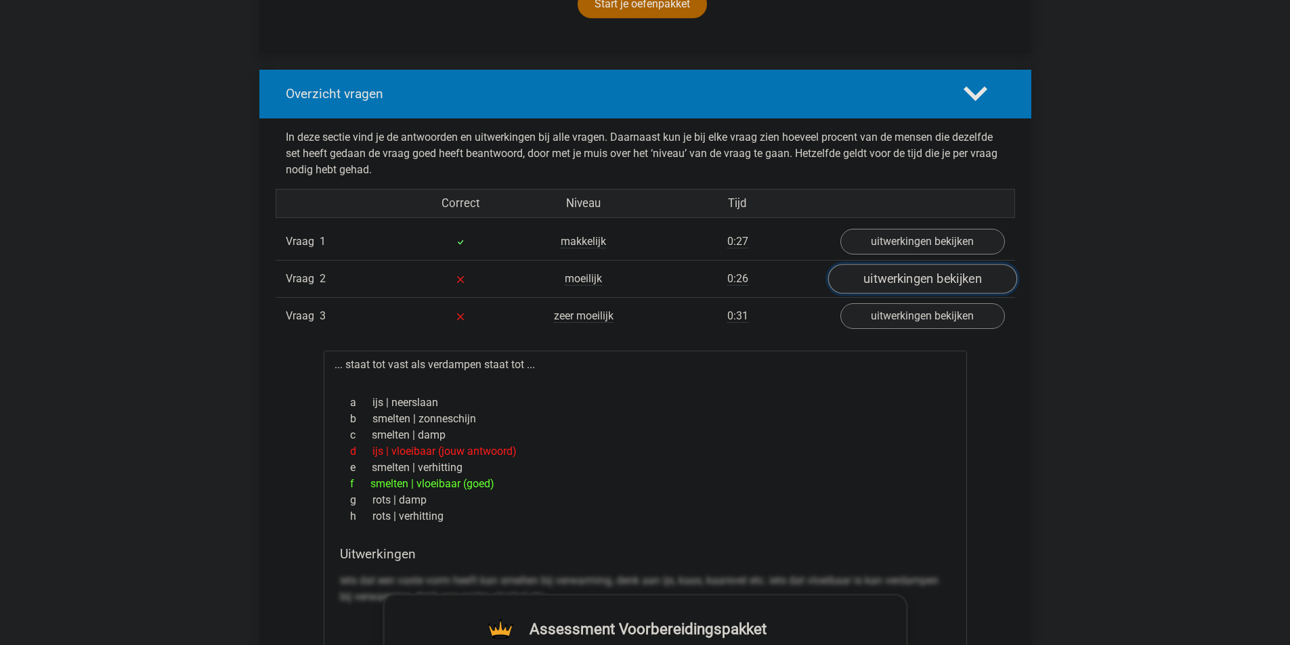
click at [900, 284] on link "uitwerkingen bekijken" at bounding box center [921, 279] width 189 height 30
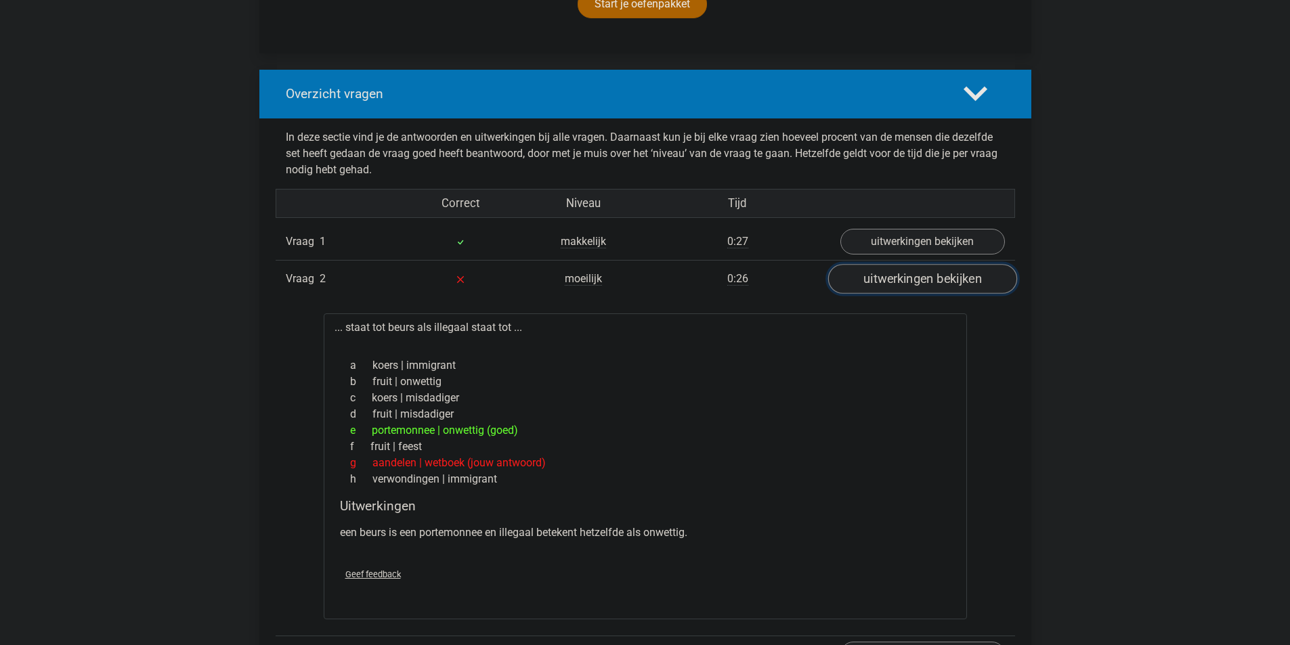
click at [880, 272] on link "uitwerkingen bekijken" at bounding box center [921, 279] width 189 height 30
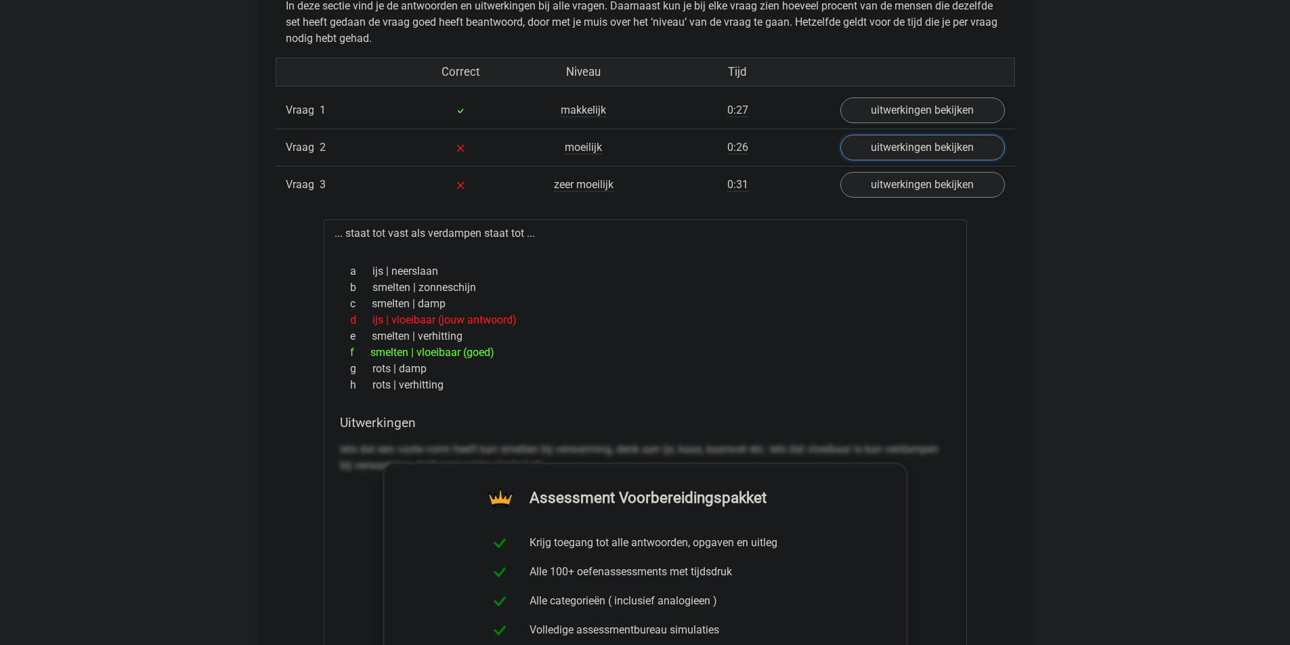
scroll to position [1083, 0]
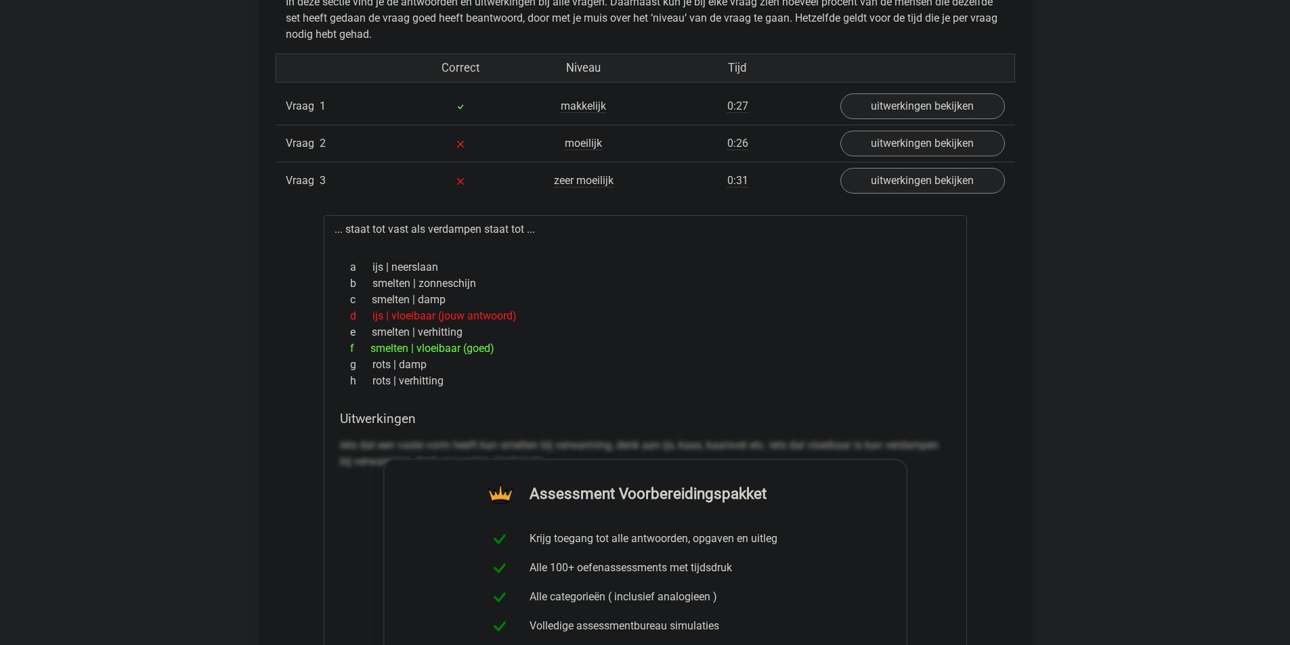
click at [915, 190] on link "uitwerkingen bekijken" at bounding box center [921, 181] width 189 height 30
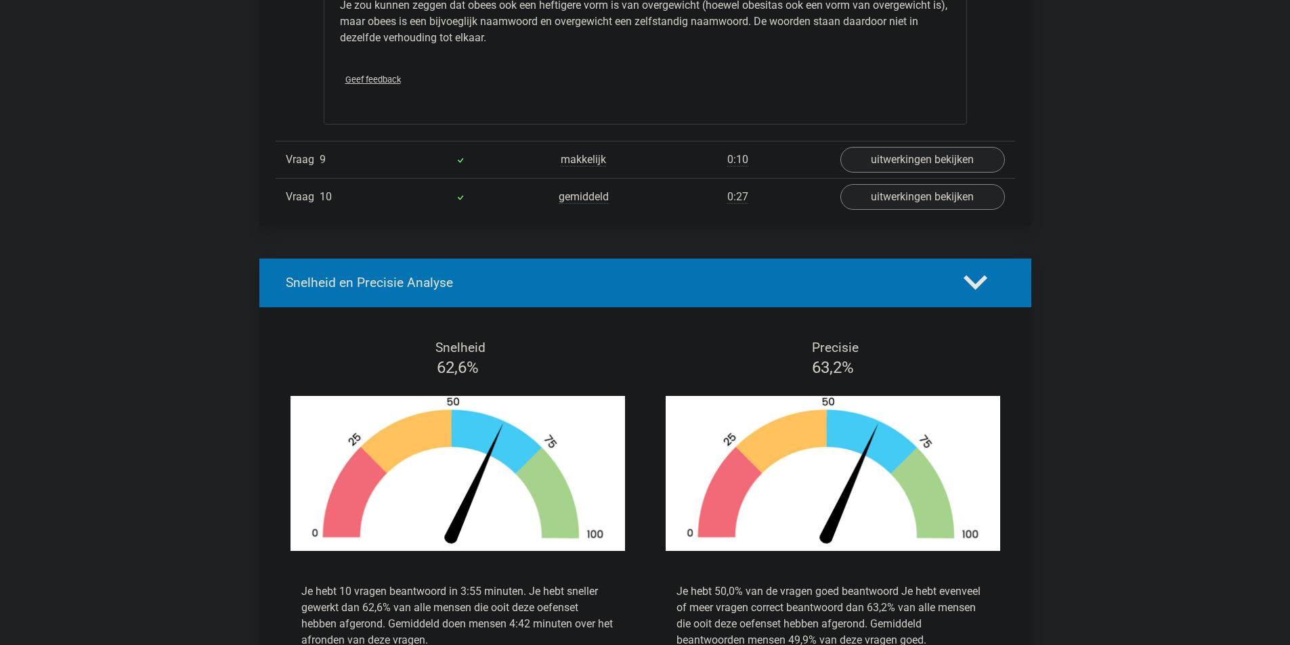
scroll to position [1760, 0]
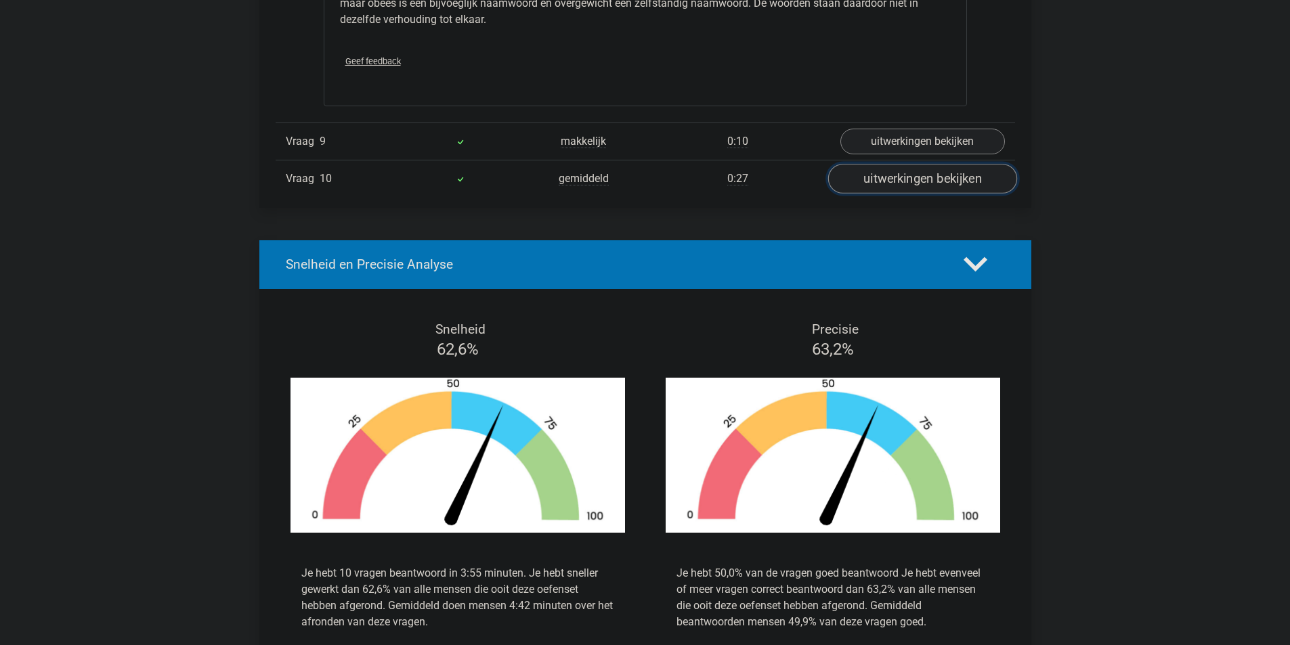
click at [902, 182] on link "uitwerkingen bekijken" at bounding box center [921, 179] width 189 height 30
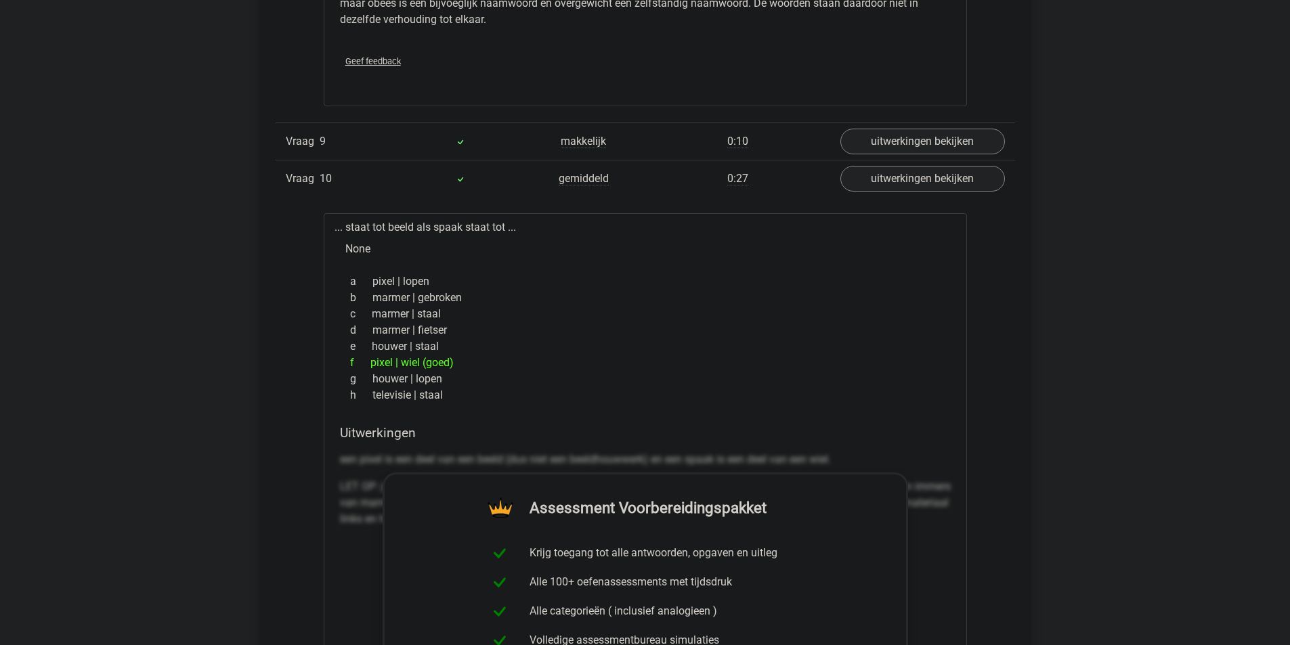
click at [913, 155] on div "Vraag 9 makkelijk 0:10 uitwerkingen bekijken" at bounding box center [645, 141] width 739 height 37
click at [914, 148] on link "uitwerkingen bekijken" at bounding box center [921, 142] width 189 height 30
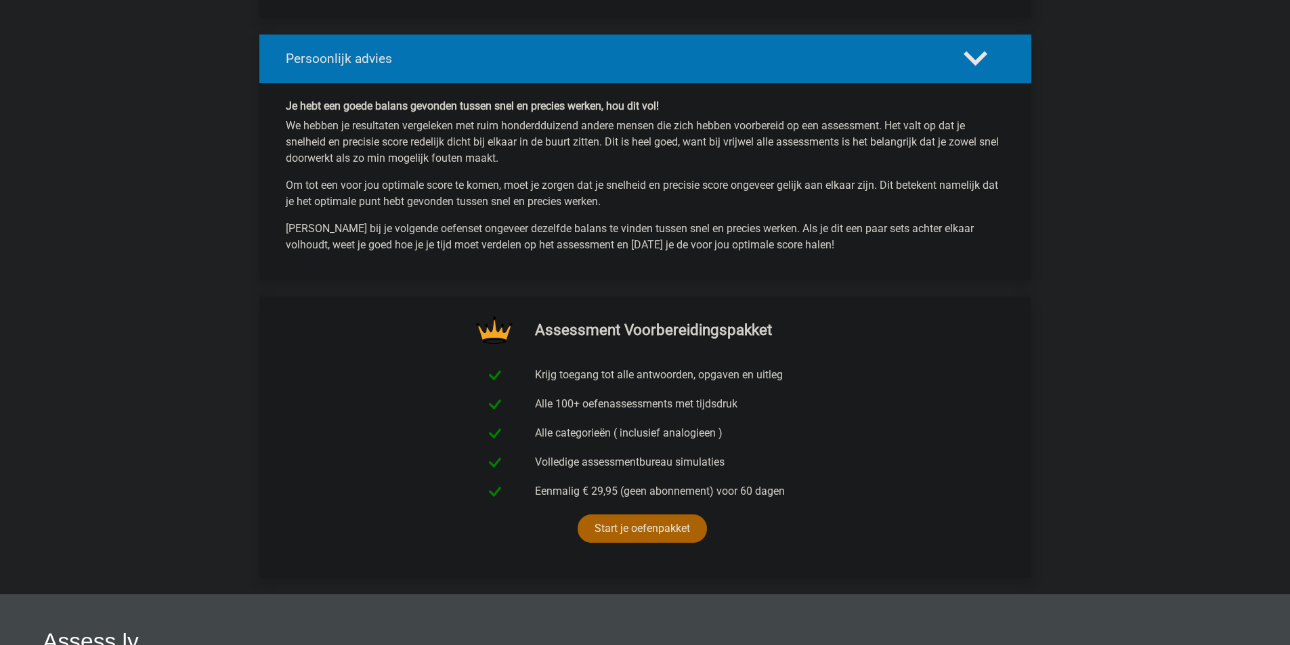
scroll to position [3926, 0]
